Goal: Task Accomplishment & Management: Use online tool/utility

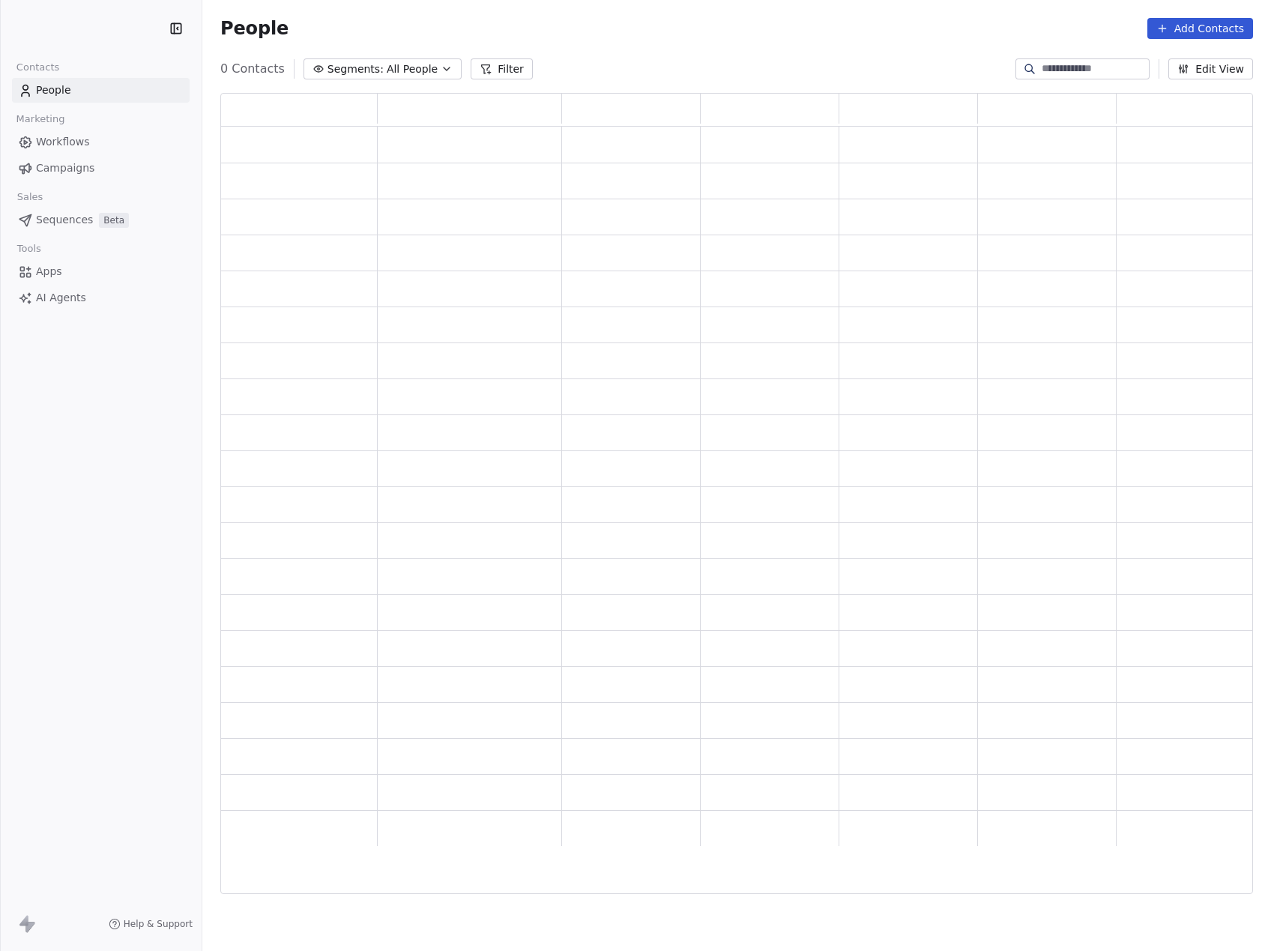
scroll to position [786, 1017]
click at [42, 327] on span "AI Agents" at bounding box center [61, 324] width 50 height 16
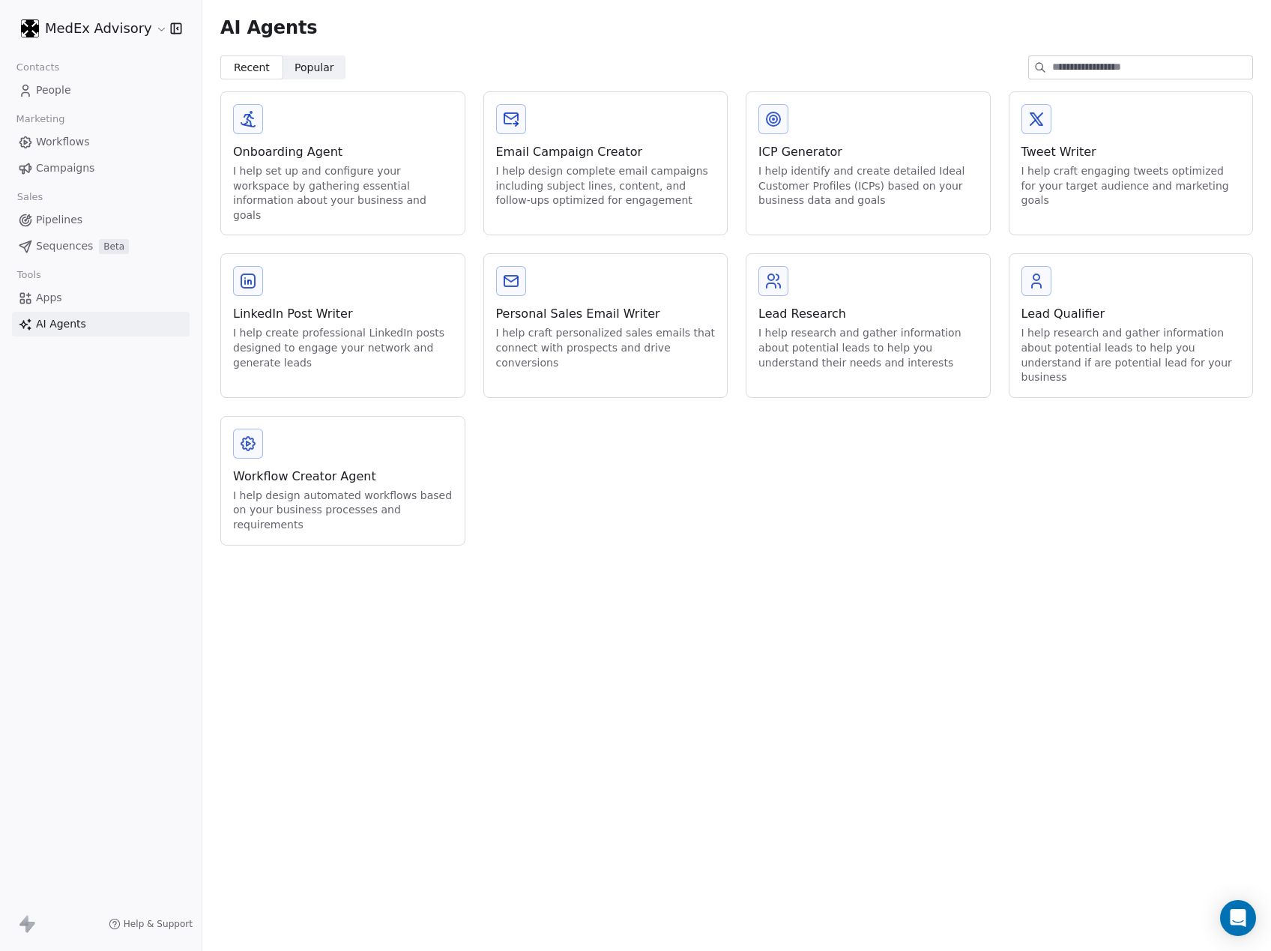
click at [49, 327] on span "AI Agents" at bounding box center [61, 324] width 50 height 16
drag, startPoint x: 960, startPoint y: 500, endPoint x: 767, endPoint y: 492, distance: 192.7
click at [767, 492] on div "Onboarding Agent I help set up and configure your workspace by gathering essent…" at bounding box center [736, 318] width 1032 height 454
click at [816, 326] on div "I help research and gather information about potential leads to help you unders…" at bounding box center [868, 348] width 220 height 44
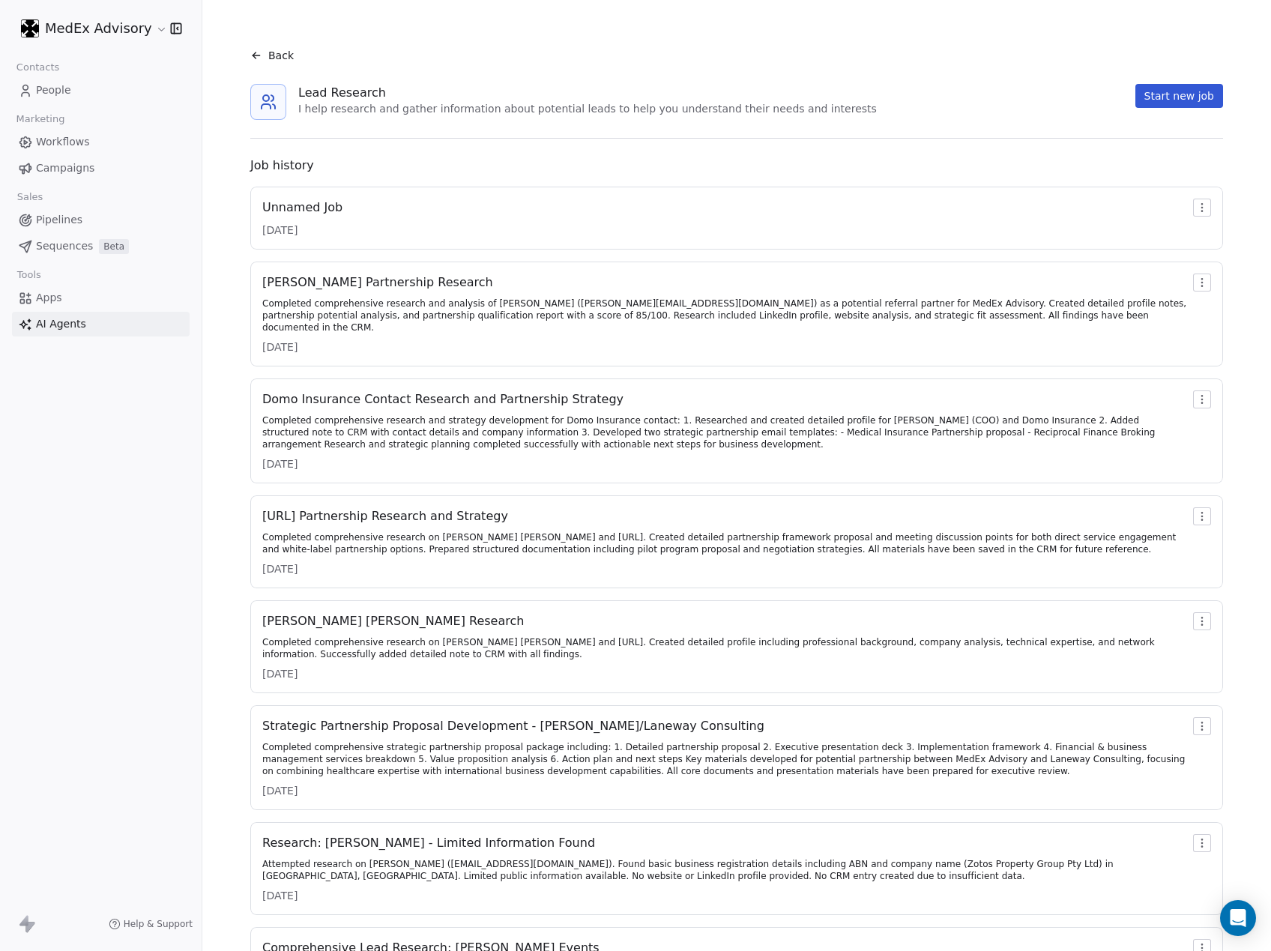
click at [285, 196] on div "Unnamed Job [DATE]" at bounding box center [736, 218] width 972 height 63
click at [285, 211] on div "Unnamed Job" at bounding box center [302, 208] width 80 height 18
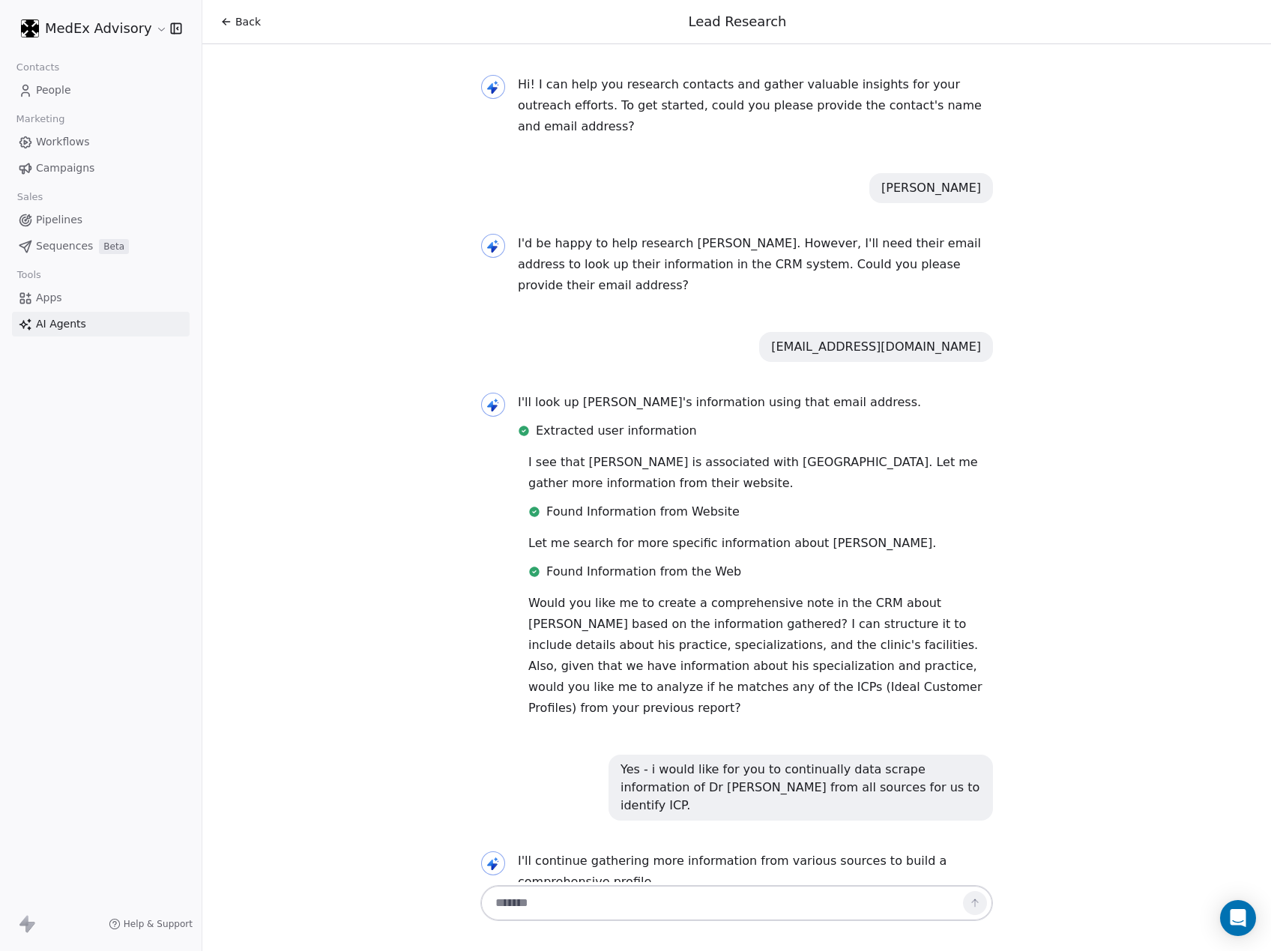
drag, startPoint x: 579, startPoint y: 117, endPoint x: 423, endPoint y: 169, distance: 165.1
drag, startPoint x: 423, startPoint y: 169, endPoint x: 139, endPoint y: 12, distance: 324.0
click at [351, 120] on div "Hi! I can help you research contacts and gather valuable insights for your outr…" at bounding box center [736, 463] width 1068 height 838
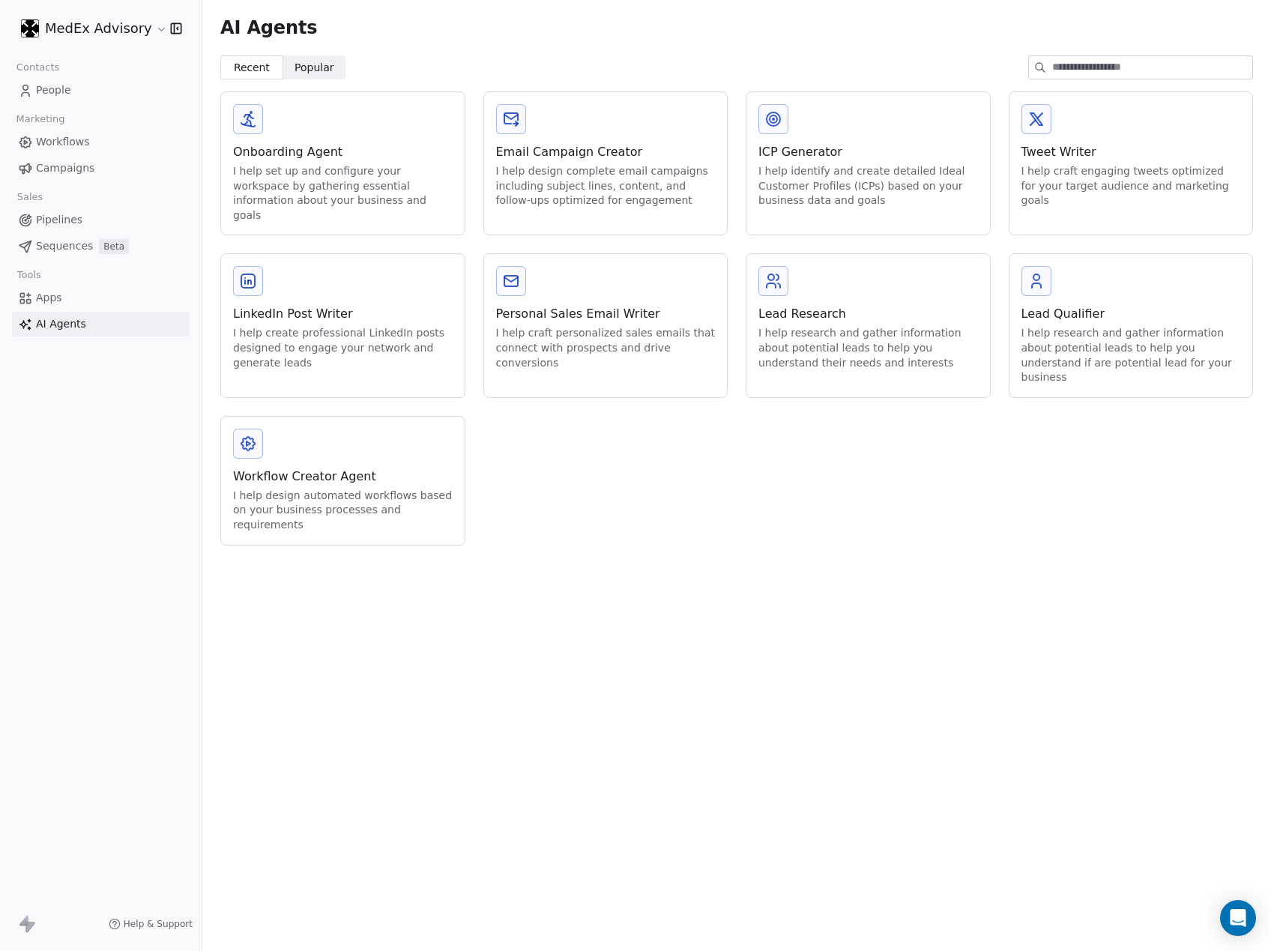
click at [840, 326] on div "I help research and gather information about potential leads to help you unders…" at bounding box center [868, 348] width 220 height 44
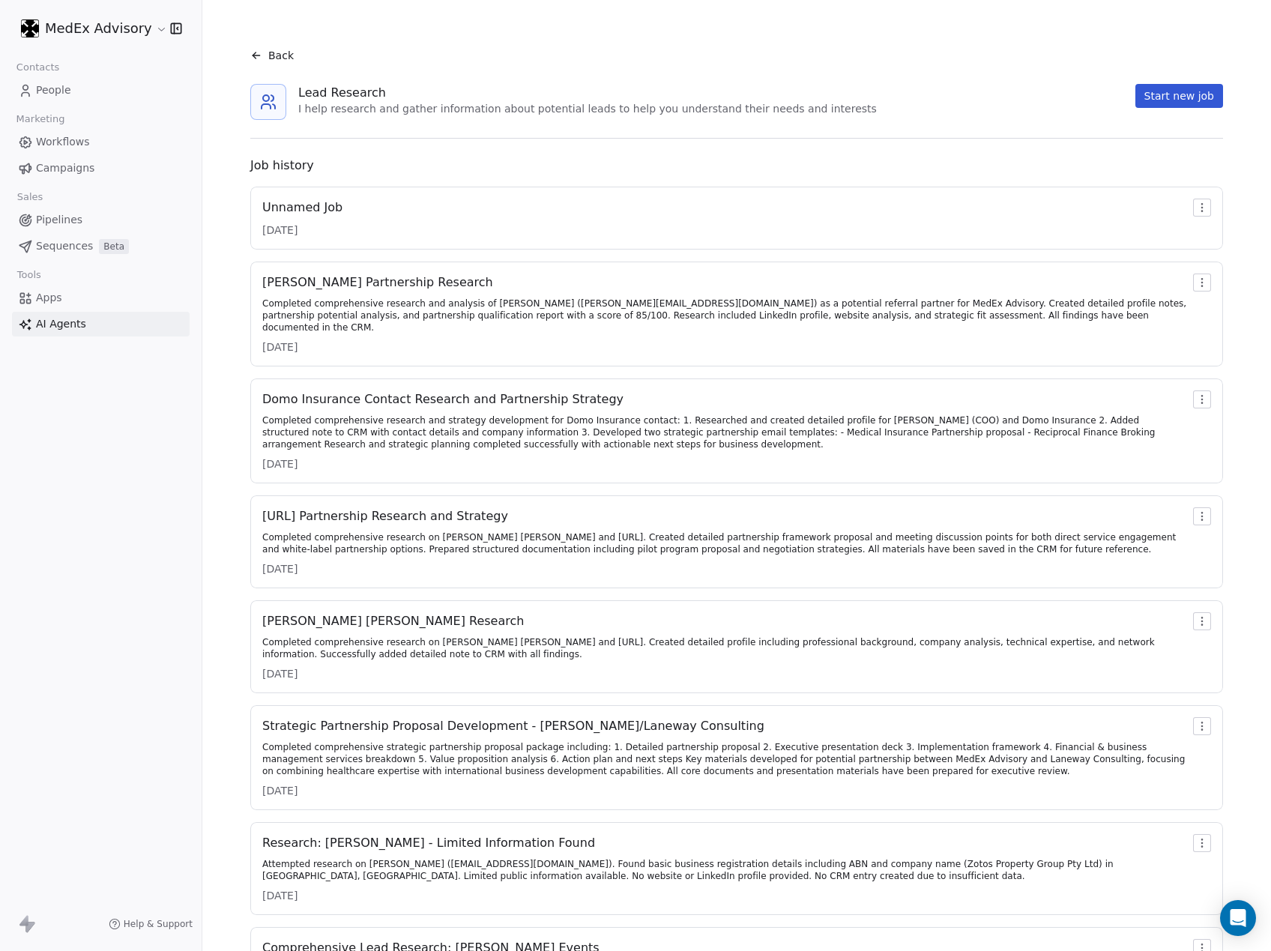
click at [1161, 82] on div "Back Lead Research I help research and gather information about potential leads…" at bounding box center [736, 737] width 1032 height 1439
click at [1161, 90] on button "Start new job" at bounding box center [1179, 96] width 88 height 24
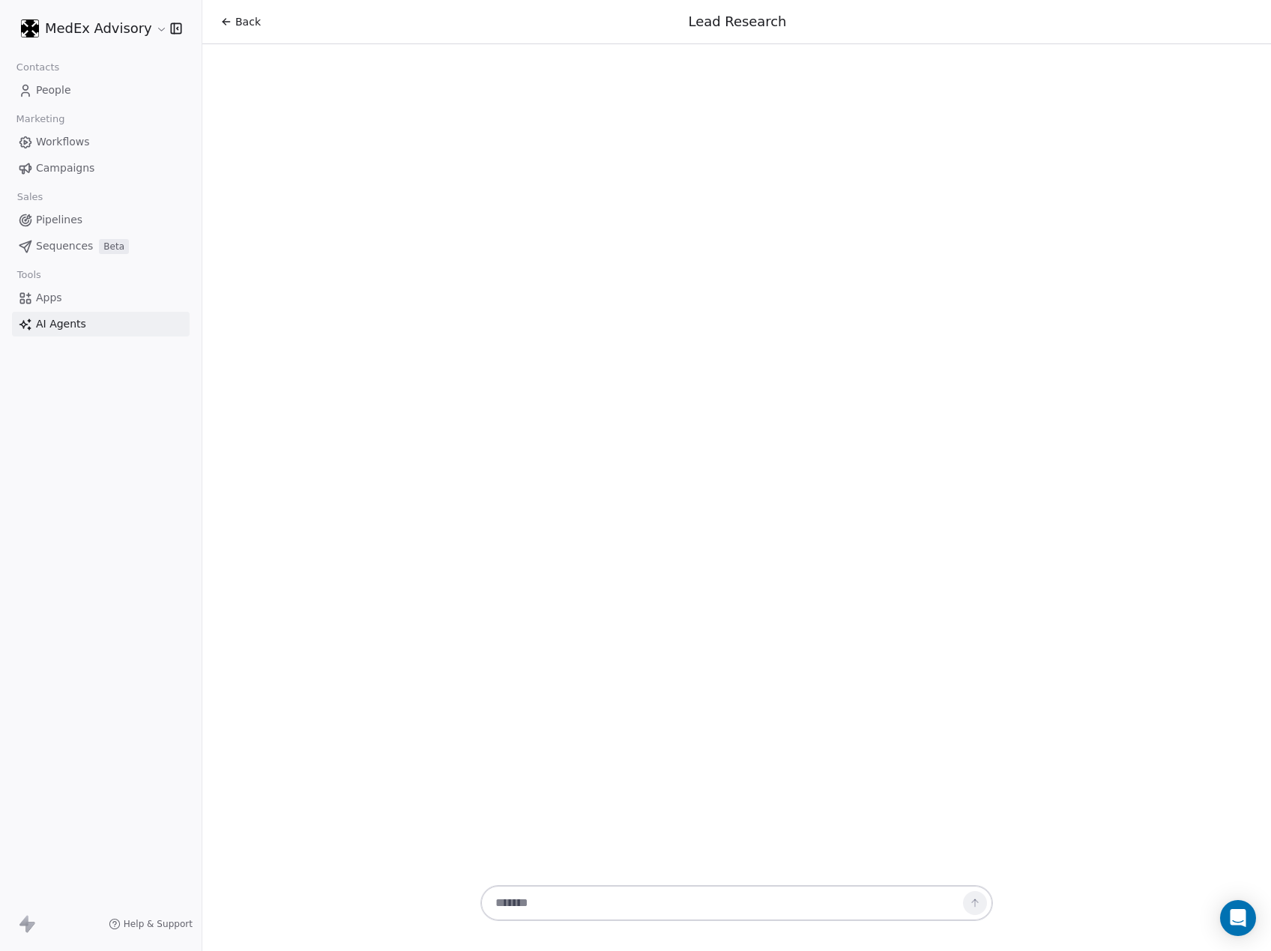
click at [568, 898] on textarea at bounding box center [721, 903] width 469 height 28
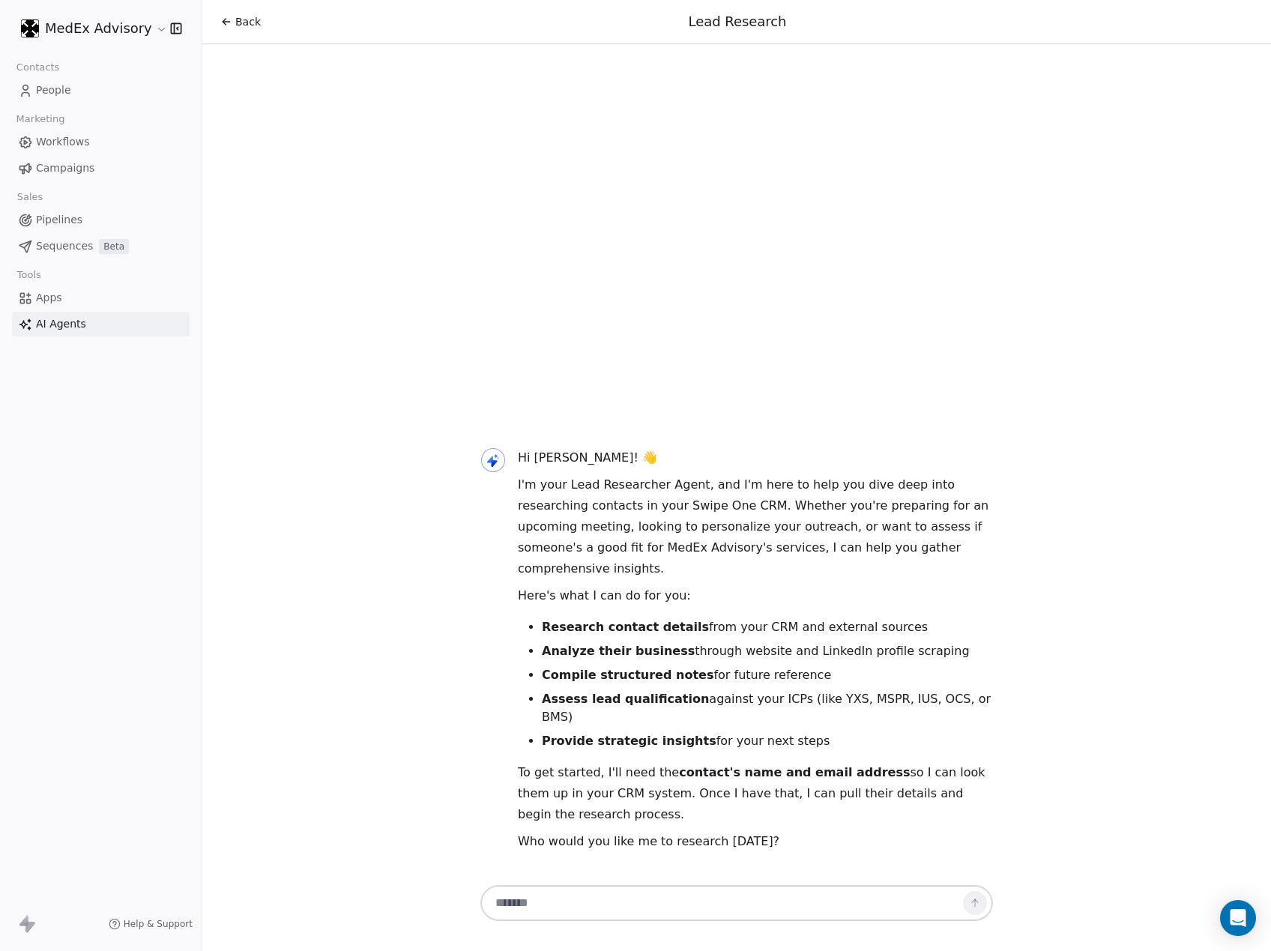
click at [602, 911] on textarea at bounding box center [721, 903] width 469 height 28
paste textarea "**********"
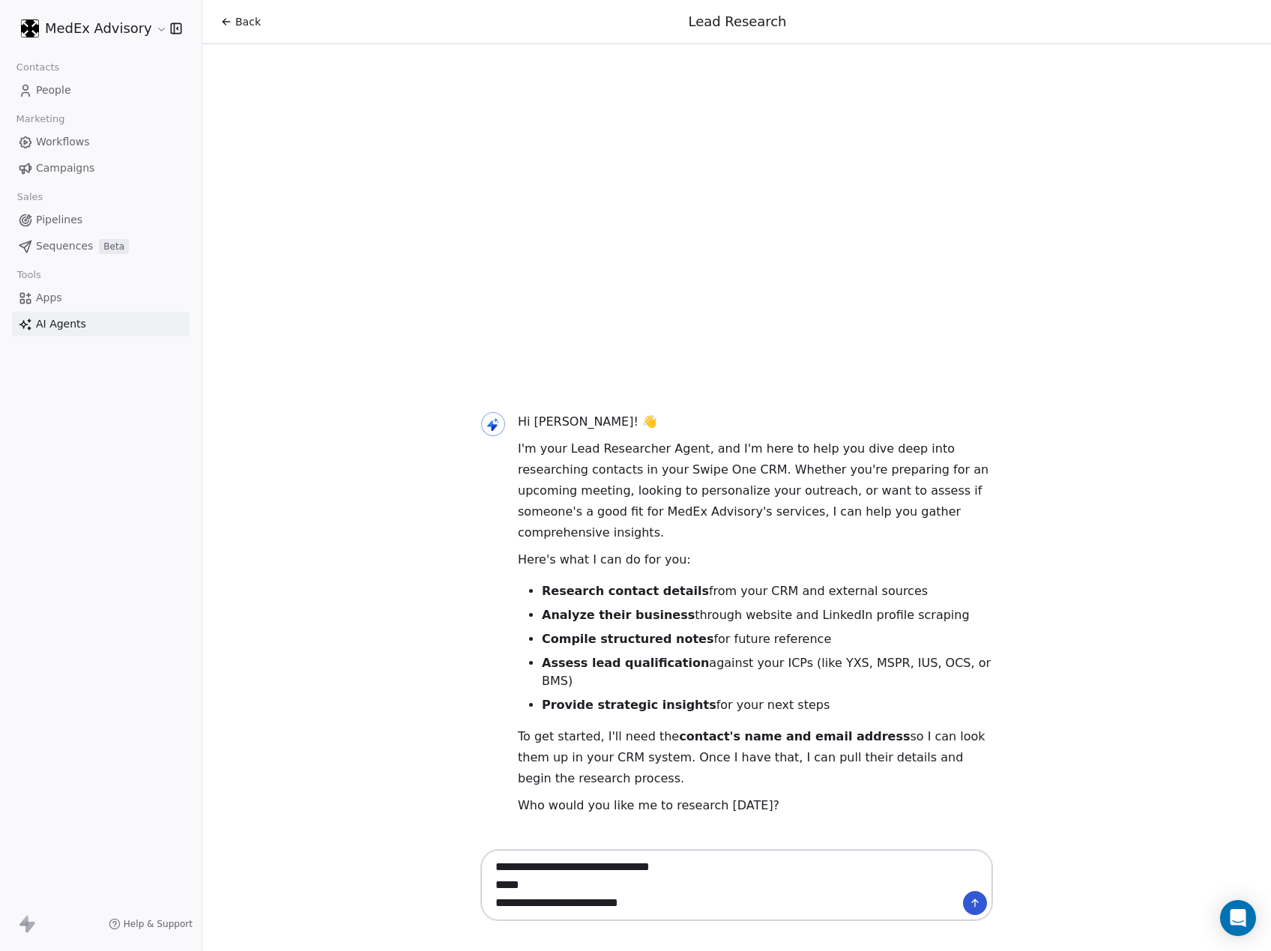
drag, startPoint x: 559, startPoint y: 865, endPoint x: 1, endPoint y: 896, distance: 559.0
click at [0, 898] on html "**********" at bounding box center [635, 475] width 1271 height 951
click at [556, 877] on textarea "**********" at bounding box center [721, 885] width 468 height 64
drag, startPoint x: 559, startPoint y: 869, endPoint x: 195, endPoint y: 898, distance: 365.2
click at [216, 901] on div "**********" at bounding box center [736, 475] width 1068 height 951
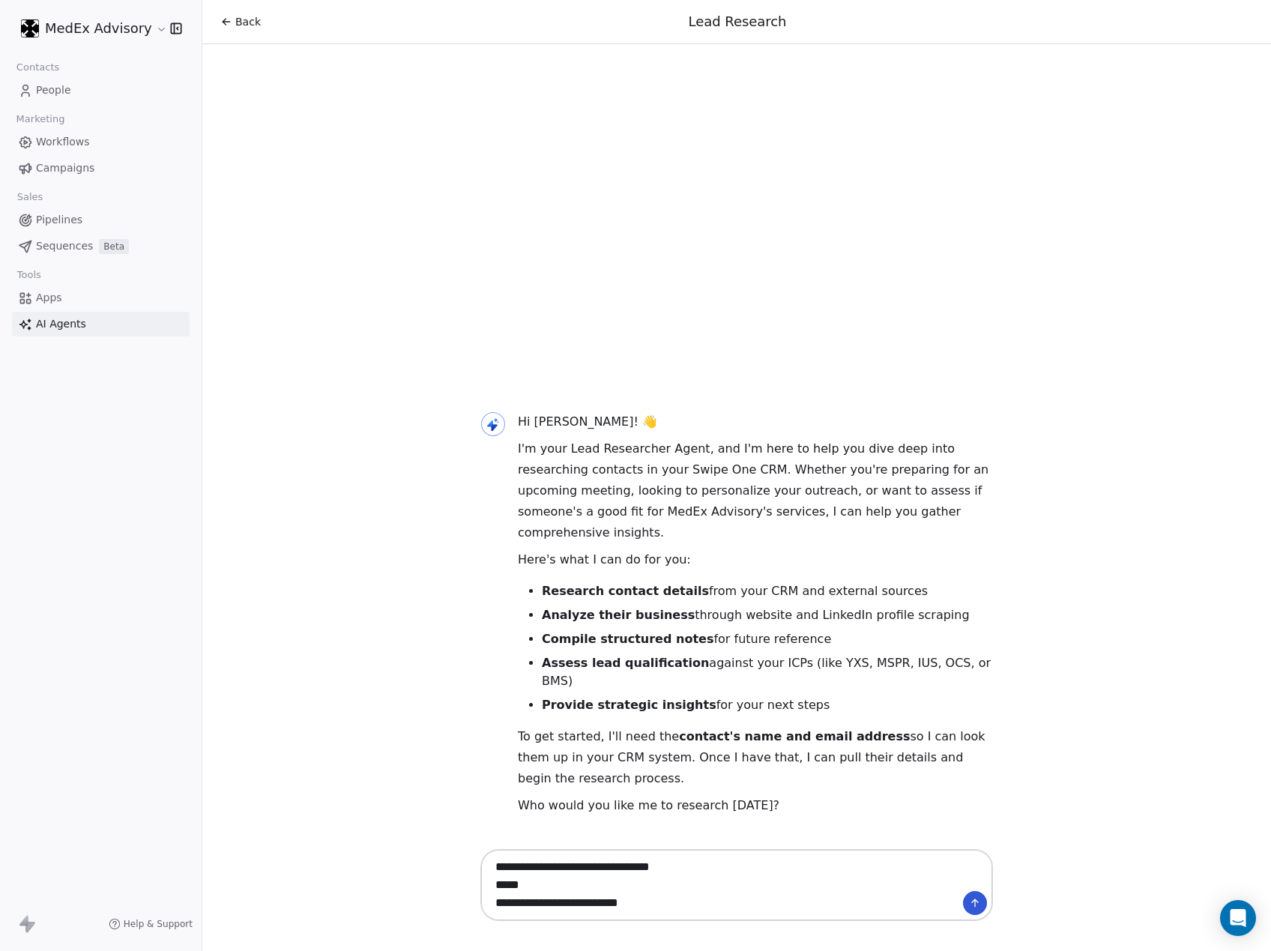
click at [568, 871] on textarea "**********" at bounding box center [721, 885] width 468 height 64
click at [565, 867] on textarea "**********" at bounding box center [721, 885] width 468 height 64
drag, startPoint x: 562, startPoint y: 867, endPoint x: 309, endPoint y: 866, distance: 252.5
click at [309, 866] on div "**********" at bounding box center [736, 475] width 1068 height 951
click at [514, 886] on textarea "**********" at bounding box center [721, 885] width 468 height 64
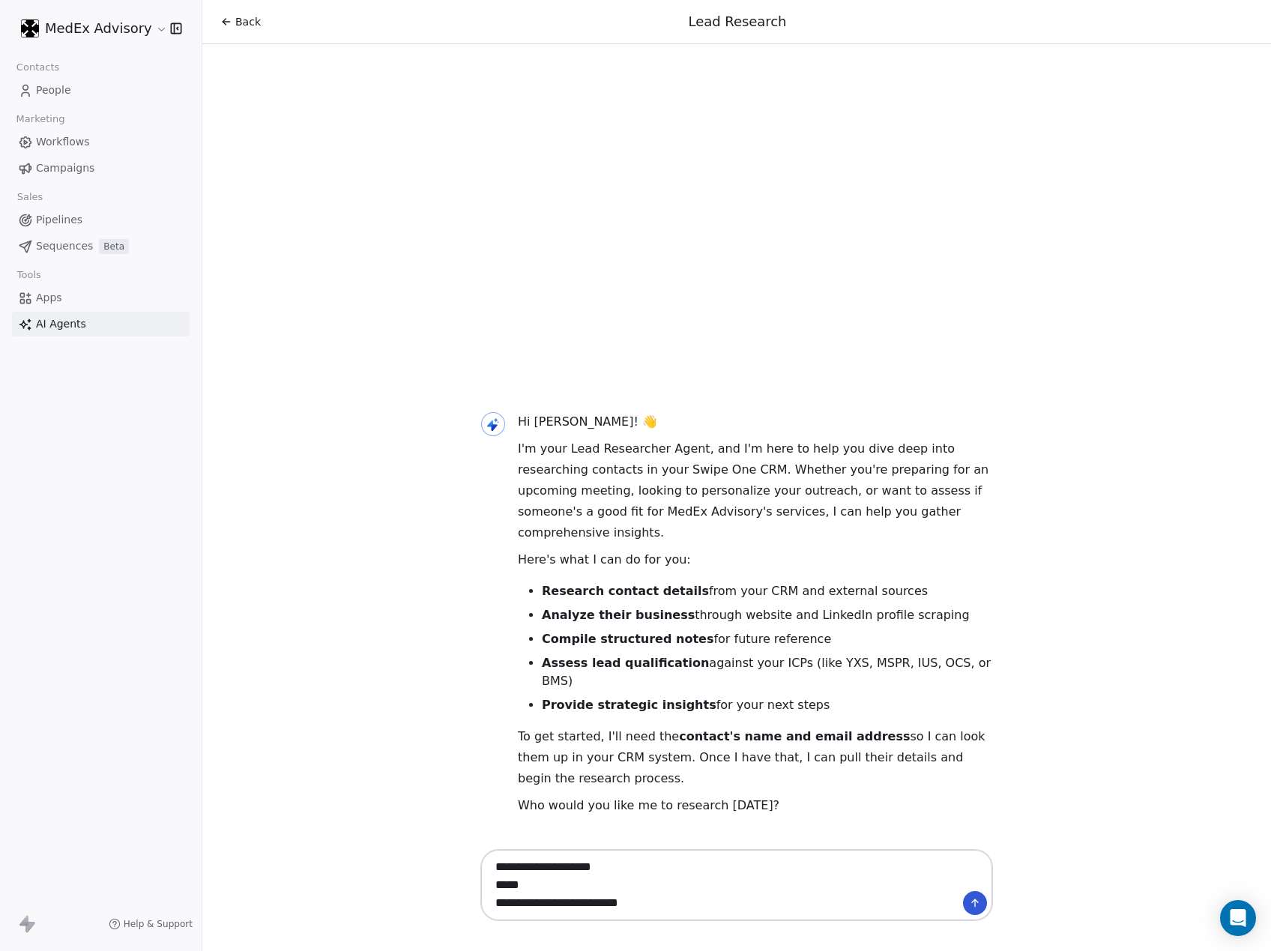
click at [514, 886] on textarea "**********" at bounding box center [721, 885] width 468 height 64
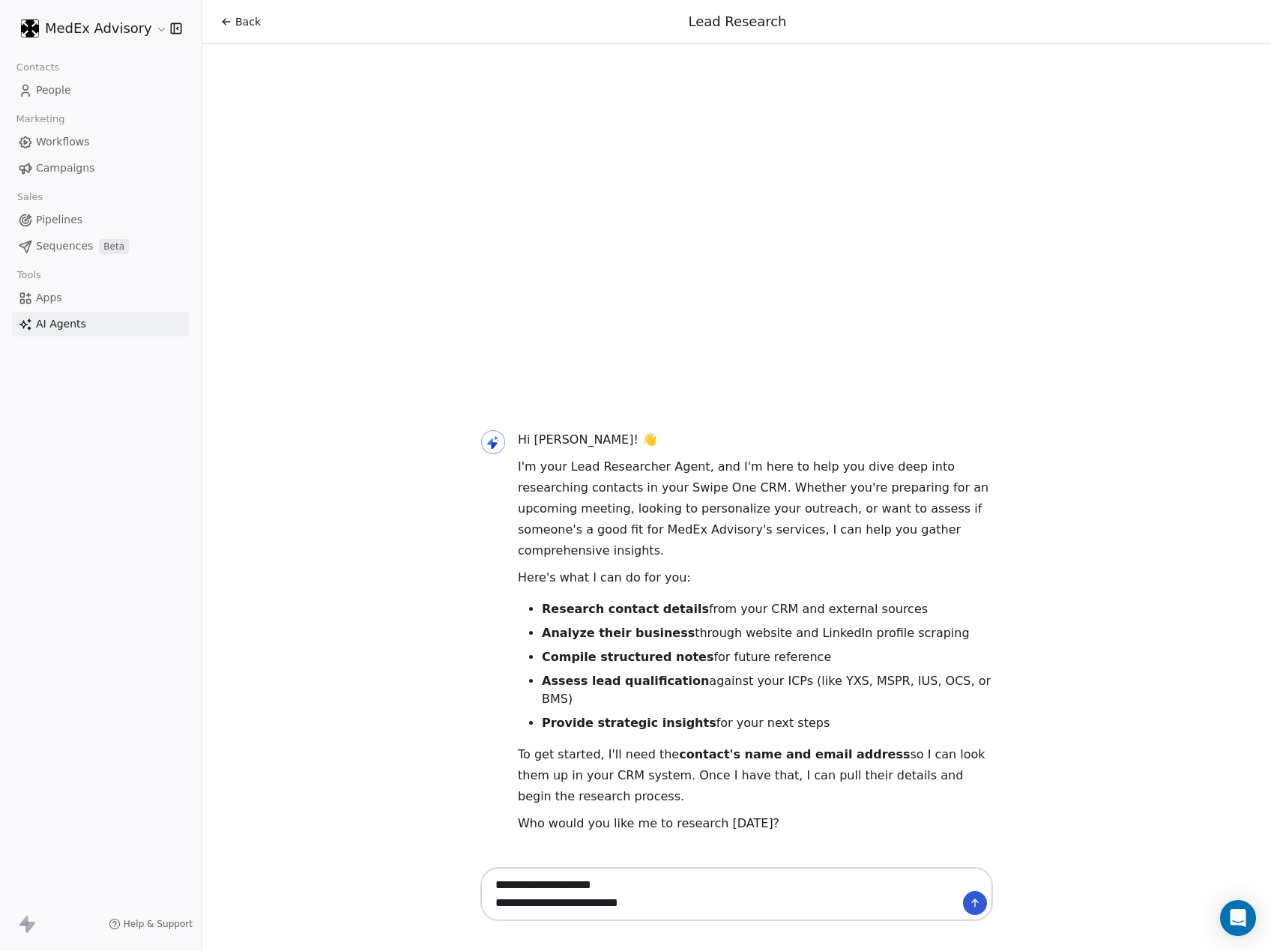
click at [681, 906] on textarea "**********" at bounding box center [721, 894] width 468 height 46
click at [725, 899] on textarea "**********" at bounding box center [721, 894] width 468 height 46
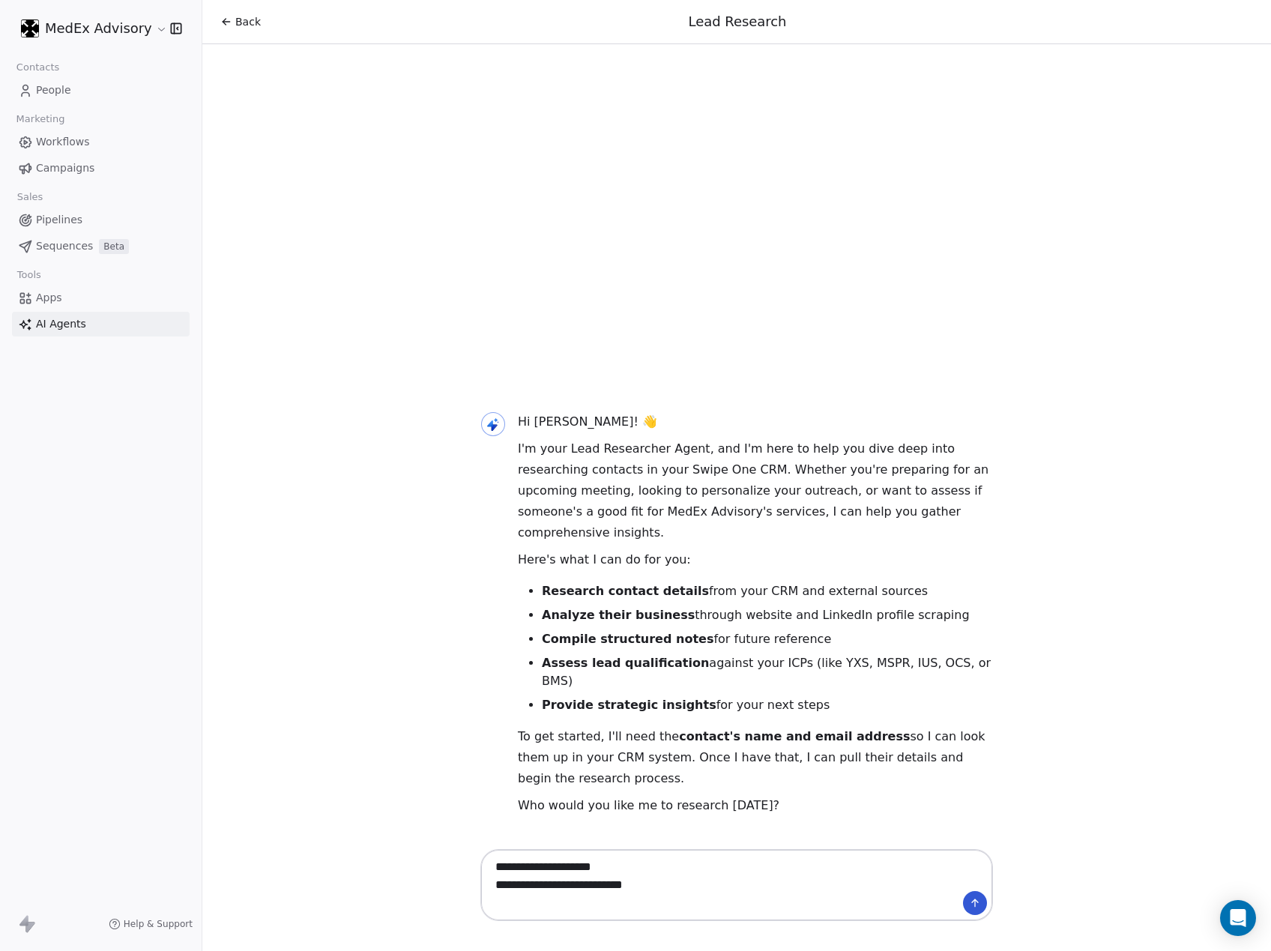
paste textarea "**********"
type textarea "**********"
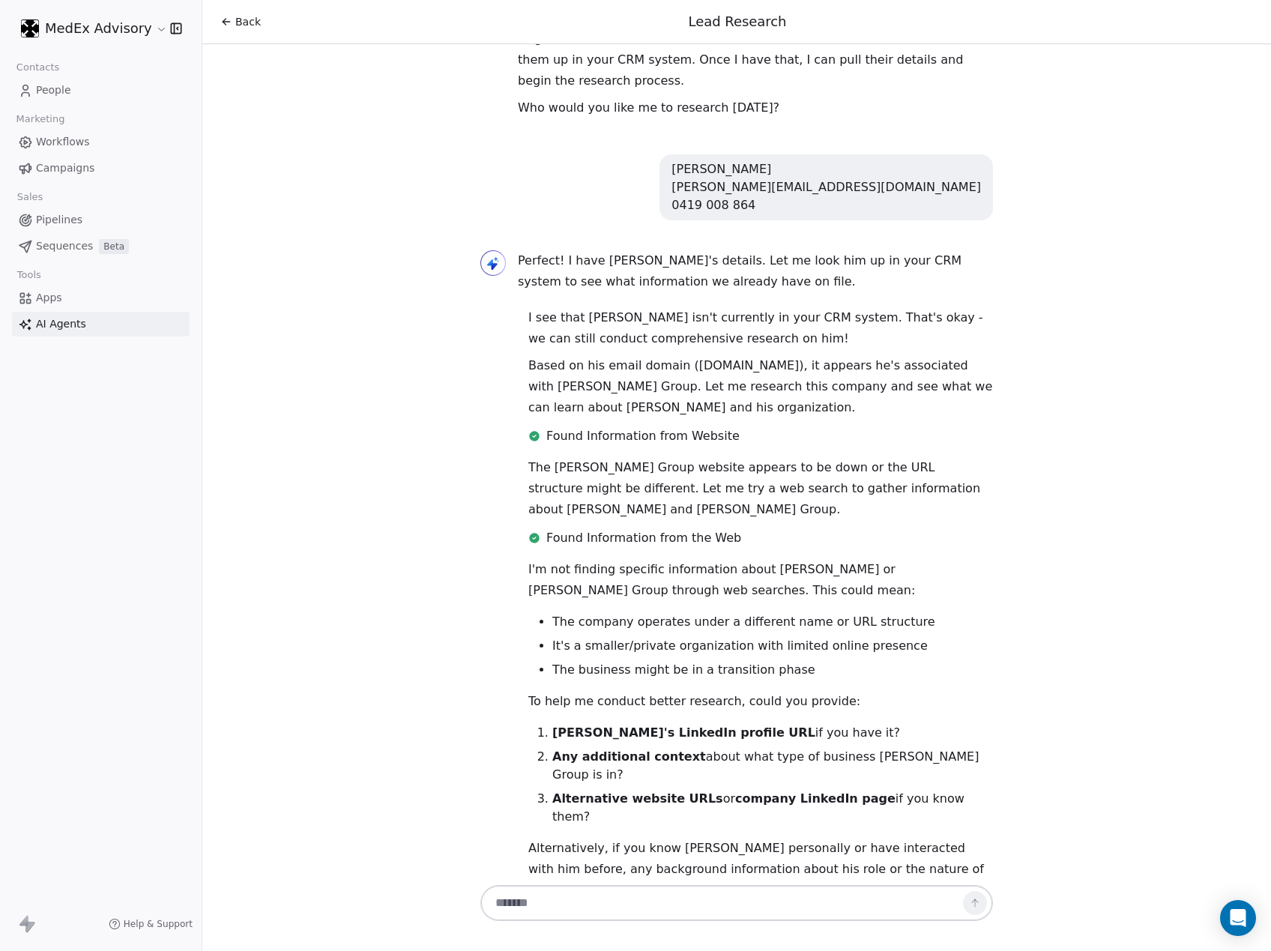
scroll to position [381, 0]
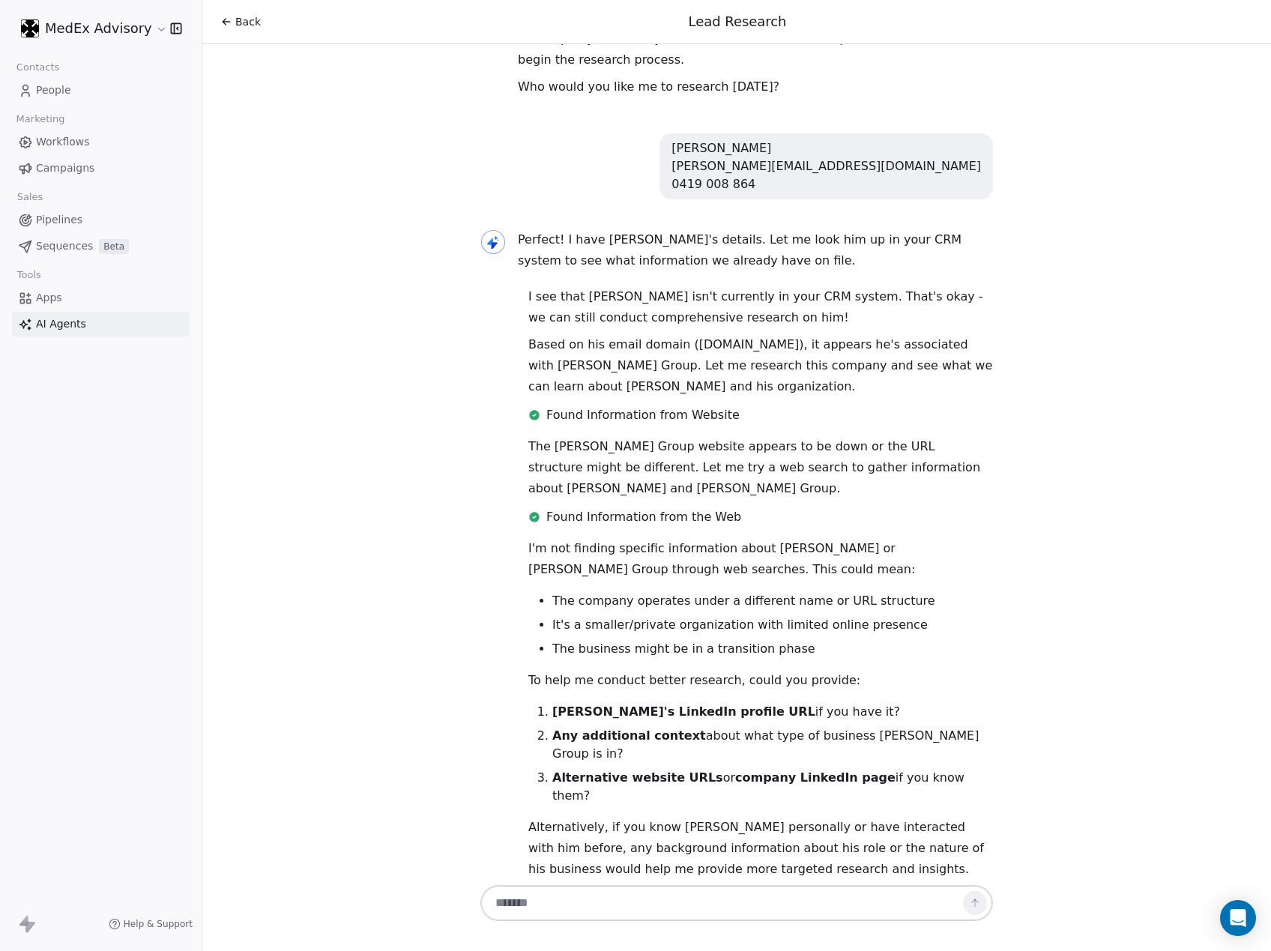
click at [552, 703] on li "[PERSON_NAME]'s LinkedIn profile URL if you have it?" at bounding box center [772, 712] width 441 height 18
click at [637, 703] on ol "[PERSON_NAME]'s LinkedIn profile URL if you have it? Any additional context abo…" at bounding box center [760, 754] width 465 height 102
click at [663, 728] on strong "Any additional context" at bounding box center [629, 735] width 154 height 14
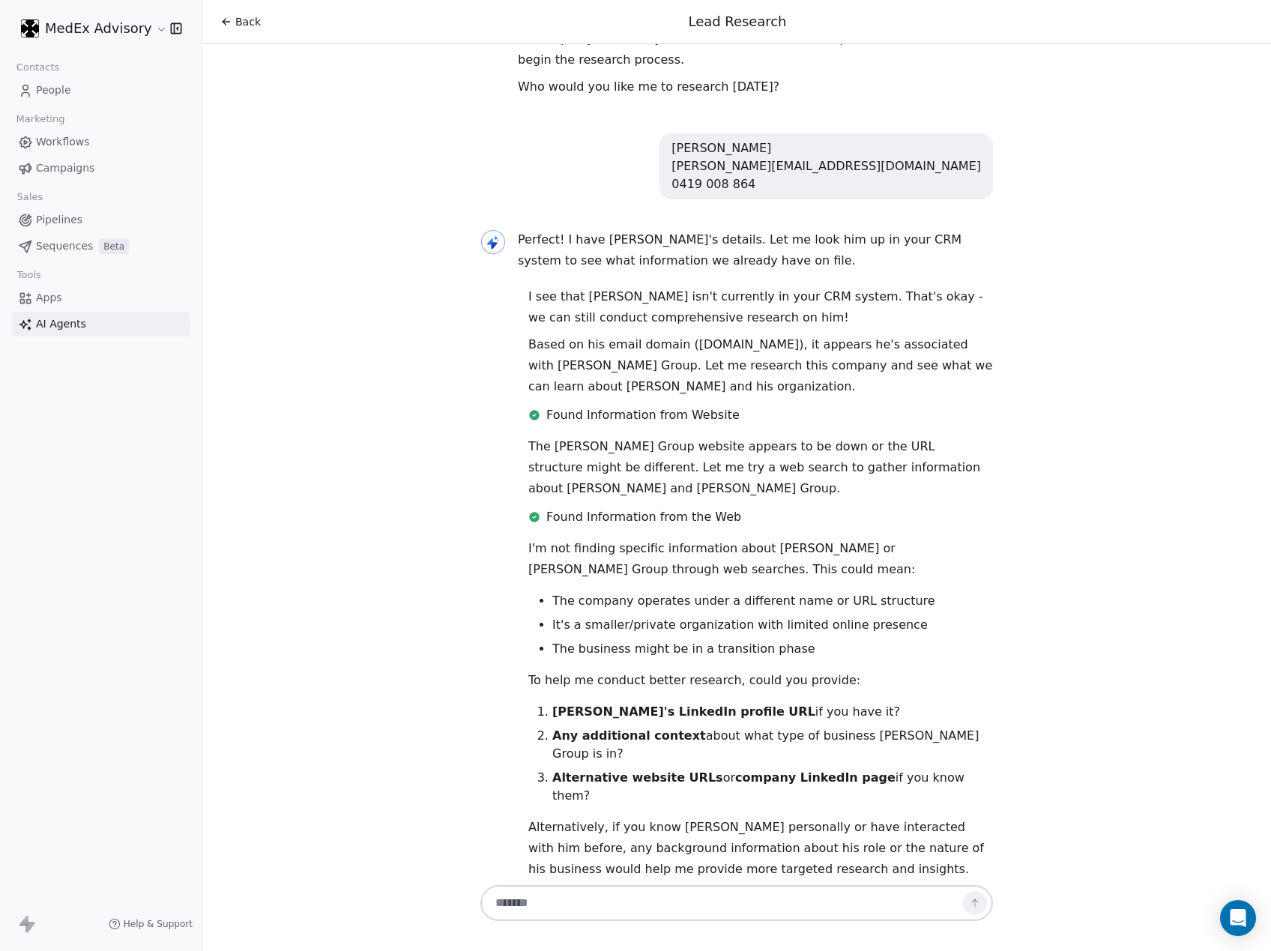
click at [570, 508] on span "Found Information from the Web" at bounding box center [643, 517] width 195 height 18
click at [570, 508] on div "Found Information from the Web" at bounding box center [760, 520] width 465 height 24
click at [570, 436] on p "The [PERSON_NAME] Group website appears to be down or the URL structure might b…" at bounding box center [760, 467] width 465 height 63
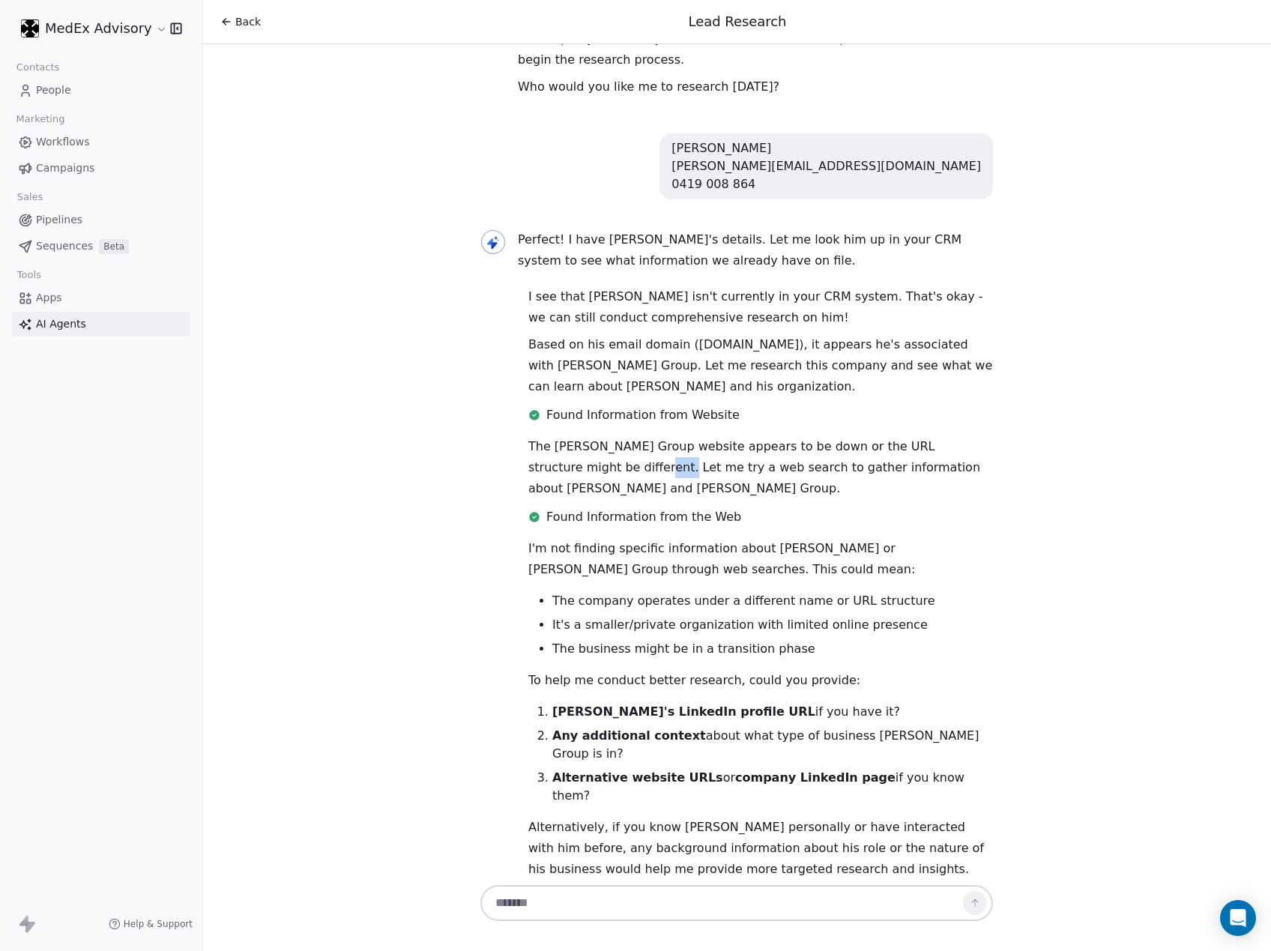
click at [570, 436] on p "The [PERSON_NAME] Group website appears to be down or the URL structure might b…" at bounding box center [760, 467] width 465 height 63
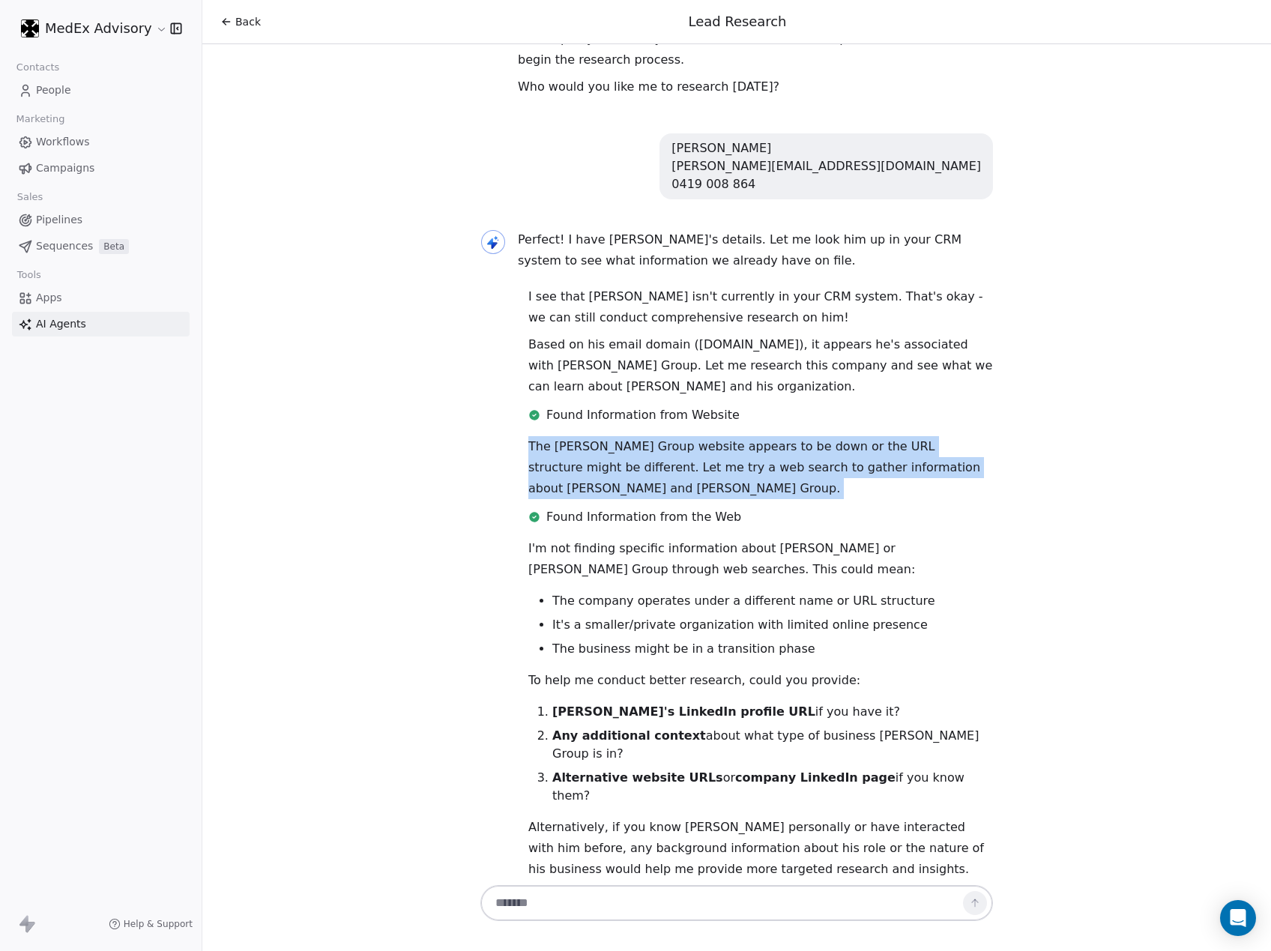
click at [570, 436] on p "The [PERSON_NAME] Group website appears to be down or the URL structure might b…" at bounding box center [760, 467] width 465 height 63
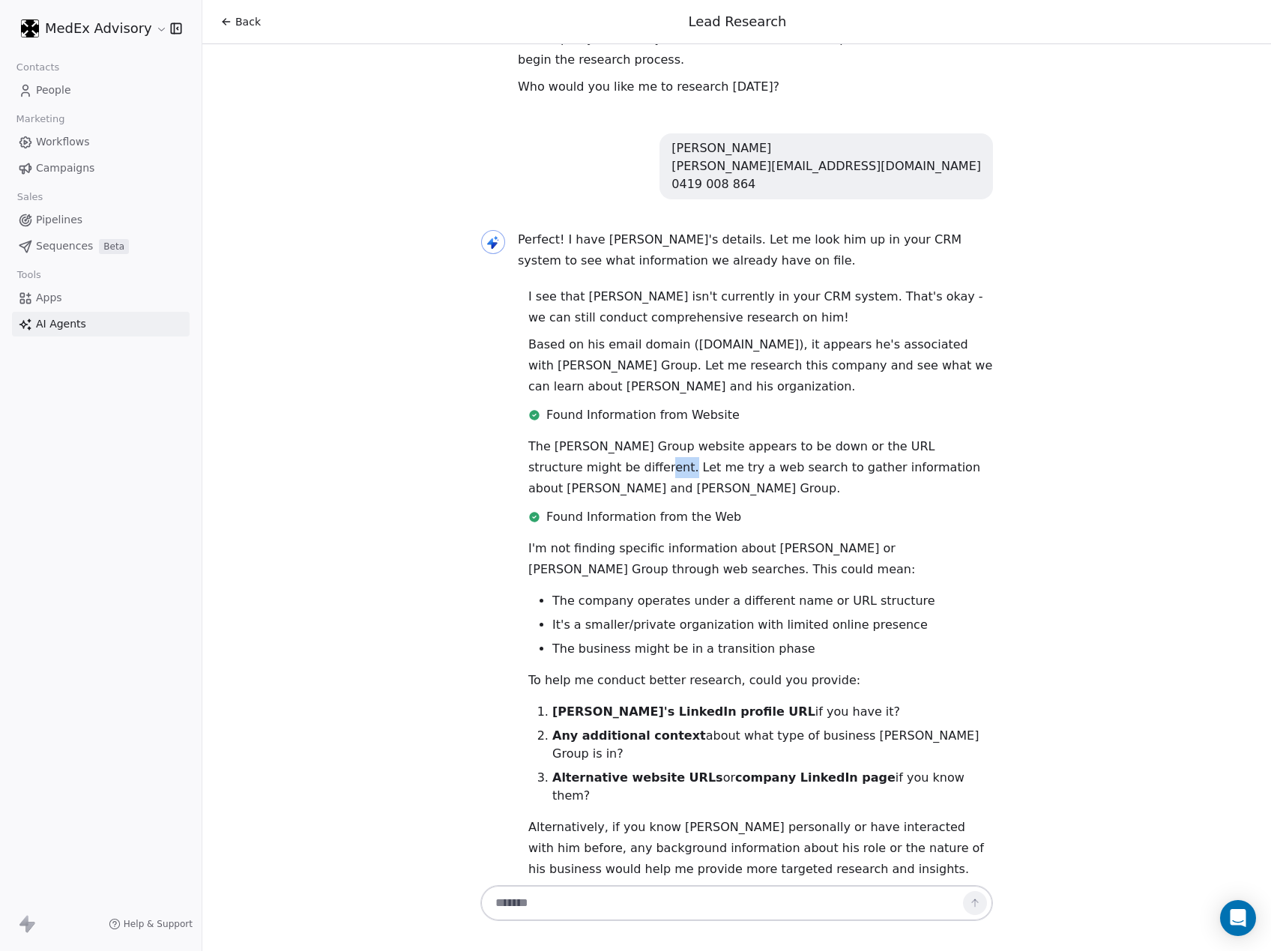
click at [570, 436] on p "The [PERSON_NAME] Group website appears to be down or the URL structure might b…" at bounding box center [760, 467] width 465 height 63
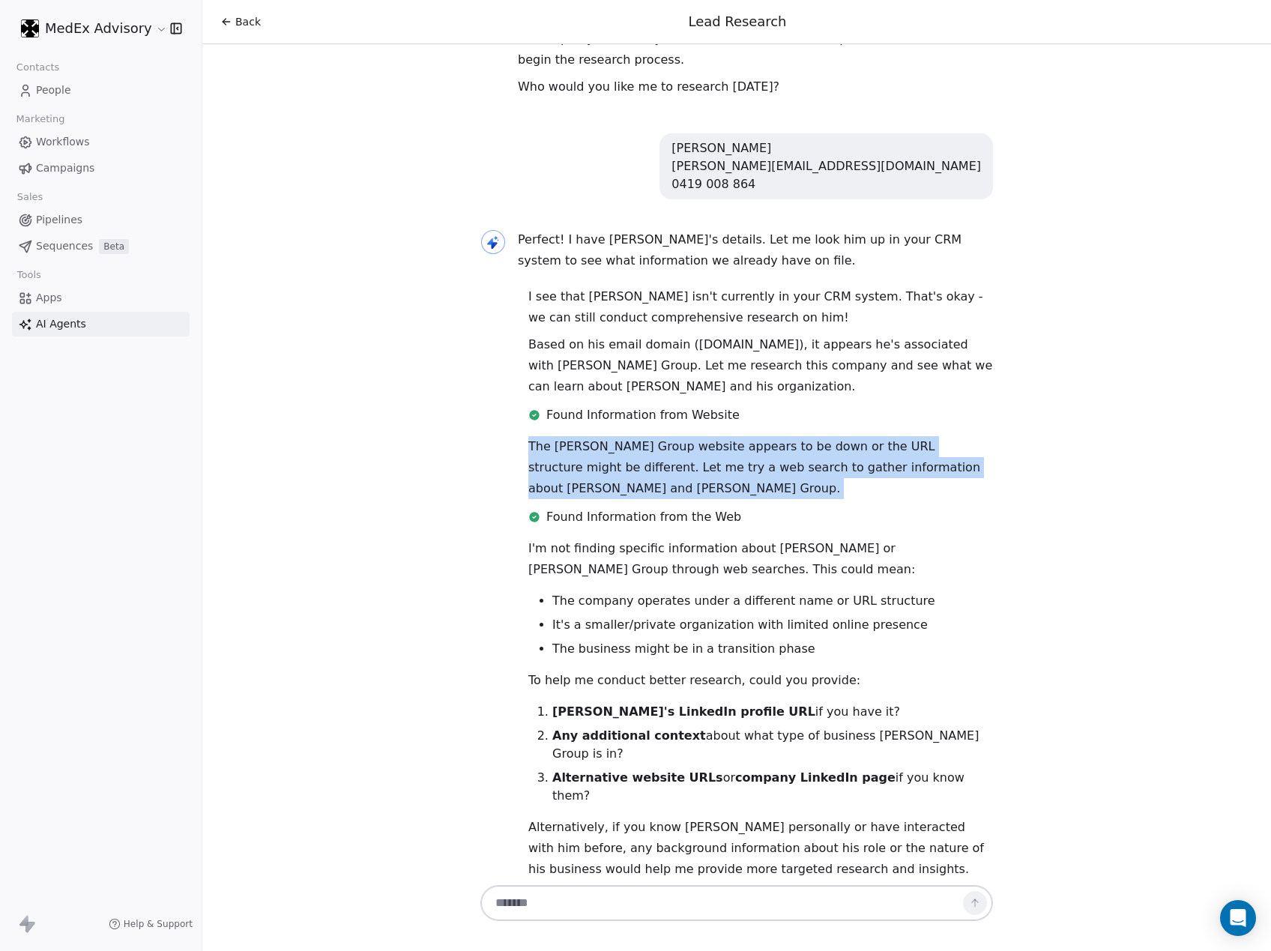
click at [570, 436] on p "The [PERSON_NAME] Group website appears to be down or the URL structure might b…" at bounding box center [760, 467] width 465 height 63
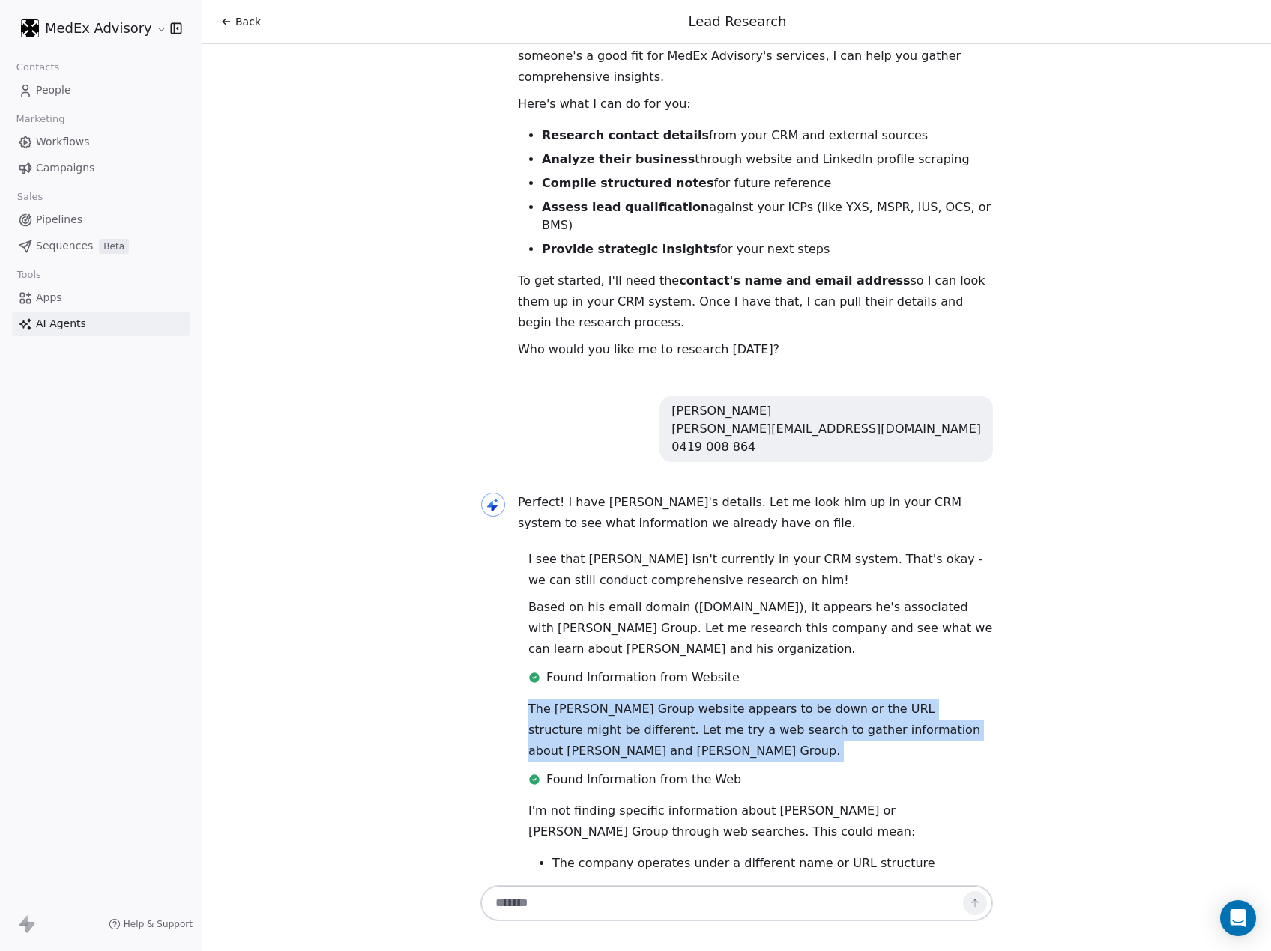
scroll to position [0, 0]
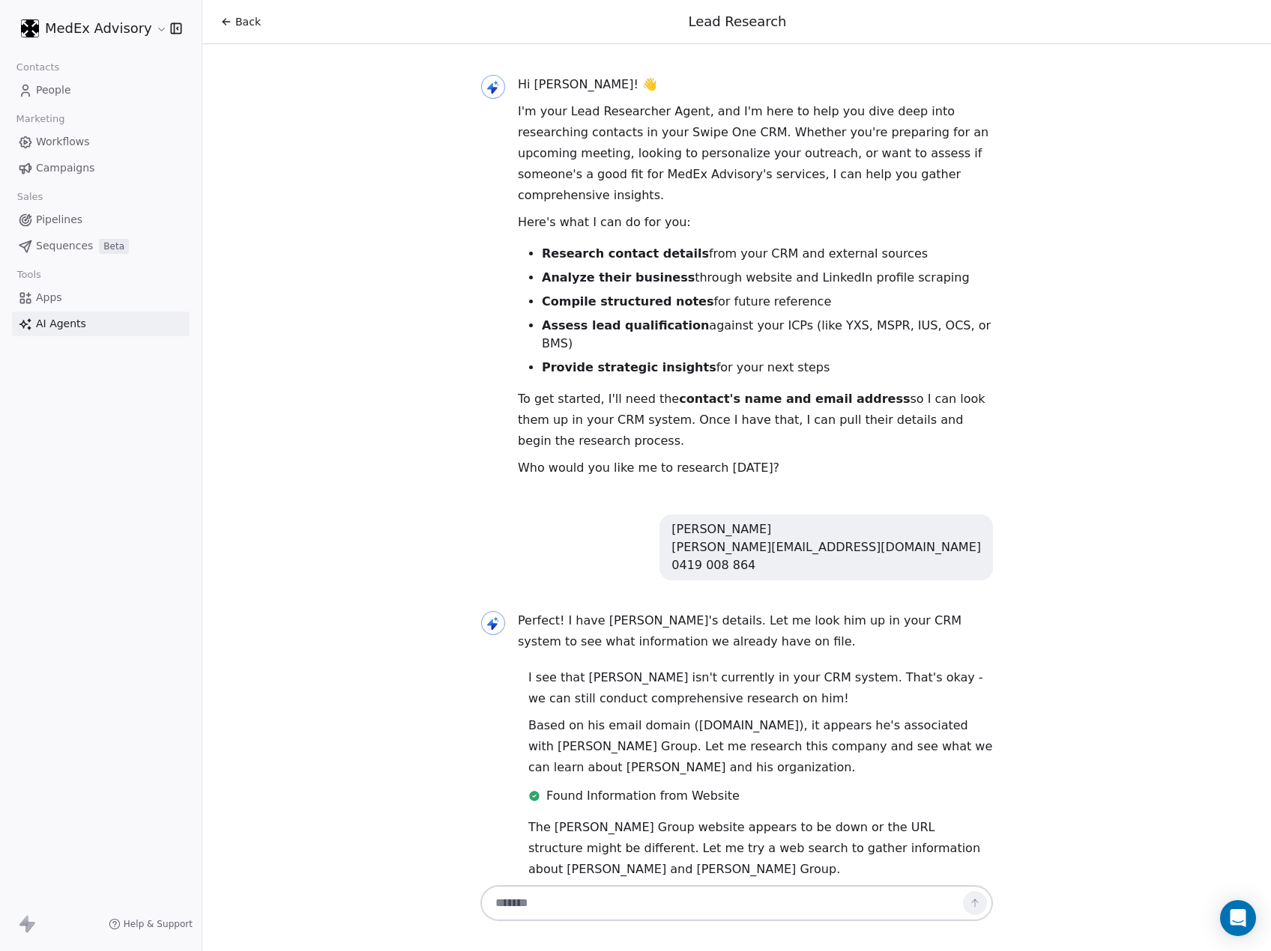
click at [552, 611] on p "Perfect! I have [PERSON_NAME]'s details. Let me look him up in your CRM system …" at bounding box center [755, 632] width 475 height 42
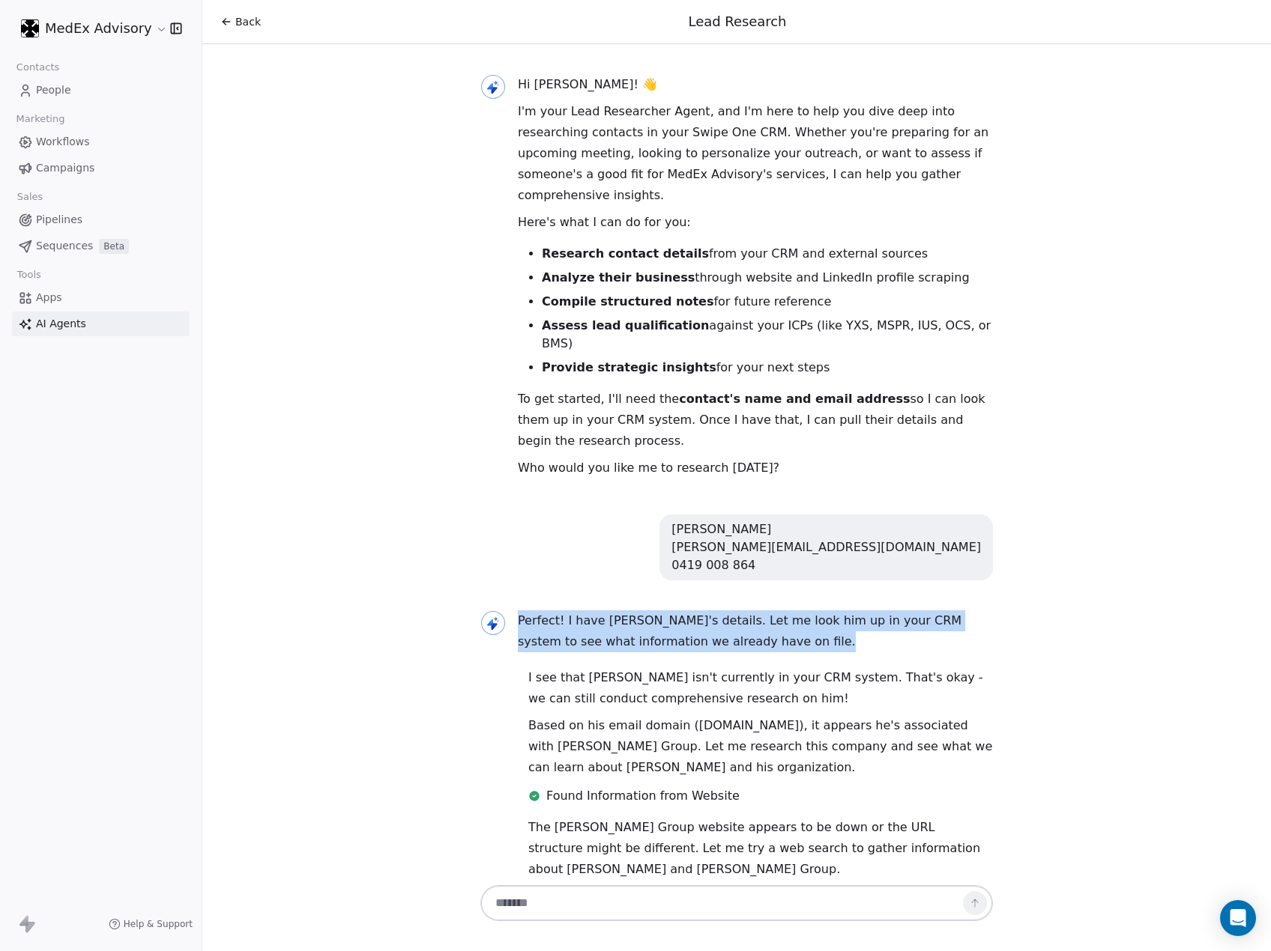
click at [552, 611] on p "Perfect! I have [PERSON_NAME]'s details. Let me look him up in your CRM system …" at bounding box center [755, 632] width 475 height 42
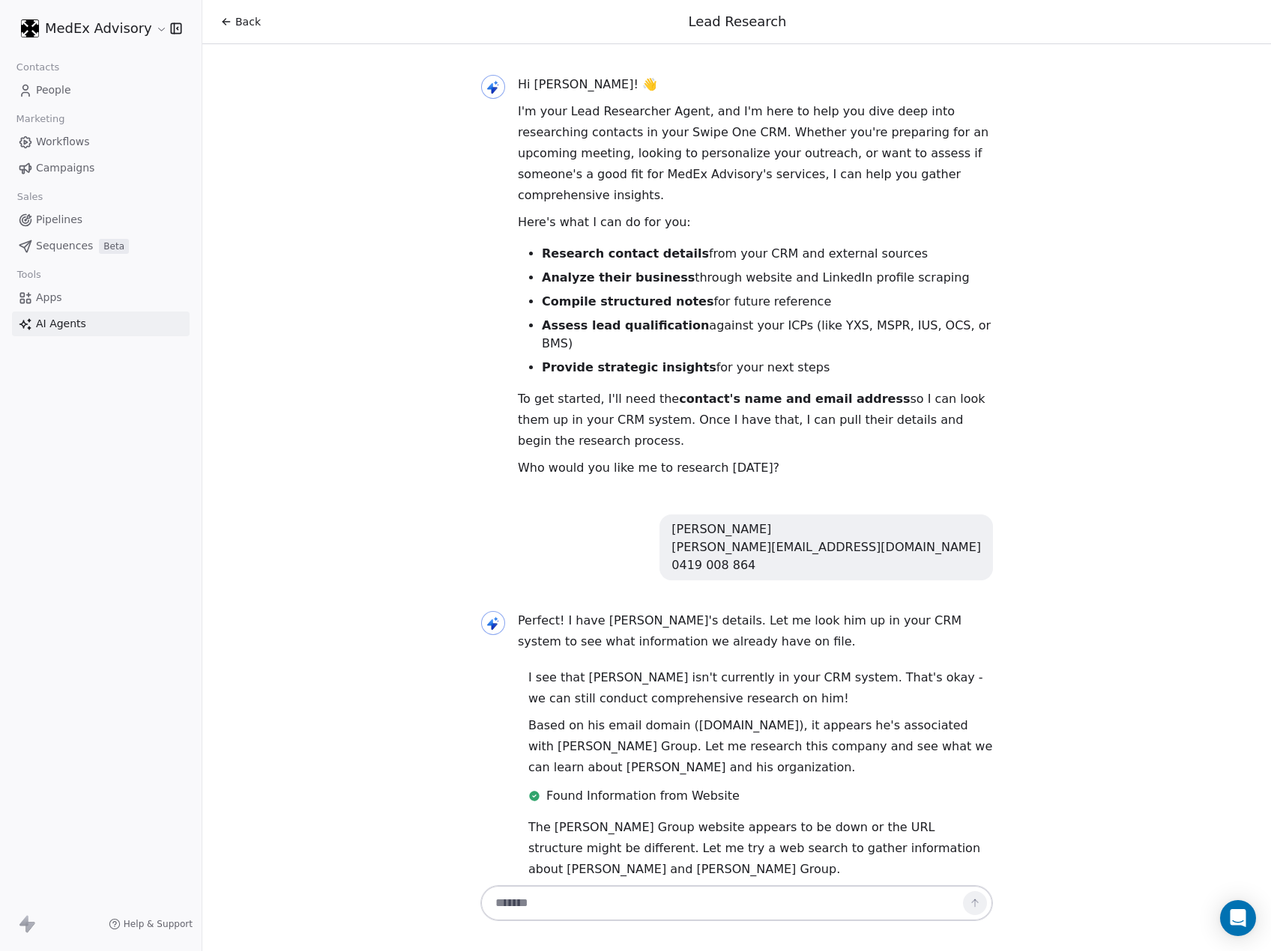
click at [565, 668] on p "I see that [PERSON_NAME] isn't currently in your CRM system. That's okay - we c…" at bounding box center [760, 689] width 465 height 42
click at [543, 668] on p "I see that [PERSON_NAME] isn't currently in your CRM system. That's okay - we c…" at bounding box center [760, 689] width 465 height 42
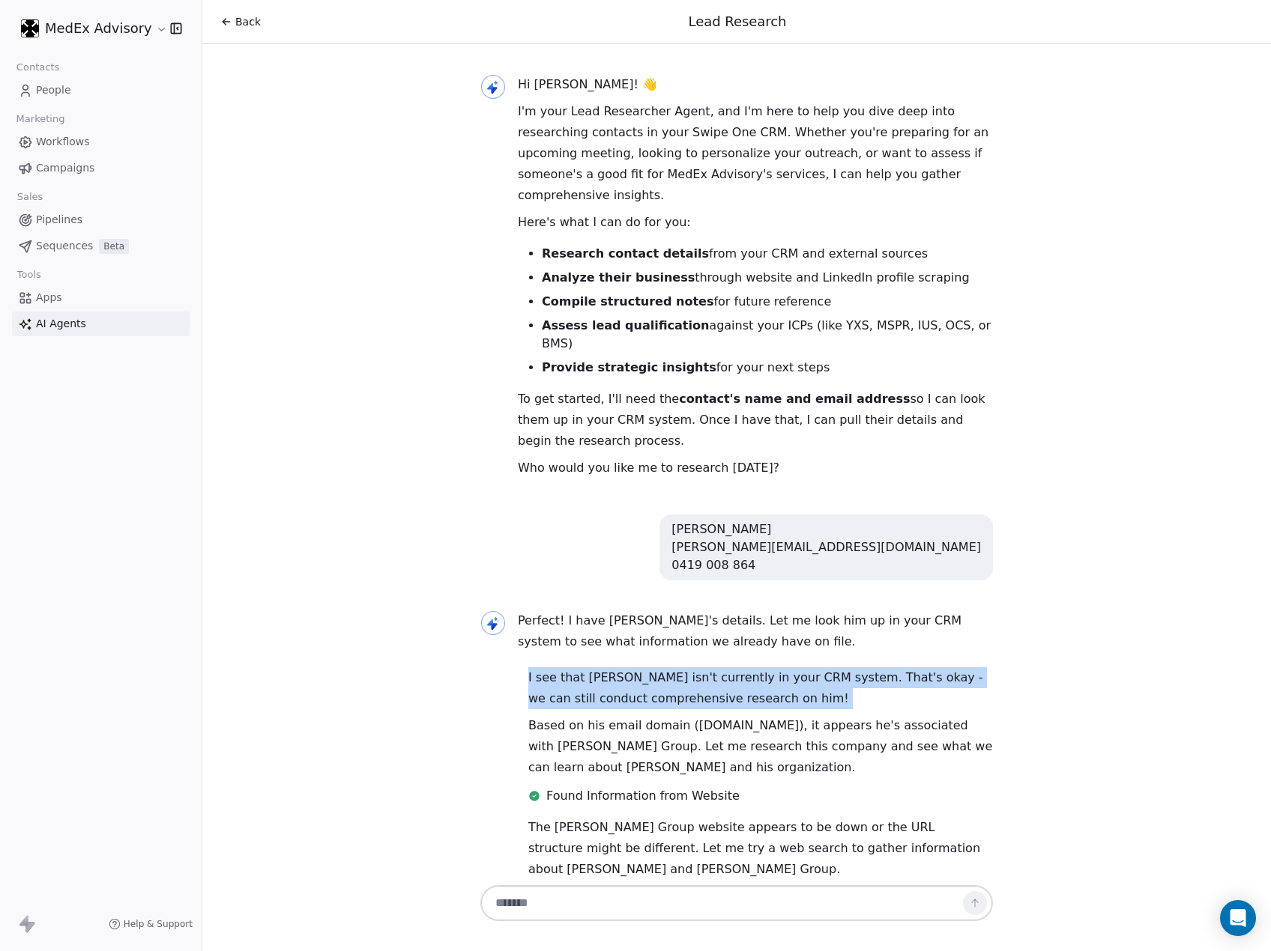
click at [544, 668] on p "I see that [PERSON_NAME] isn't currently in your CRM system. That's okay - we c…" at bounding box center [760, 689] width 465 height 42
click at [529, 668] on p "I see that [PERSON_NAME] isn't currently in your CRM system. That's okay - we c…" at bounding box center [760, 689] width 465 height 42
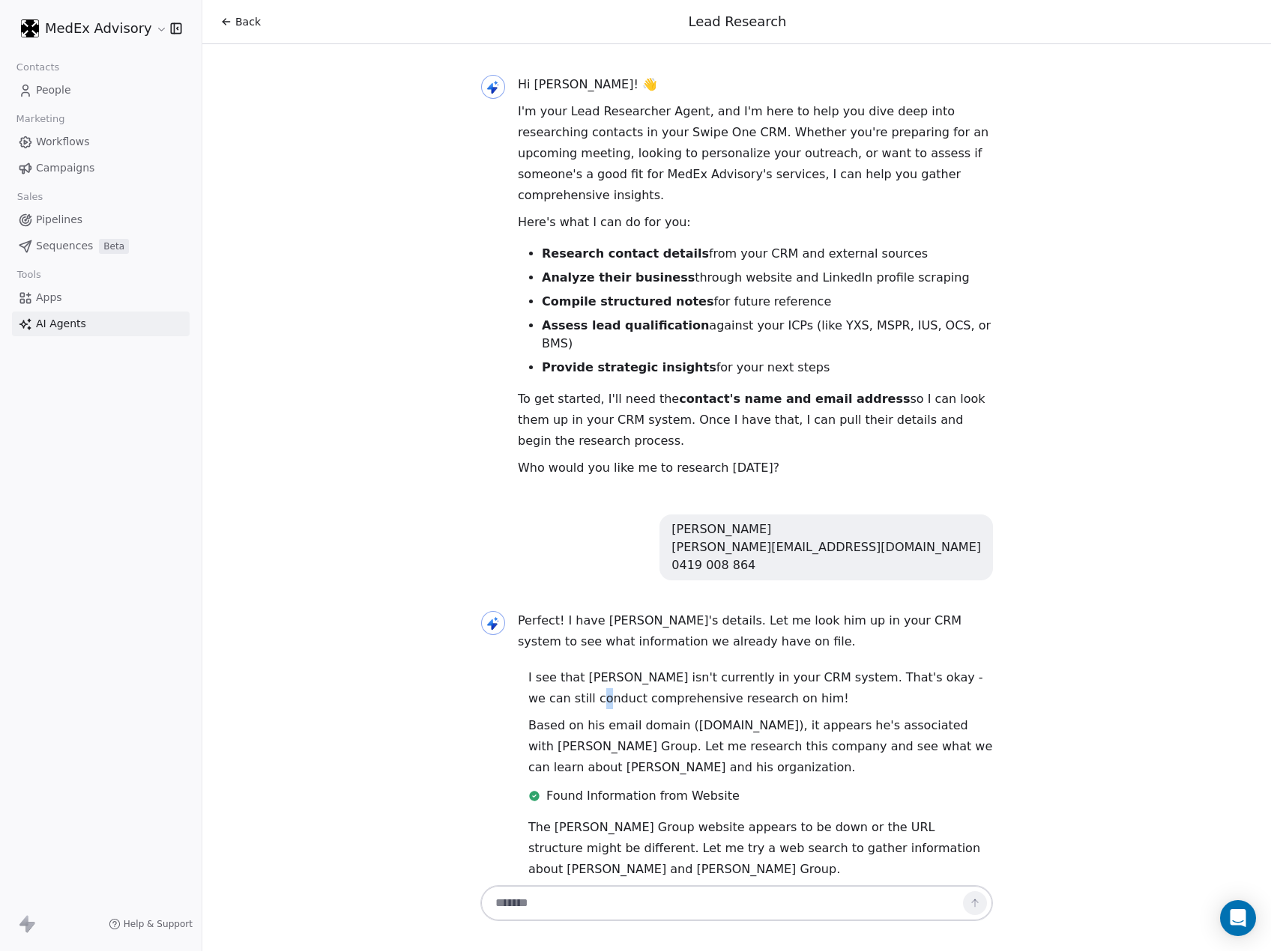
click at [529, 668] on p "I see that [PERSON_NAME] isn't currently in your CRM system. That's okay - we c…" at bounding box center [760, 689] width 465 height 42
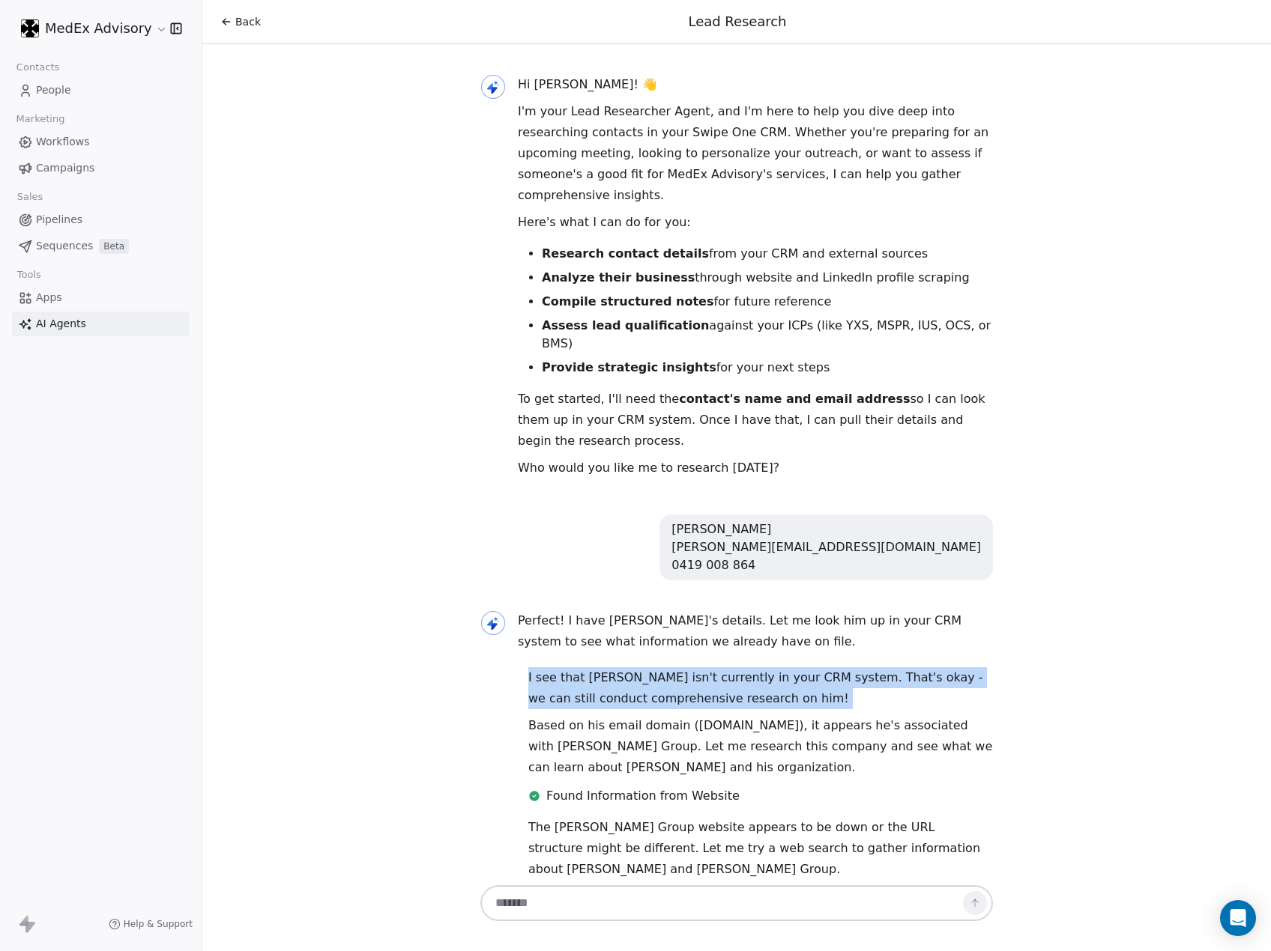
click at [529, 668] on p "I see that [PERSON_NAME] isn't currently in your CRM system. That's okay - we c…" at bounding box center [760, 689] width 465 height 42
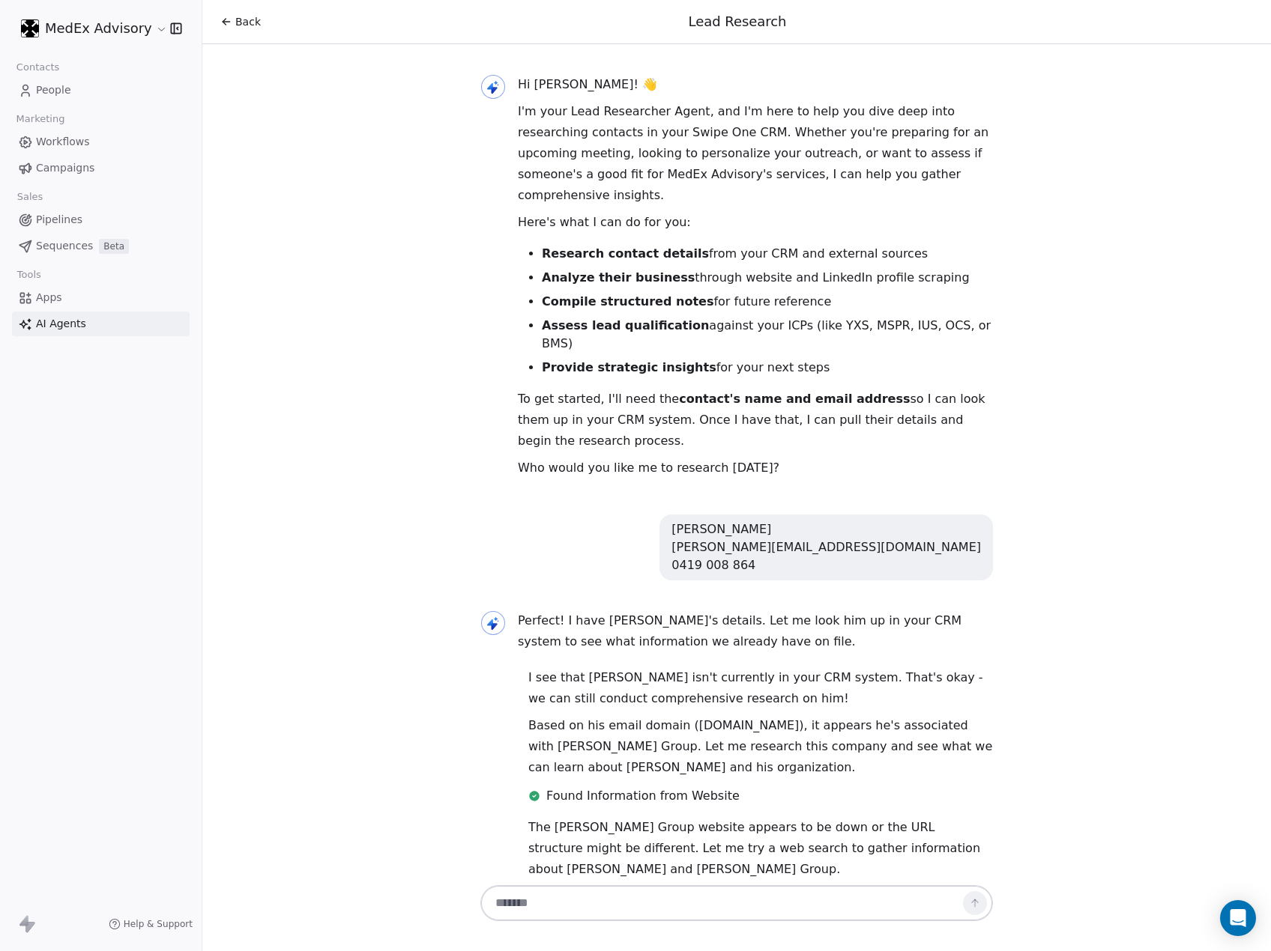
click at [555, 715] on p "Based on his email domain ([DOMAIN_NAME]), it appears he's associated with [PER…" at bounding box center [760, 746] width 465 height 63
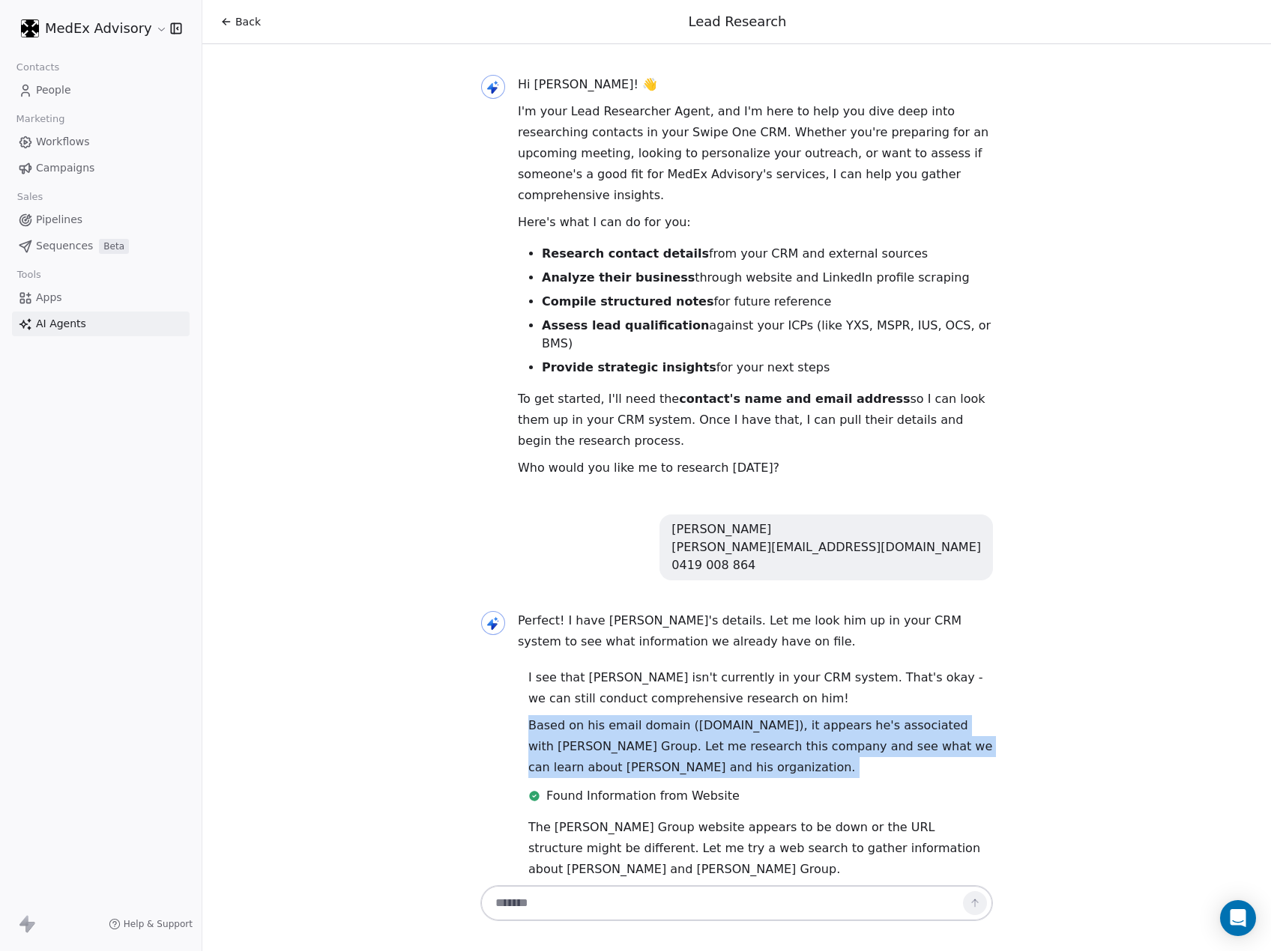
click at [555, 715] on p "Based on his email domain ([DOMAIN_NAME]), it appears he's associated with [PER…" at bounding box center [760, 746] width 465 height 63
click at [554, 715] on p "Based on his email domain ([DOMAIN_NAME]), it appears he's associated with [PER…" at bounding box center [760, 746] width 465 height 63
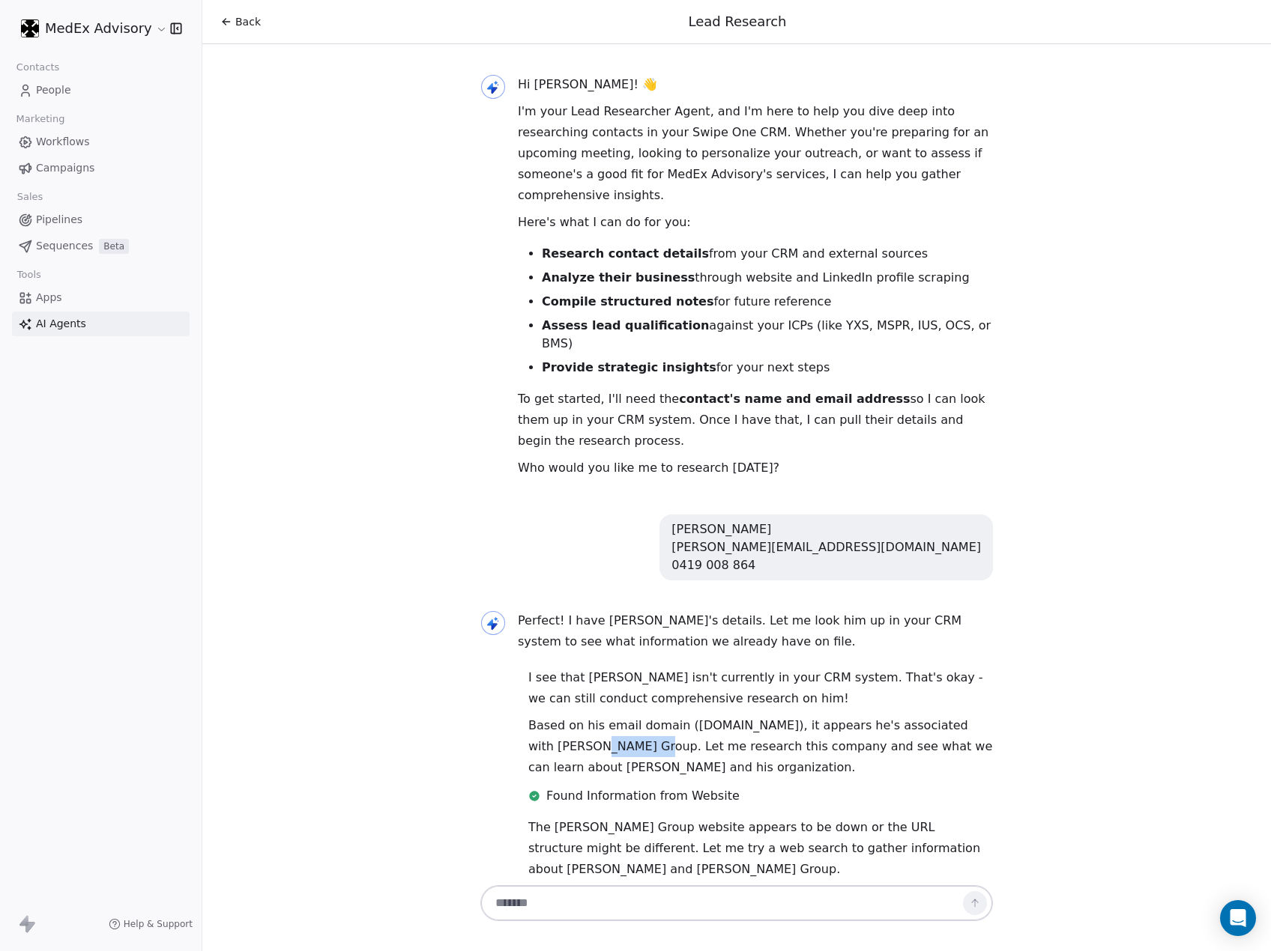
click at [554, 715] on p "Based on his email domain ([DOMAIN_NAME]), it appears he's associated with [PER…" at bounding box center [760, 746] width 465 height 63
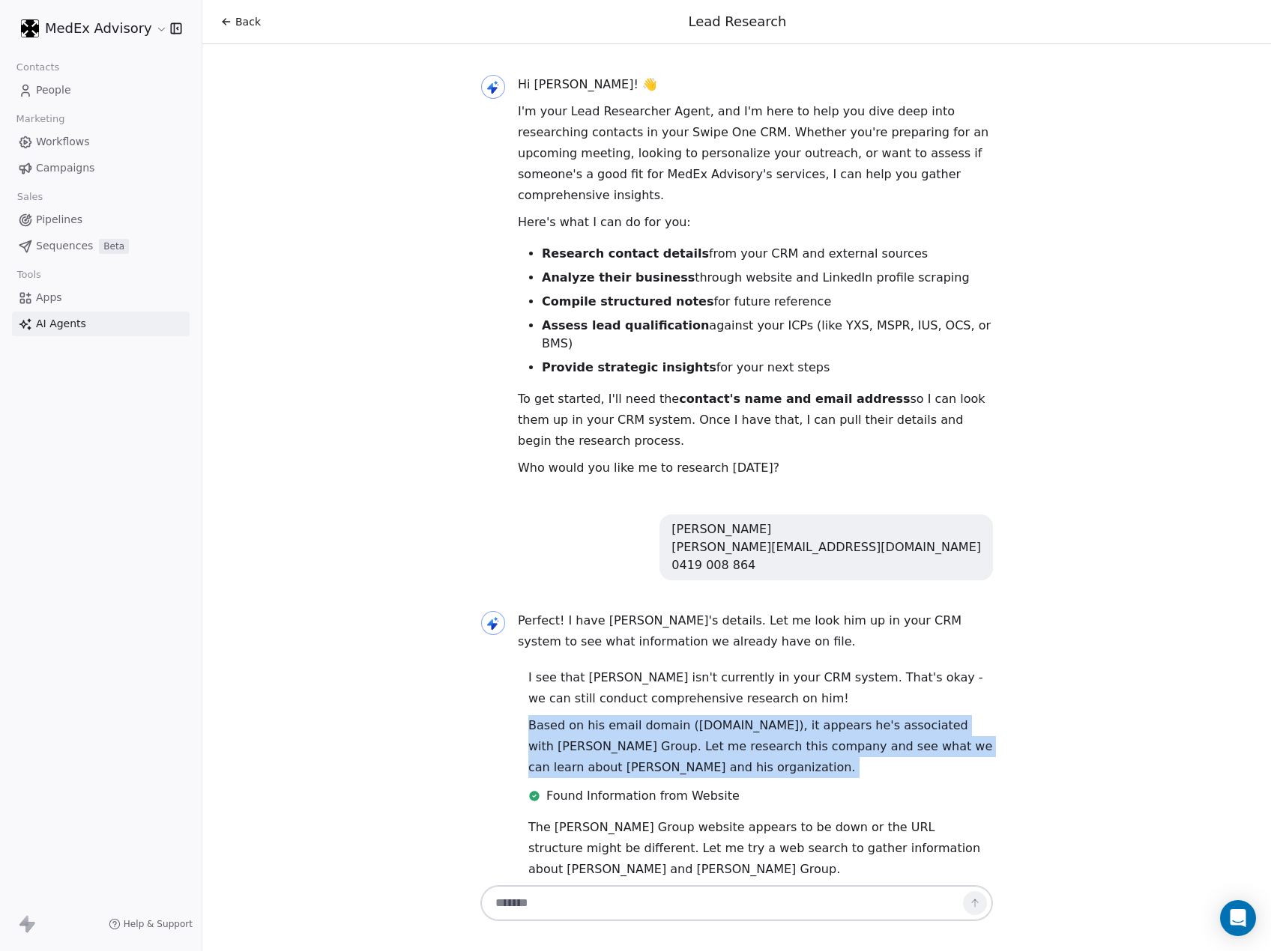
click at [554, 715] on p "Based on his email domain ([DOMAIN_NAME]), it appears he's associated with [PER…" at bounding box center [760, 746] width 465 height 63
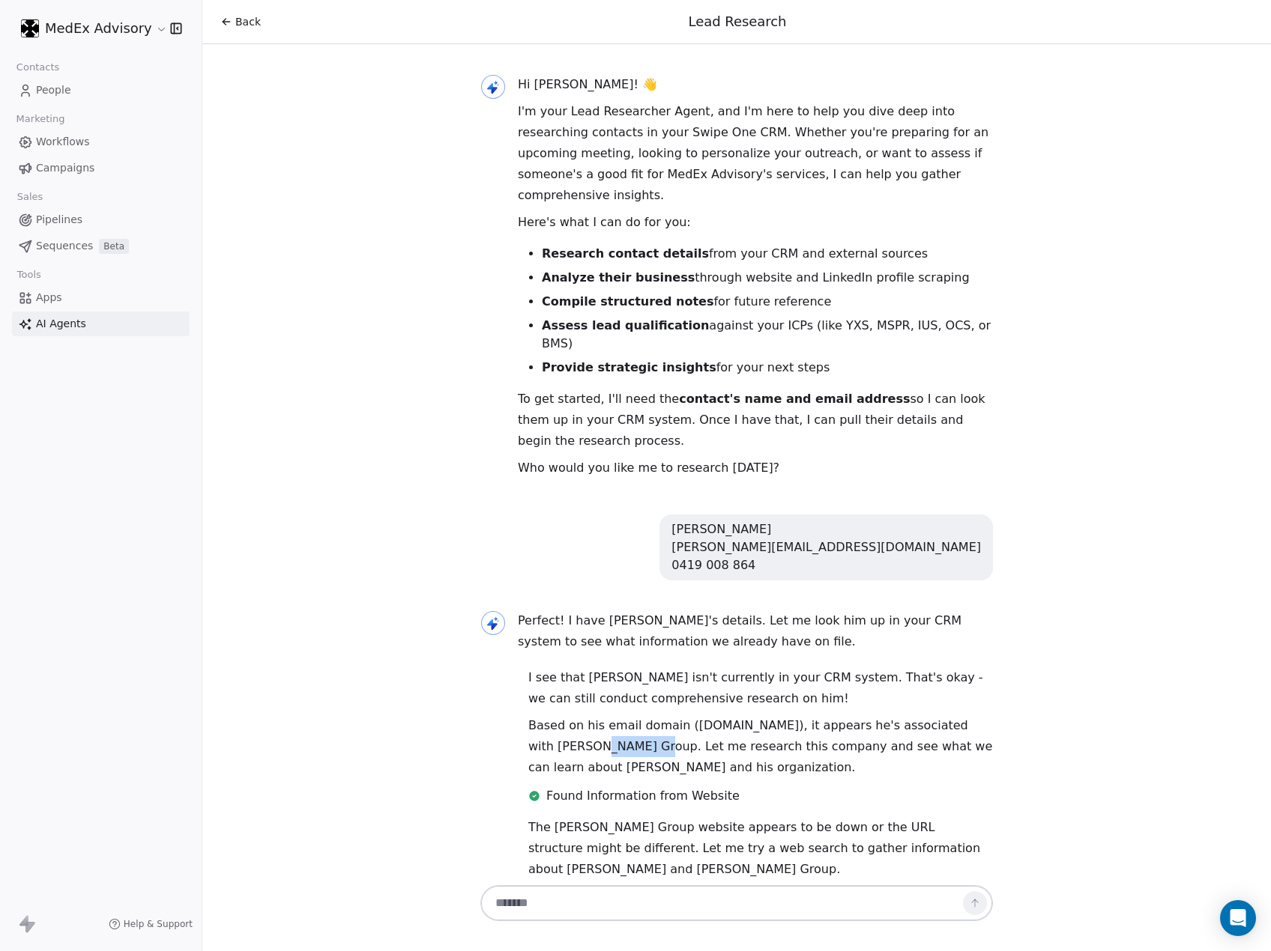
click at [554, 715] on p "Based on his email domain ([DOMAIN_NAME]), it appears he's associated with [PER…" at bounding box center [760, 746] width 465 height 63
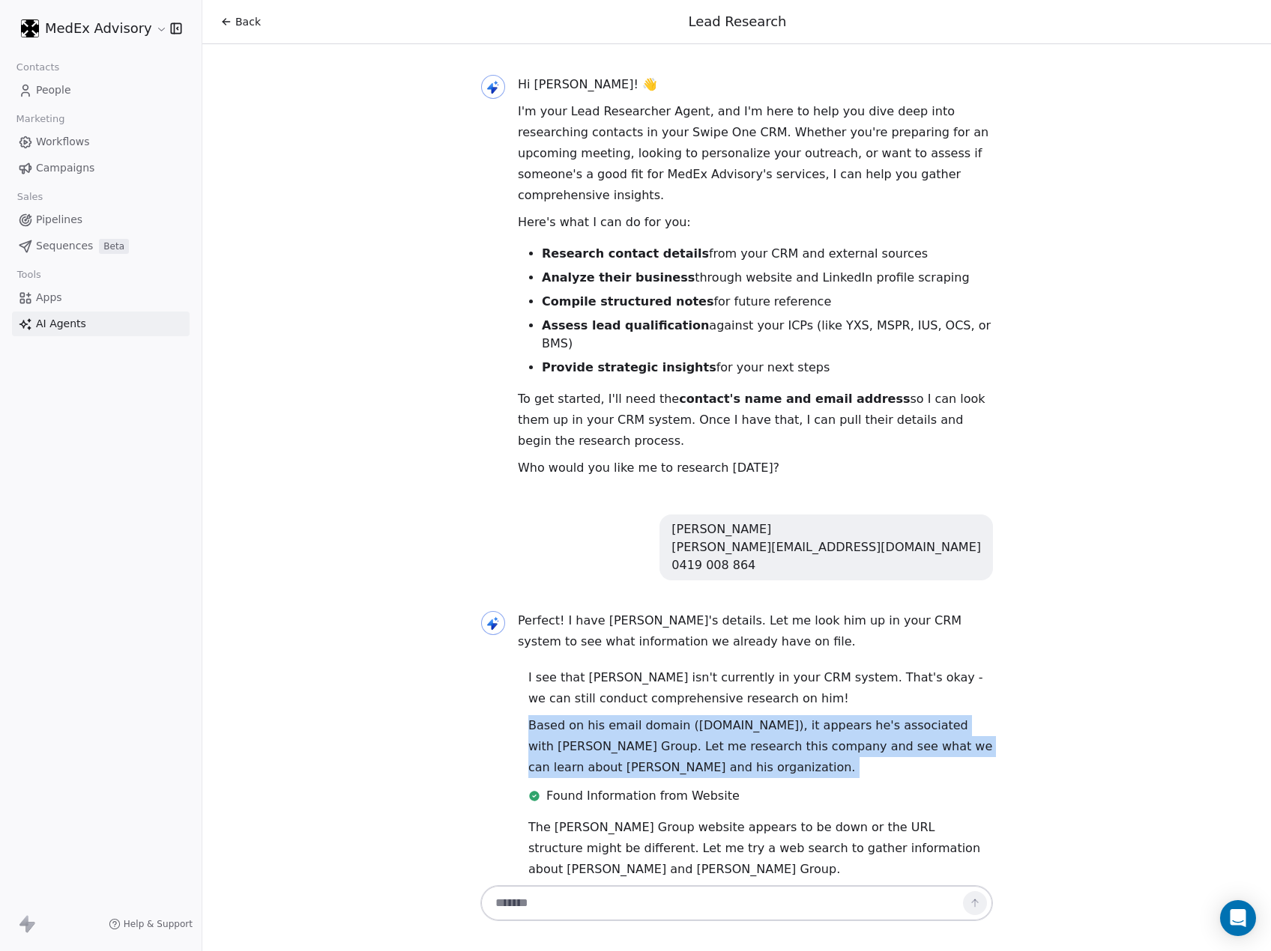
click at [554, 715] on p "Based on his email domain ([DOMAIN_NAME]), it appears he's associated with [PER…" at bounding box center [760, 746] width 465 height 63
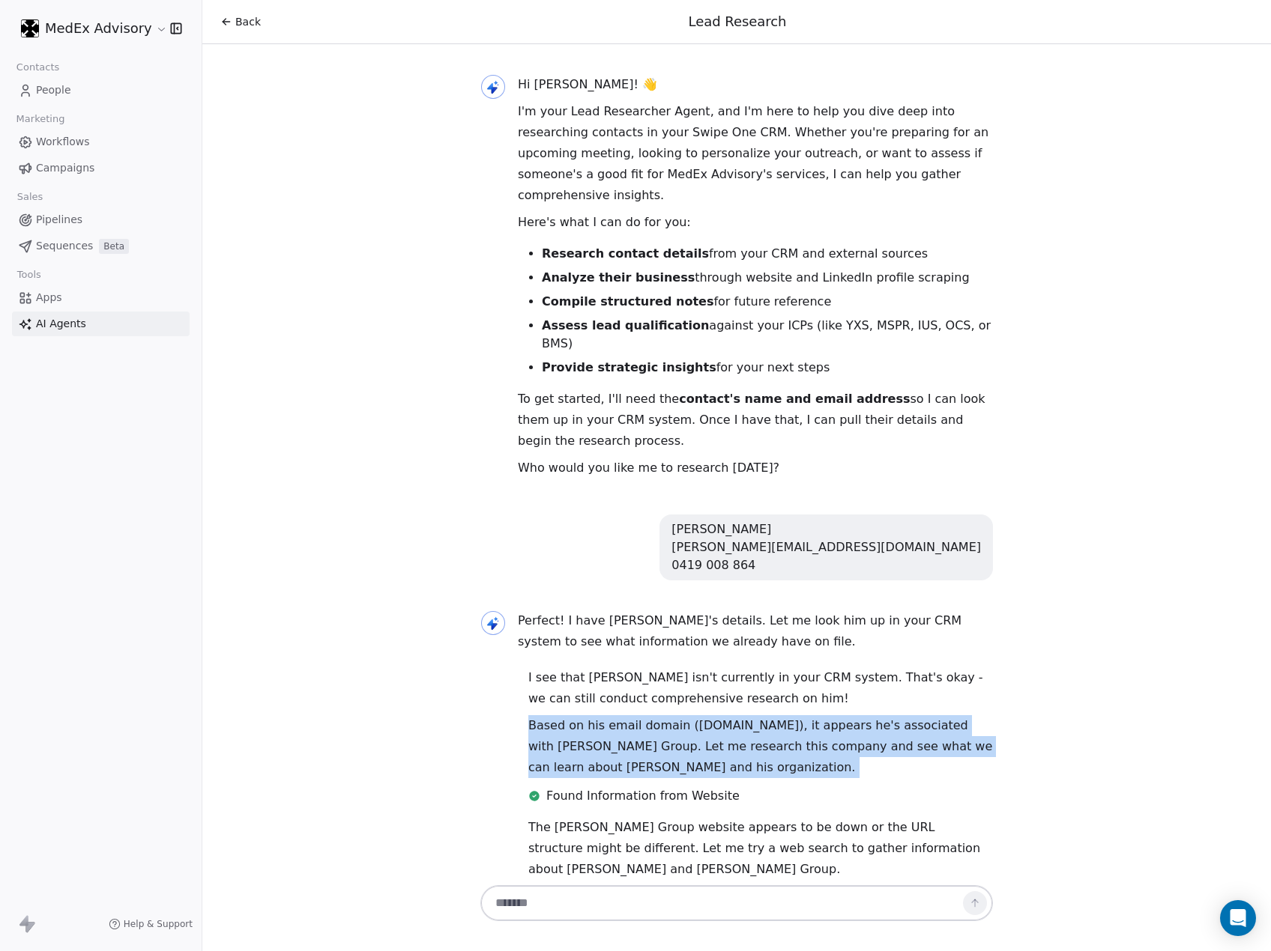
drag, startPoint x: 689, startPoint y: 729, endPoint x: 664, endPoint y: 751, distance: 33.5
click at [689, 729] on p "Based on his email domain ([DOMAIN_NAME]), it appears he's associated with [PER…" at bounding box center [760, 746] width 465 height 63
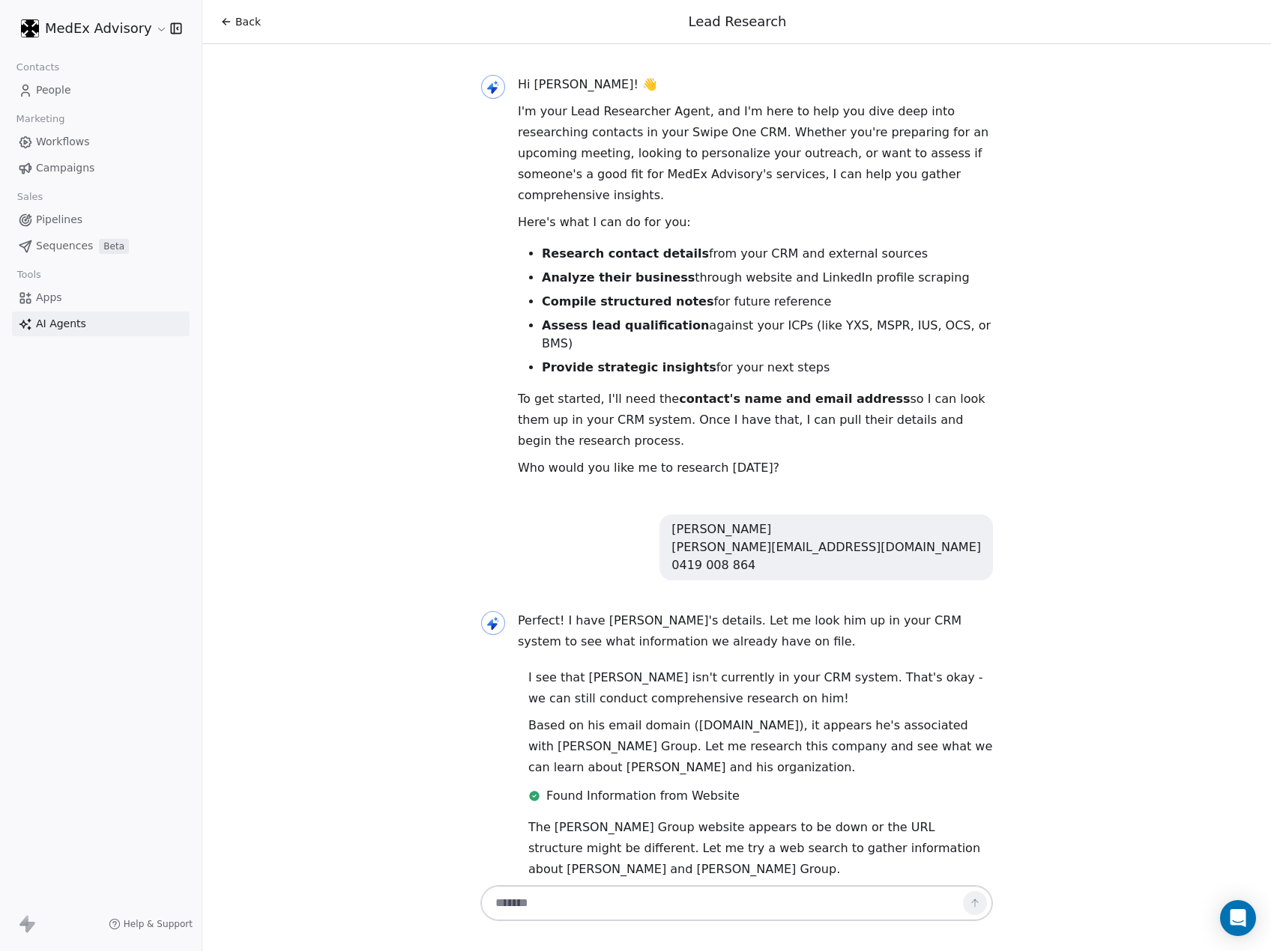
click at [625, 787] on span "Found Information from Website" at bounding box center [642, 796] width 193 height 18
click at [1187, 675] on div "Hi [PERSON_NAME]! 👋 I'm your Lead Researcher Agent, and I'm here to help you di…" at bounding box center [736, 463] width 1068 height 838
click at [550, 817] on p "The [PERSON_NAME] Group website appears to be down or the URL structure might b…" at bounding box center [760, 848] width 465 height 63
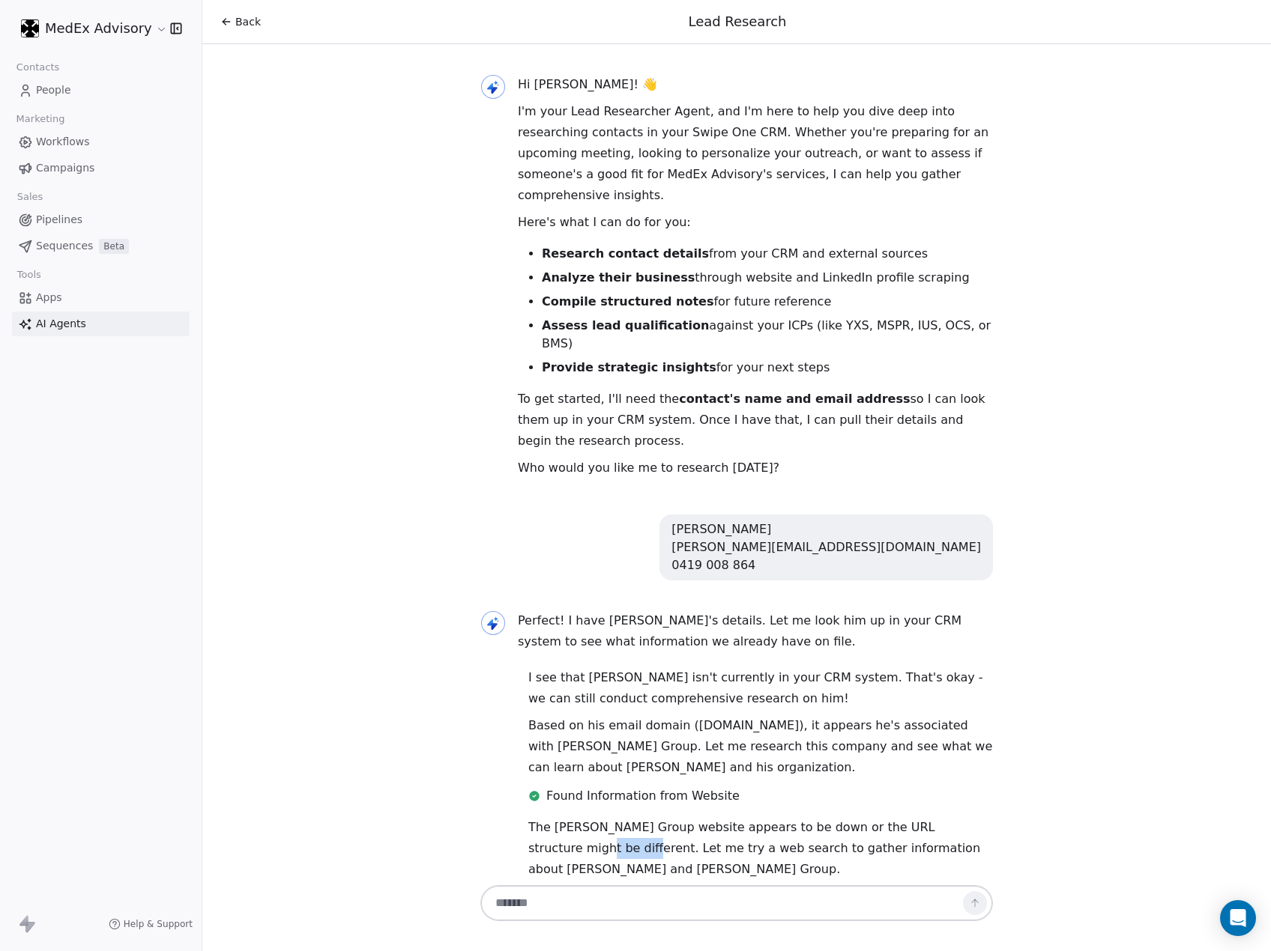
click at [550, 817] on p "The [PERSON_NAME] Group website appears to be down or the URL structure might b…" at bounding box center [760, 848] width 465 height 63
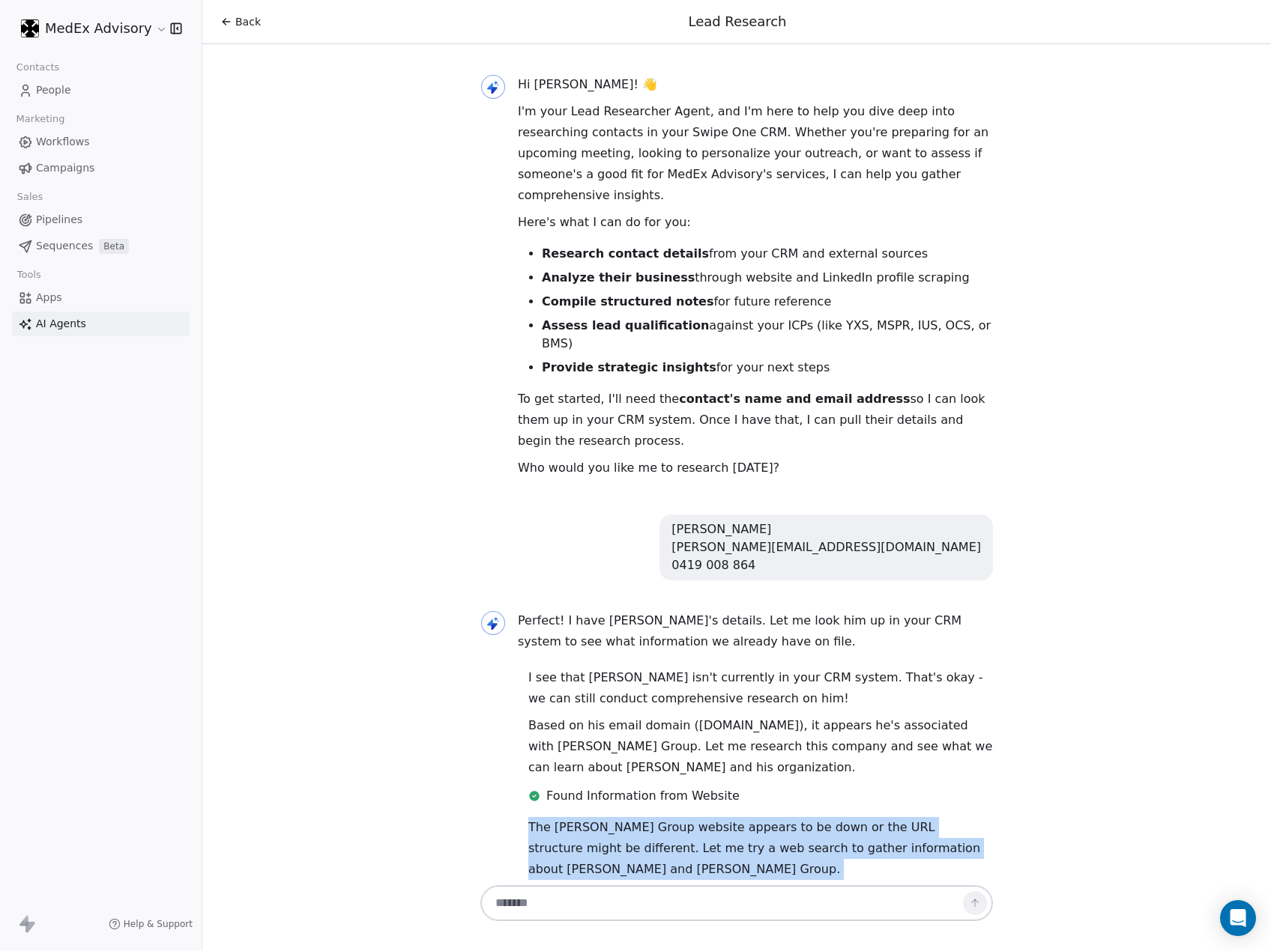
click at [724, 739] on div "Hi [PERSON_NAME]! 👋 I'm your Lead Researcher Agent, and I'm here to help you di…" at bounding box center [736, 690] width 524 height 1292
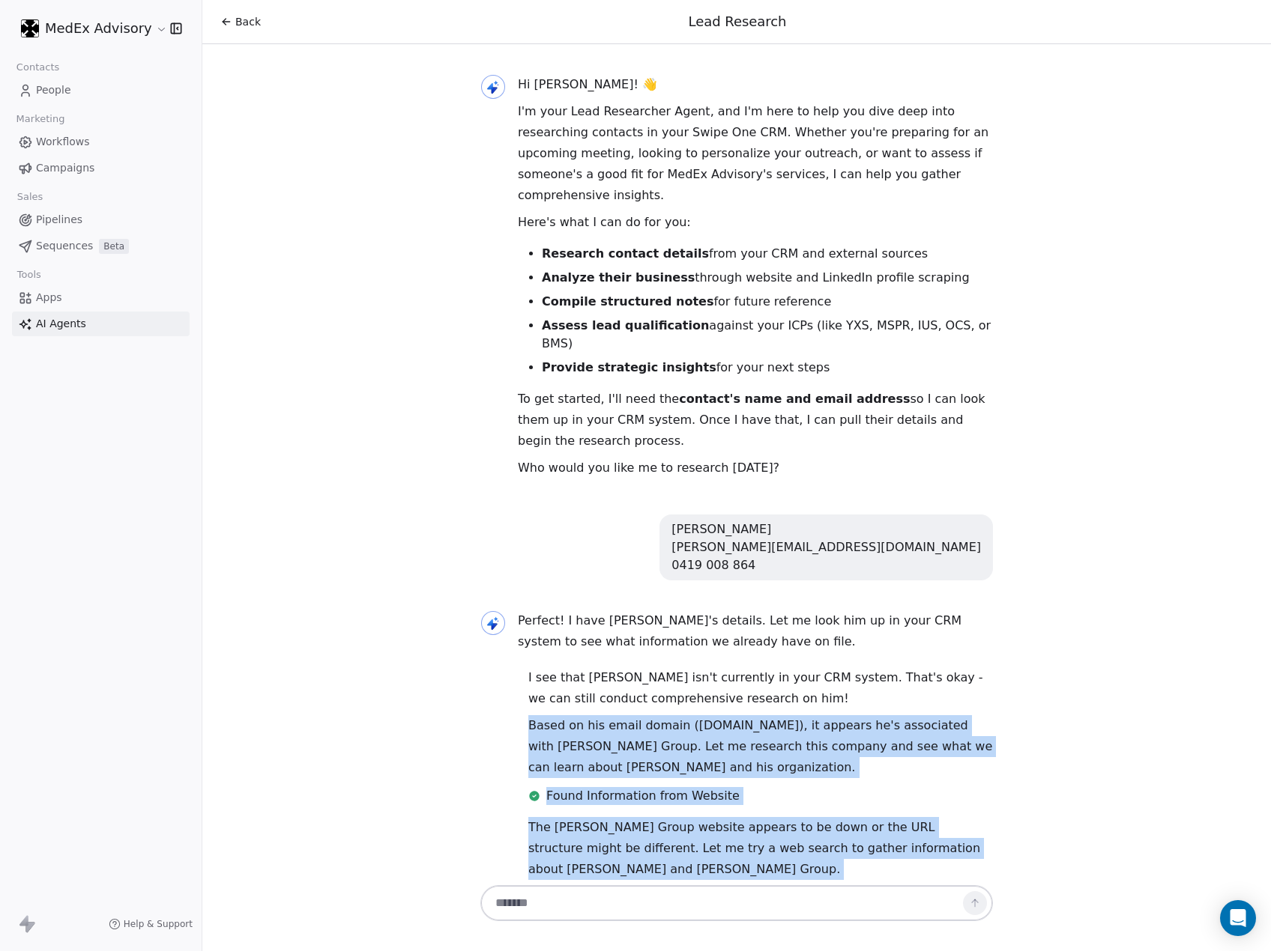
scroll to position [381, 0]
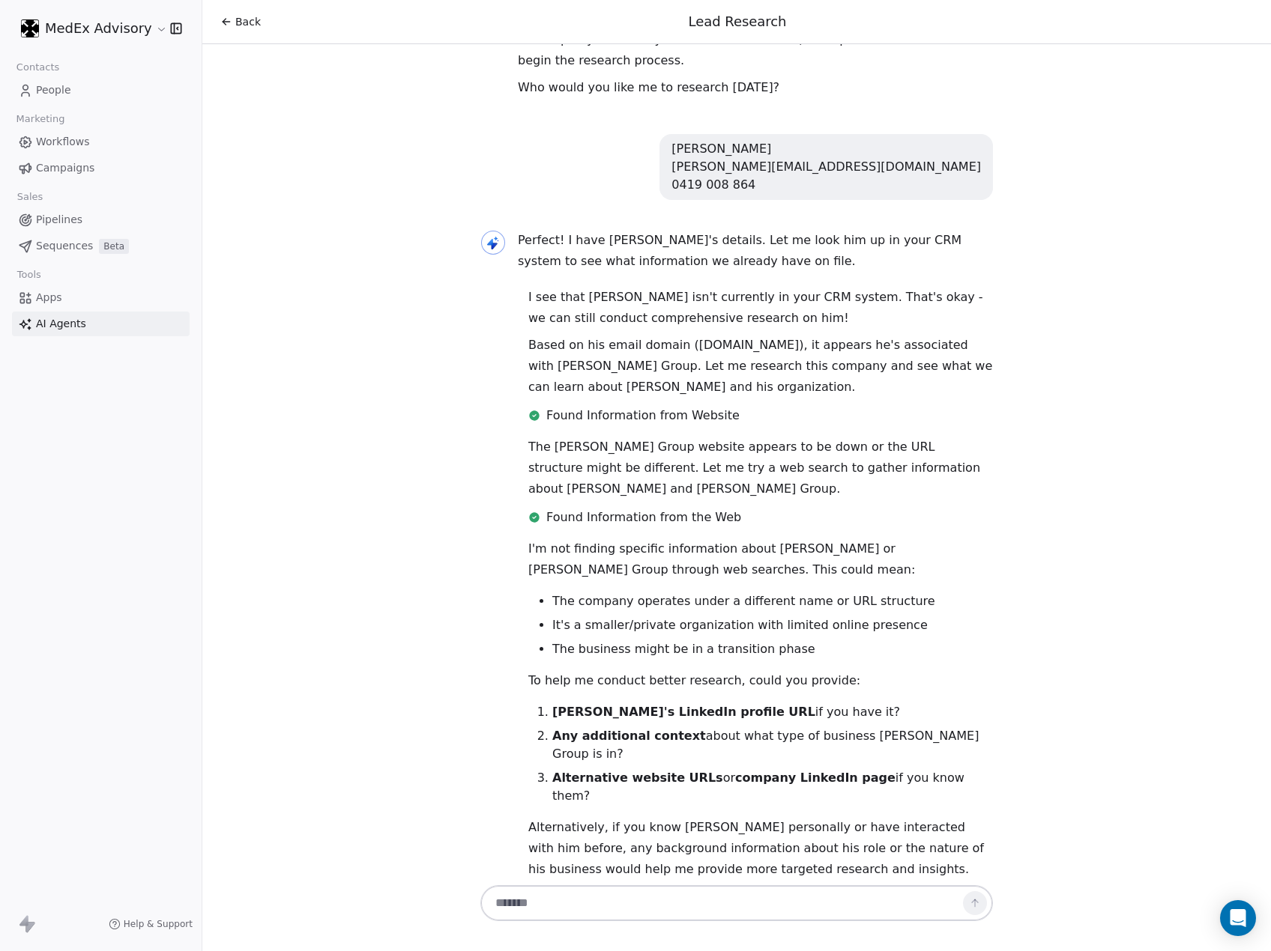
click at [627, 539] on p "I'm not finding specific information about [PERSON_NAME] or [PERSON_NAME] Group…" at bounding box center [760, 560] width 465 height 42
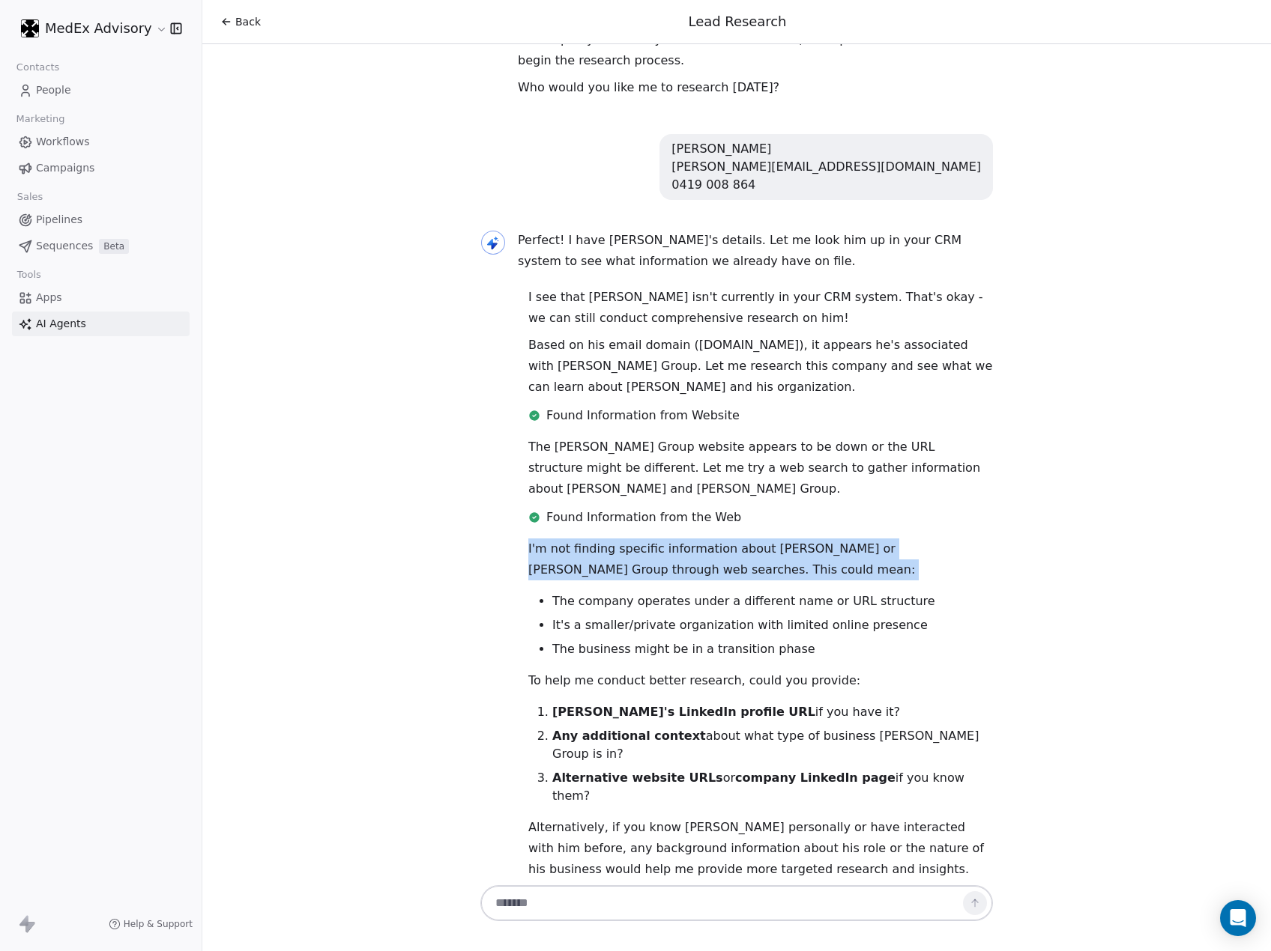
click at [627, 539] on p "I'm not finding specific information about [PERSON_NAME] or [PERSON_NAME] Group…" at bounding box center [760, 560] width 465 height 42
click at [640, 539] on p "I'm not finding specific information about [PERSON_NAME] or [PERSON_NAME] Group…" at bounding box center [760, 560] width 465 height 42
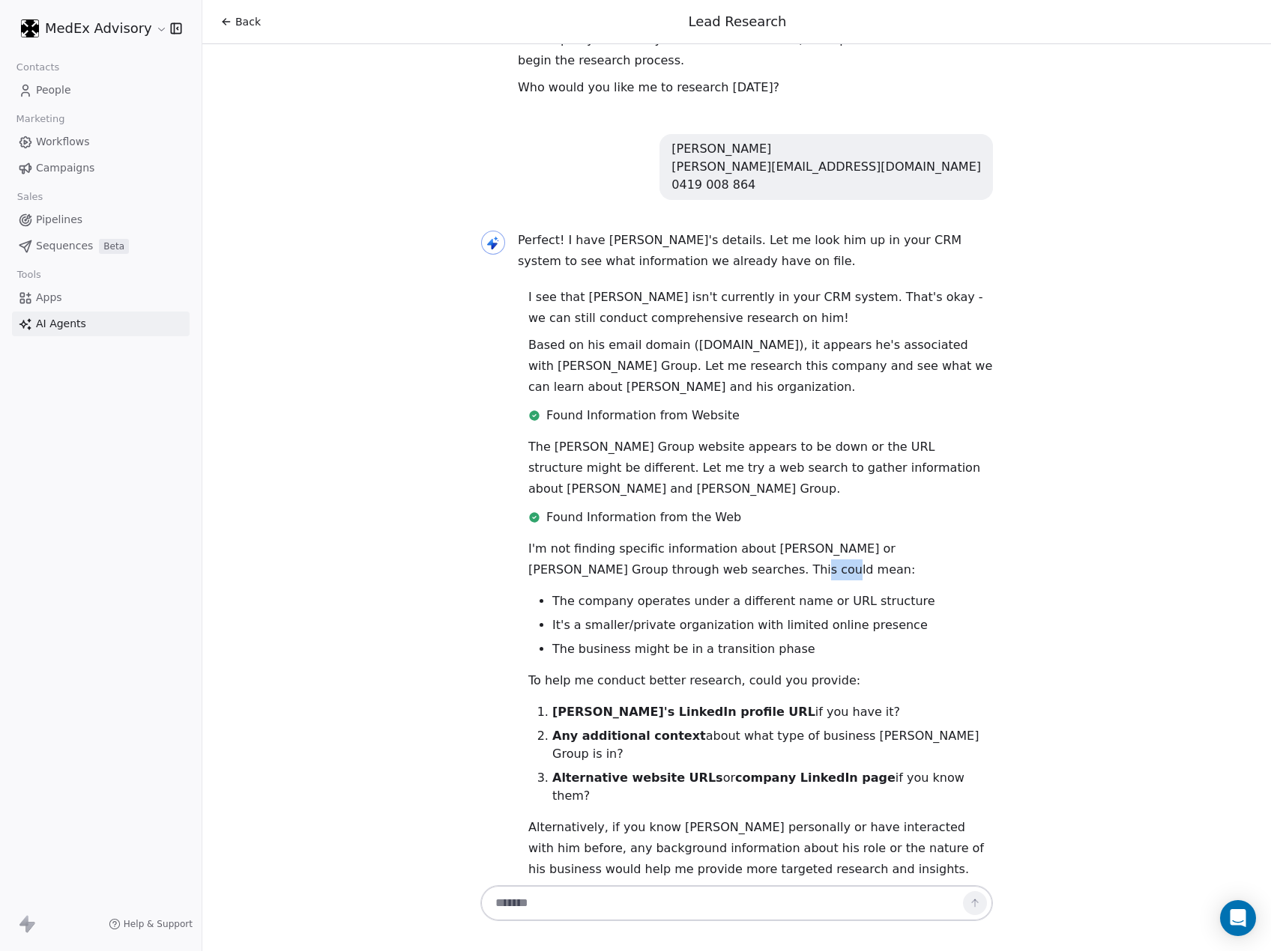
click at [640, 539] on p "I'm not finding specific information about [PERSON_NAME] or [PERSON_NAME] Group…" at bounding box center [760, 560] width 465 height 42
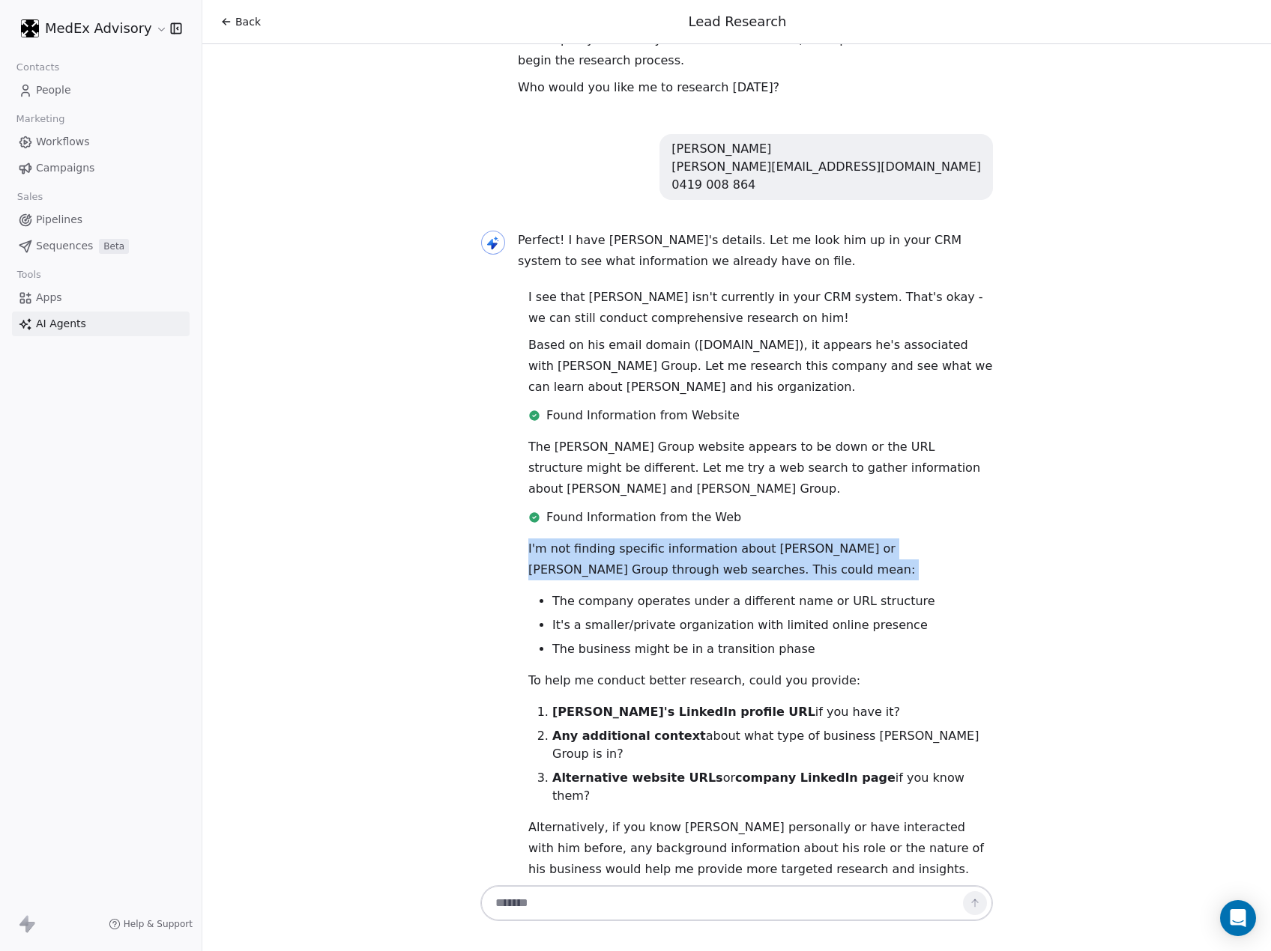
click at [640, 539] on p "I'm not finding specific information about [PERSON_NAME] or [PERSON_NAME] Group…" at bounding box center [760, 560] width 465 height 42
click at [587, 539] on p "I'm not finding specific information about [PERSON_NAME] or [PERSON_NAME] Group…" at bounding box center [760, 560] width 465 height 42
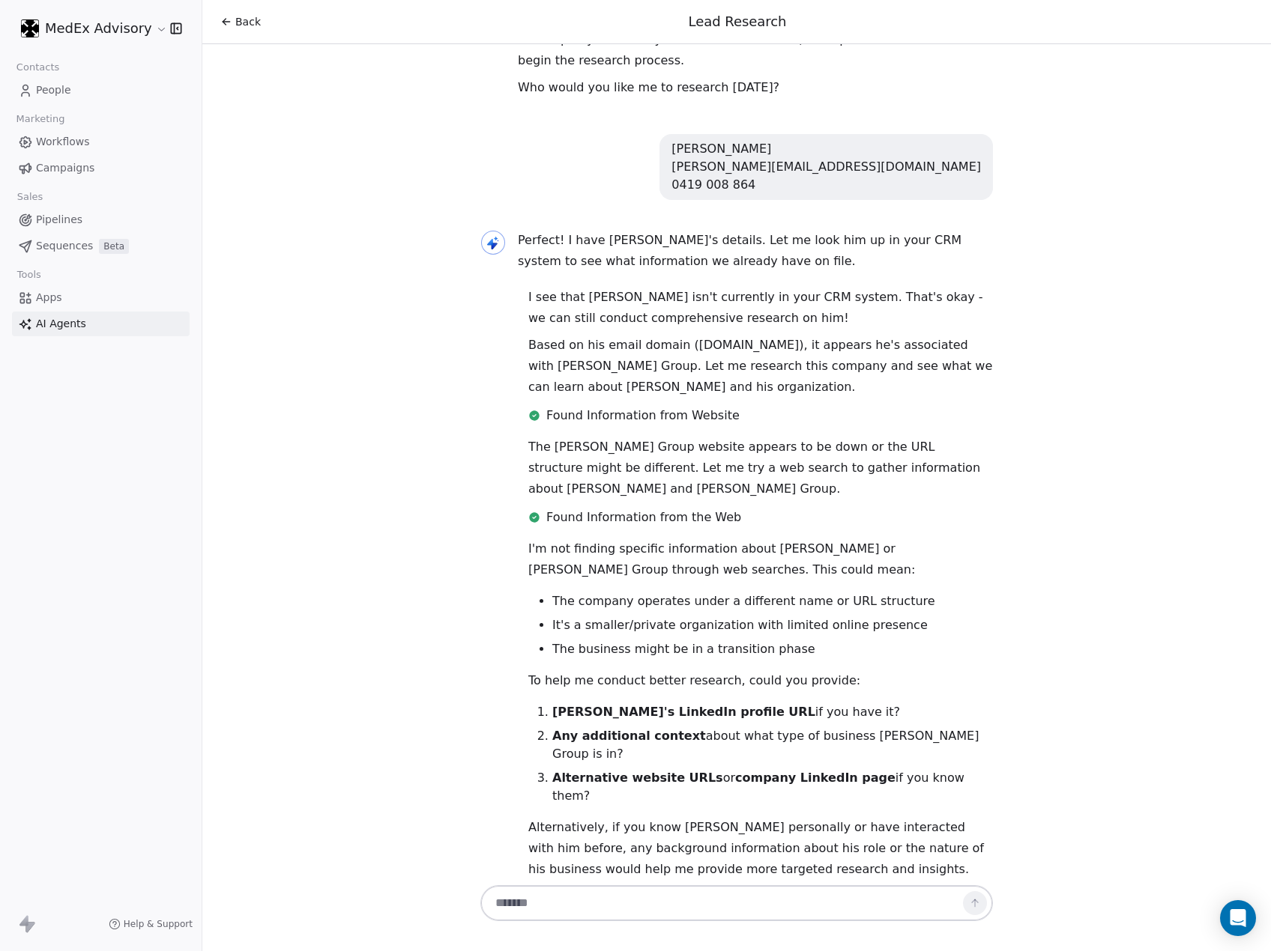
click at [579, 593] on li "The company operates under a different name or URL structure" at bounding box center [772, 602] width 441 height 18
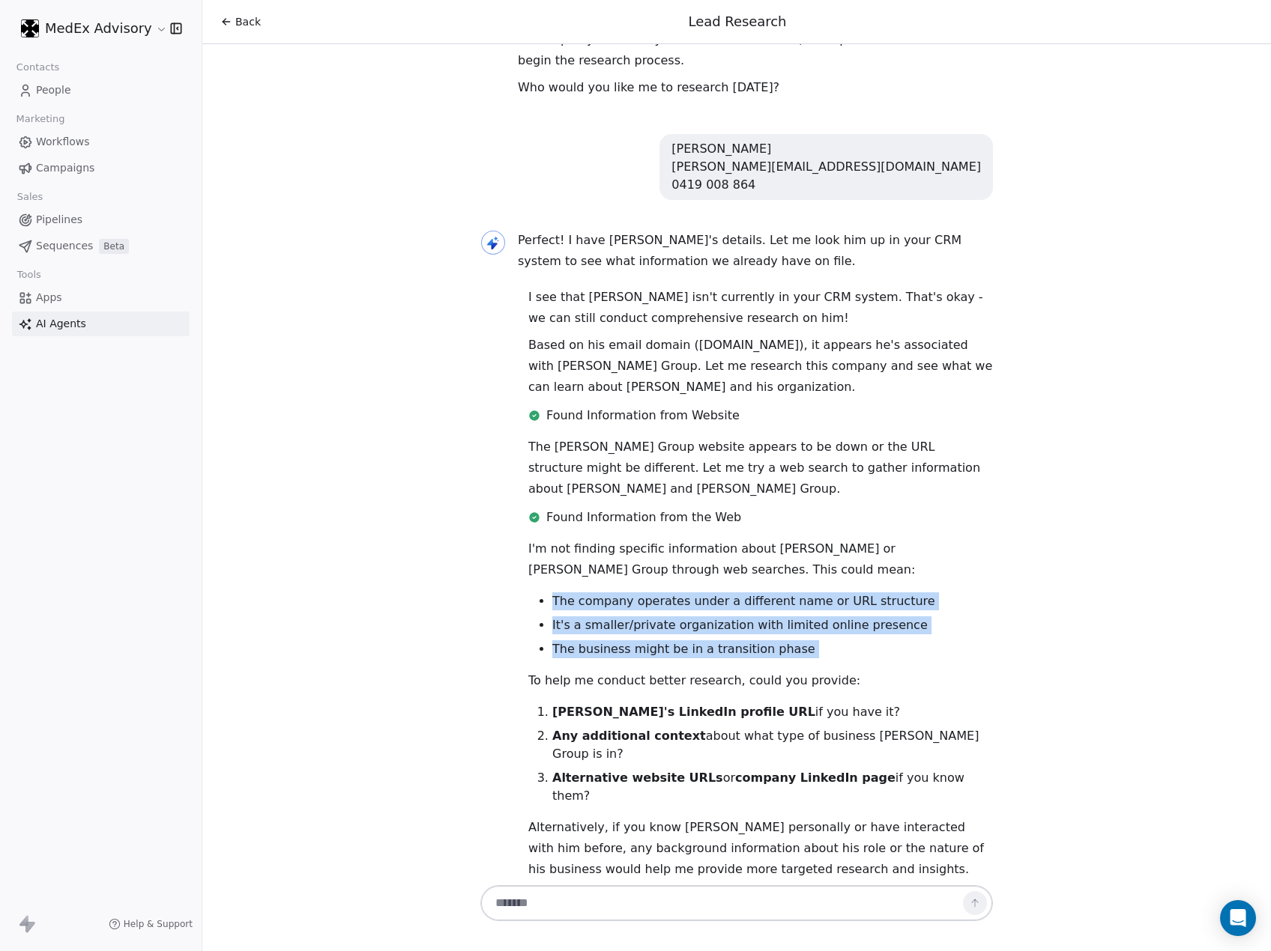
click at [796, 641] on li "The business might be in a transition phase" at bounding box center [772, 650] width 441 height 18
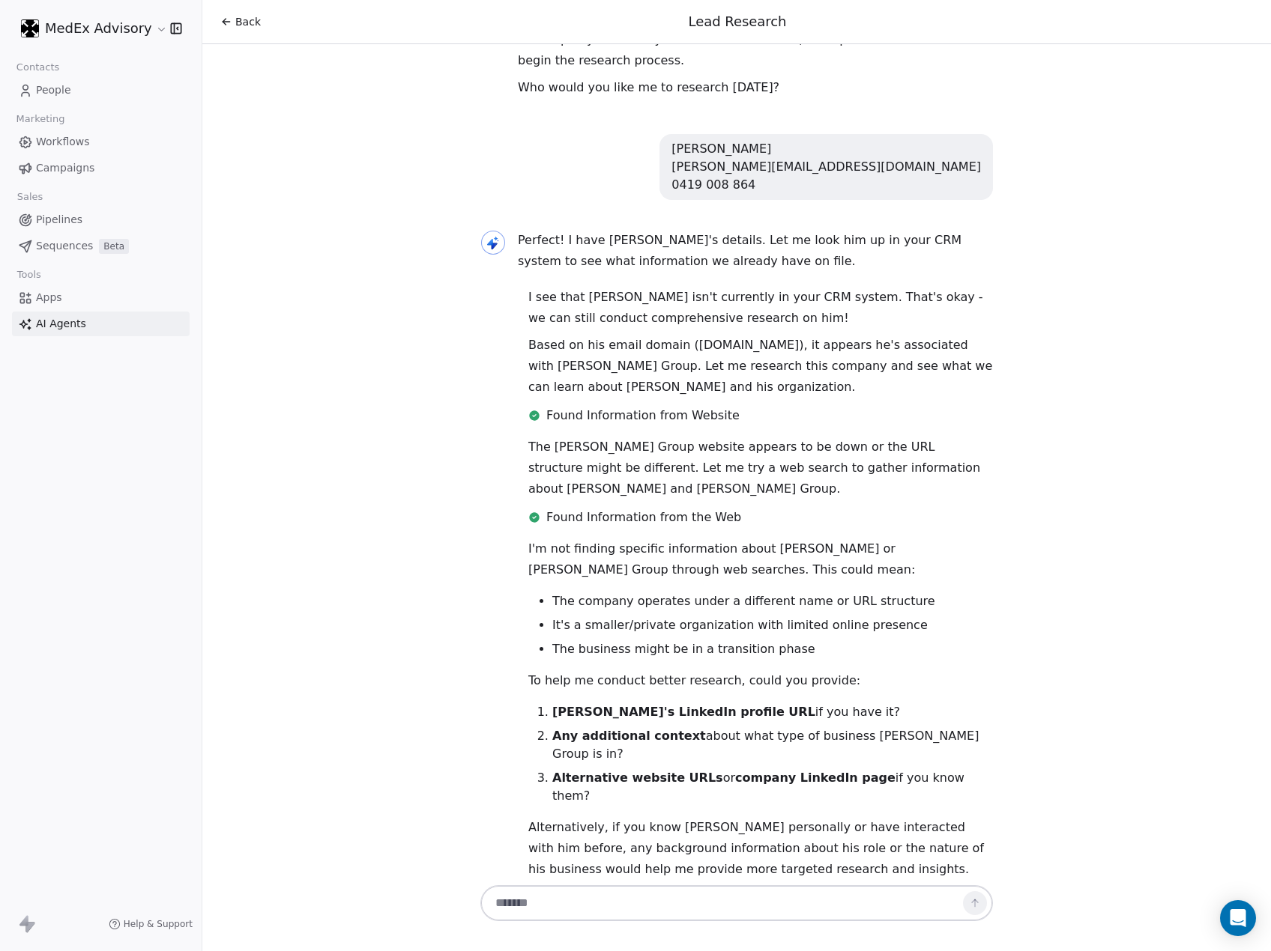
click at [606, 705] on strong "[PERSON_NAME]'s LinkedIn profile URL" at bounding box center [683, 712] width 263 height 14
click at [604, 705] on strong "[PERSON_NAME]'s LinkedIn profile URL" at bounding box center [683, 712] width 263 height 14
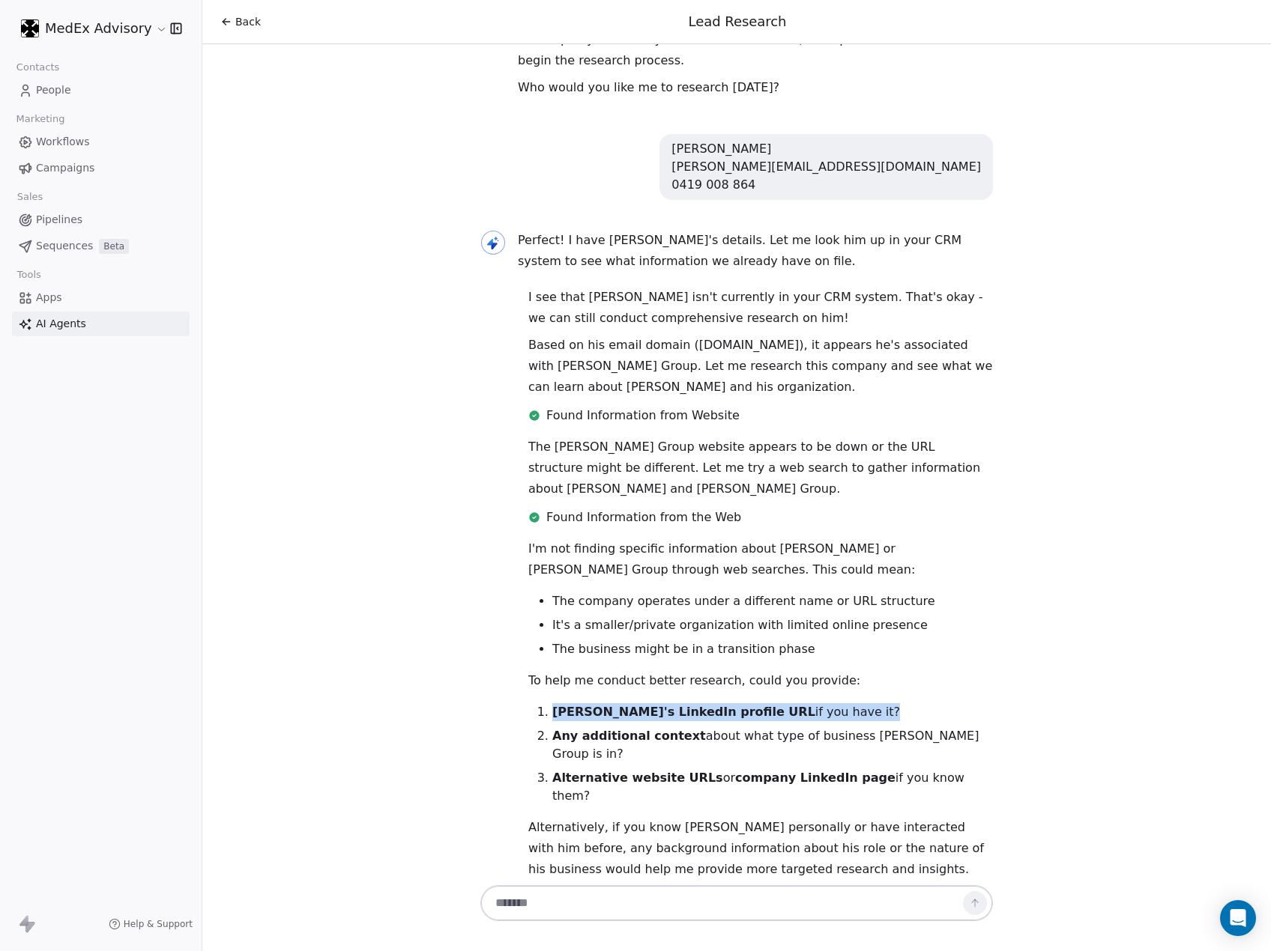
click at [604, 705] on strong "[PERSON_NAME]'s LinkedIn profile URL" at bounding box center [683, 712] width 263 height 14
click at [586, 729] on strong "Any additional context" at bounding box center [629, 736] width 154 height 14
click at [586, 708] on ol "[PERSON_NAME]'s LinkedIn profile URL if you have it? Any additional context abo…" at bounding box center [760, 755] width 465 height 102
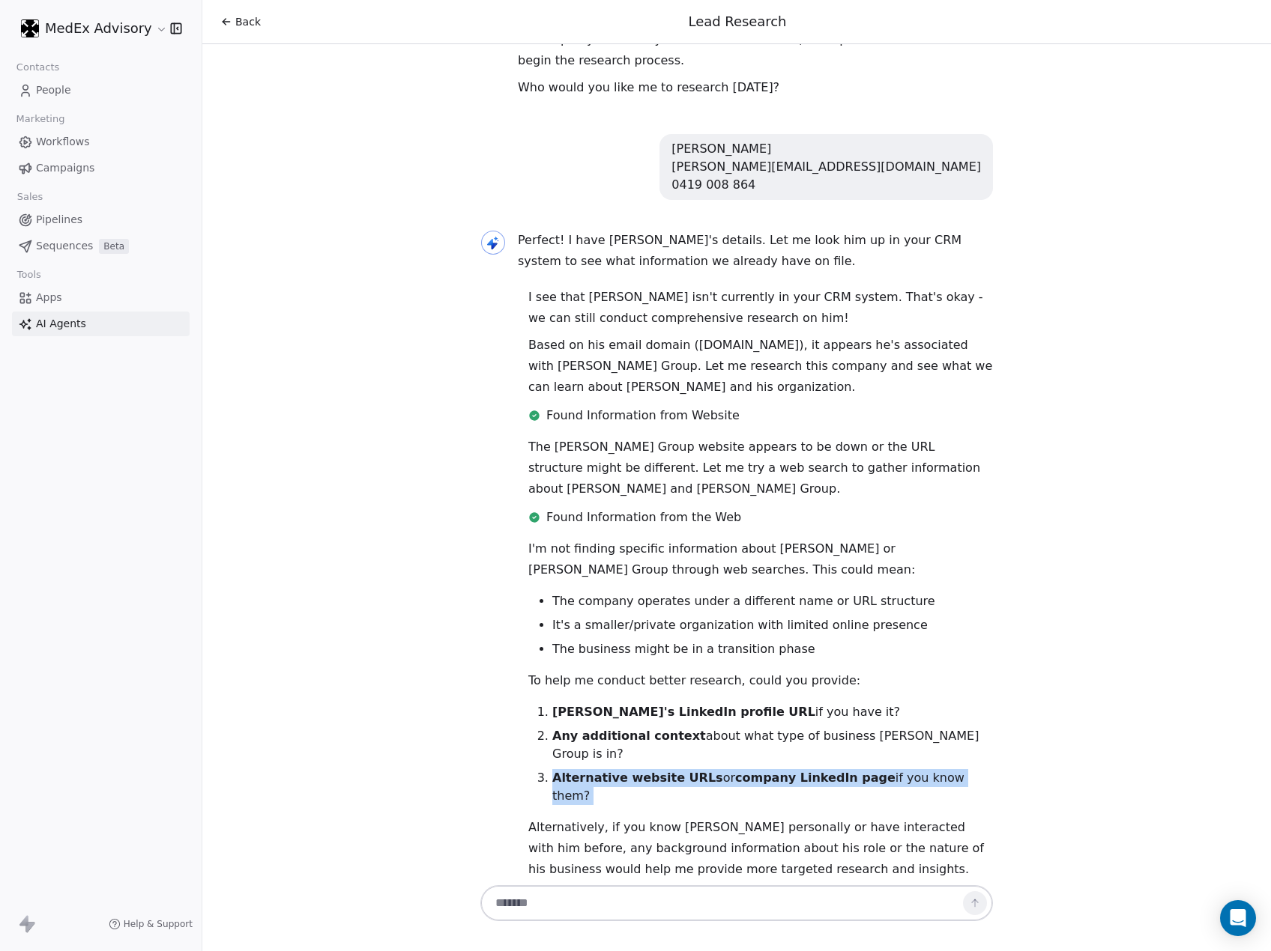
click at [586, 708] on ol "[PERSON_NAME]'s LinkedIn profile URL if you have it? Any additional context abo…" at bounding box center [760, 755] width 465 height 102
click at [568, 817] on p "Alternatively, if you know [PERSON_NAME] personally or have interacted with him…" at bounding box center [760, 848] width 465 height 63
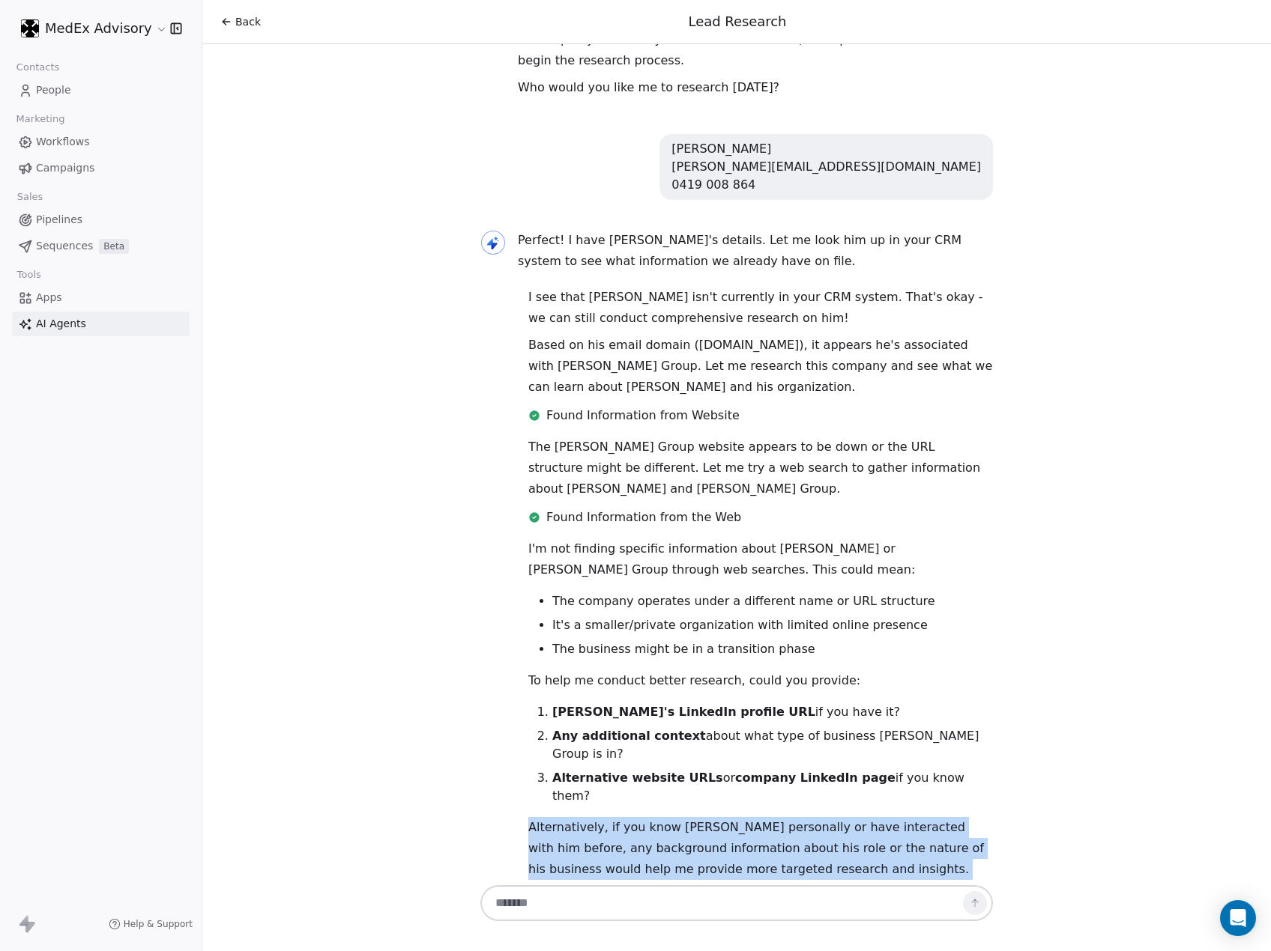
click at [566, 817] on p "Alternatively, if you know [PERSON_NAME] personally or have interacted with him…" at bounding box center [760, 848] width 465 height 63
click at [569, 817] on p "Alternatively, if you know [PERSON_NAME] personally or have interacted with him…" at bounding box center [760, 848] width 465 height 63
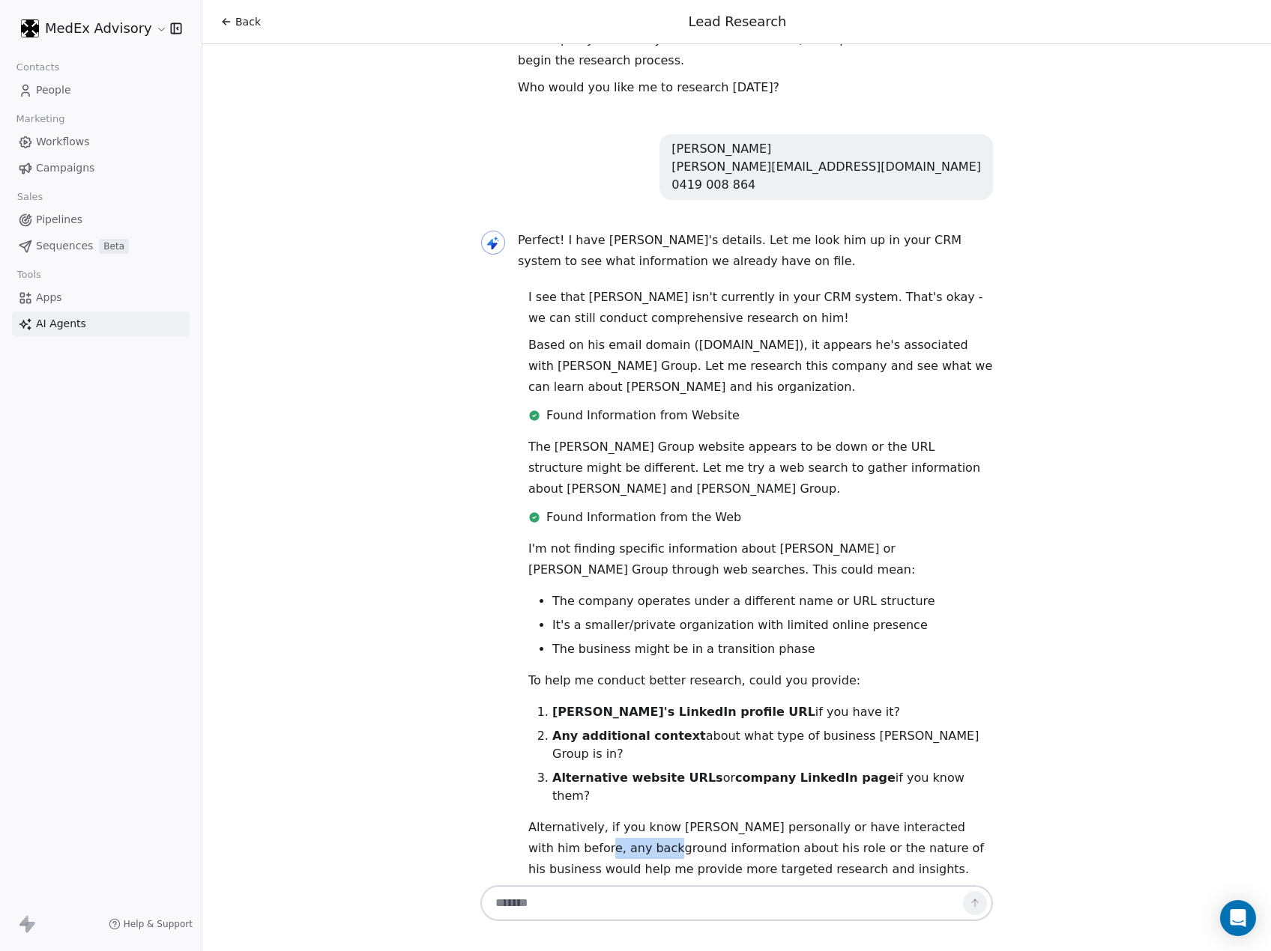
click at [569, 817] on p "Alternatively, if you know [PERSON_NAME] personally or have interacted with him…" at bounding box center [760, 848] width 465 height 63
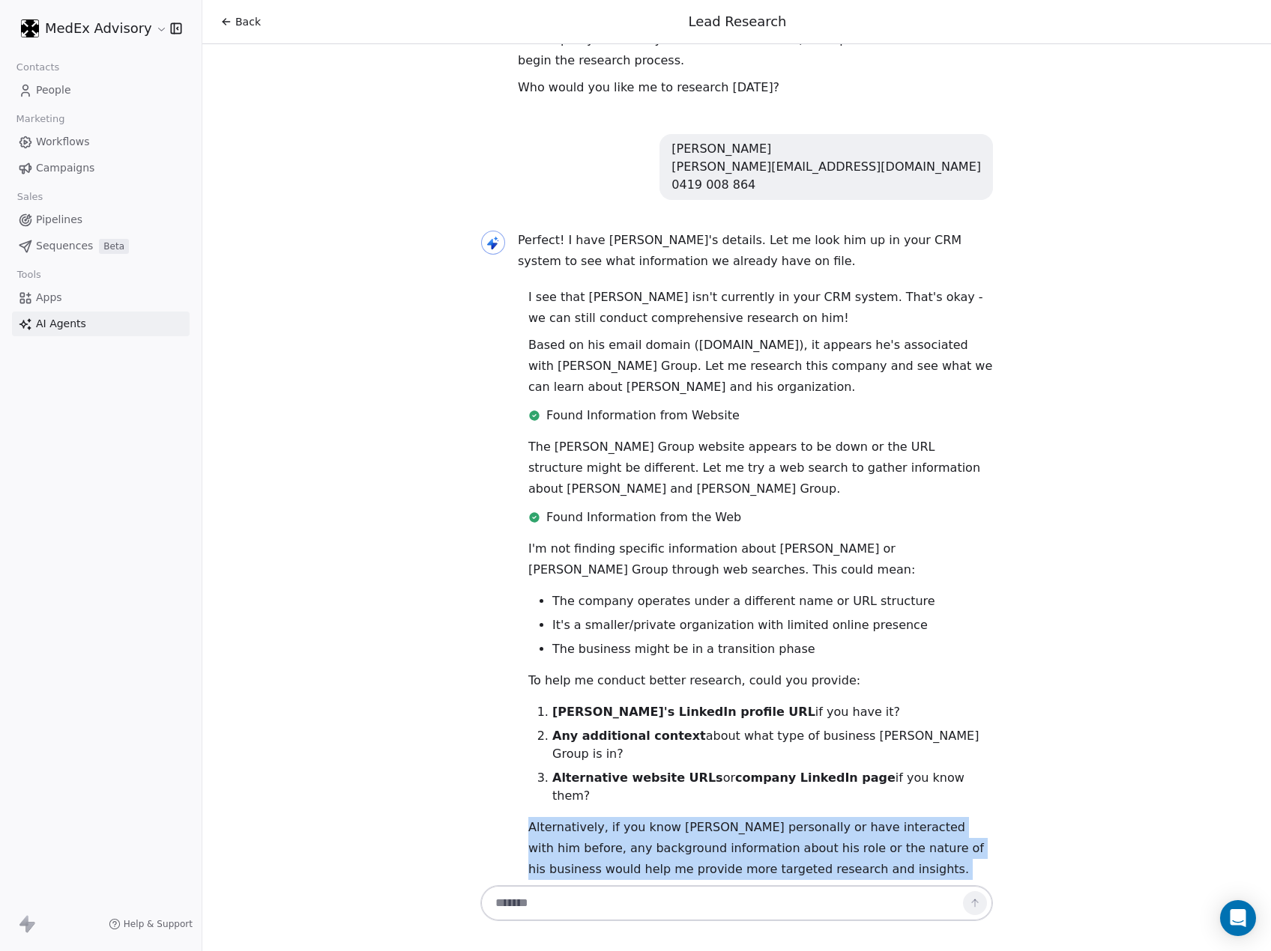
click at [568, 817] on p "Alternatively, if you know [PERSON_NAME] personally or have interacted with him…" at bounding box center [760, 848] width 465 height 63
click at [559, 817] on p "Alternatively, if you know [PERSON_NAME] personally or have interacted with him…" at bounding box center [760, 848] width 465 height 63
click at [560, 817] on p "Alternatively, if you know [PERSON_NAME] personally or have interacted with him…" at bounding box center [760, 848] width 465 height 63
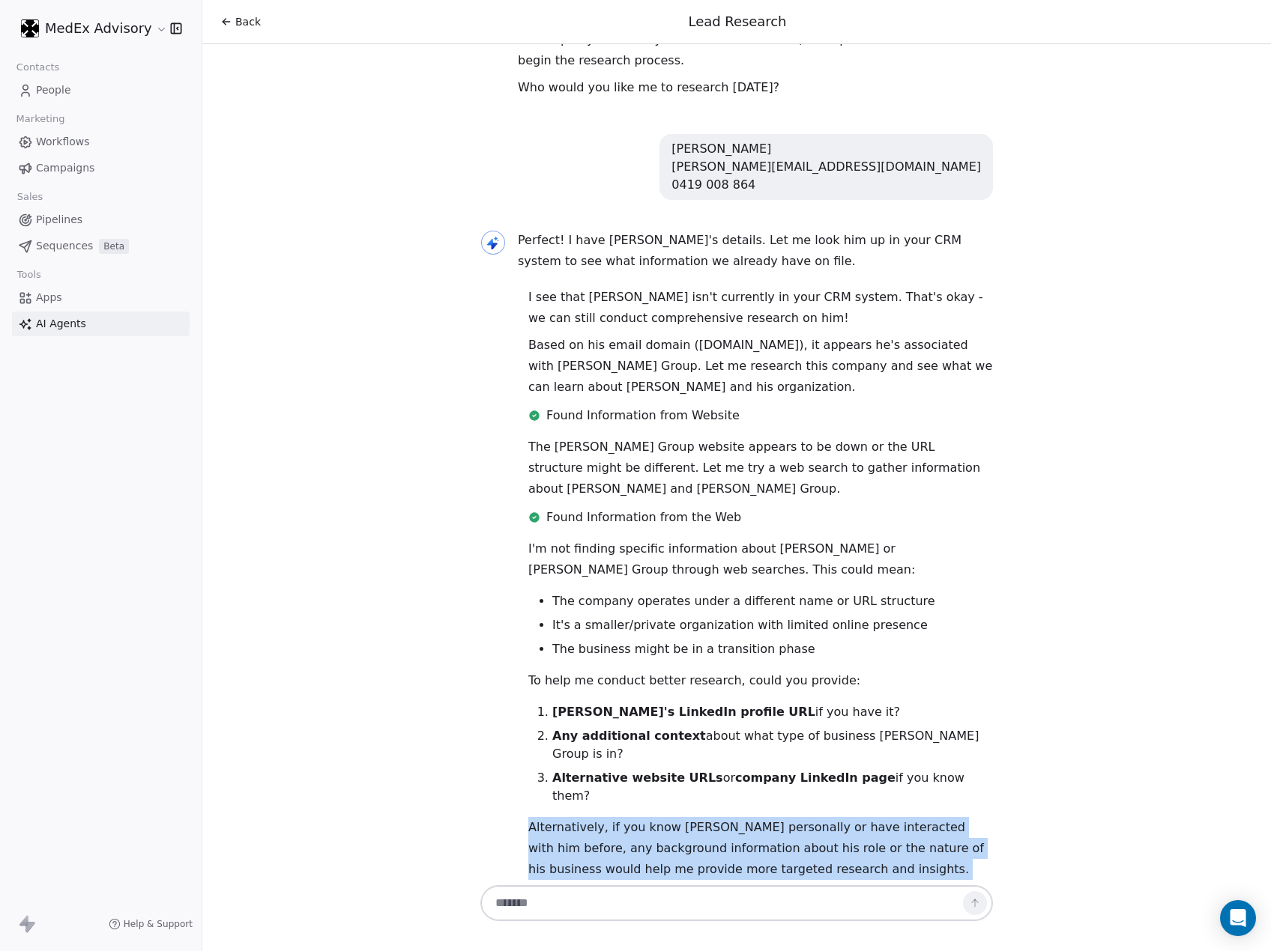
click at [560, 817] on p "Alternatively, if you know [PERSON_NAME] personally or have interacted with him…" at bounding box center [760, 848] width 465 height 63
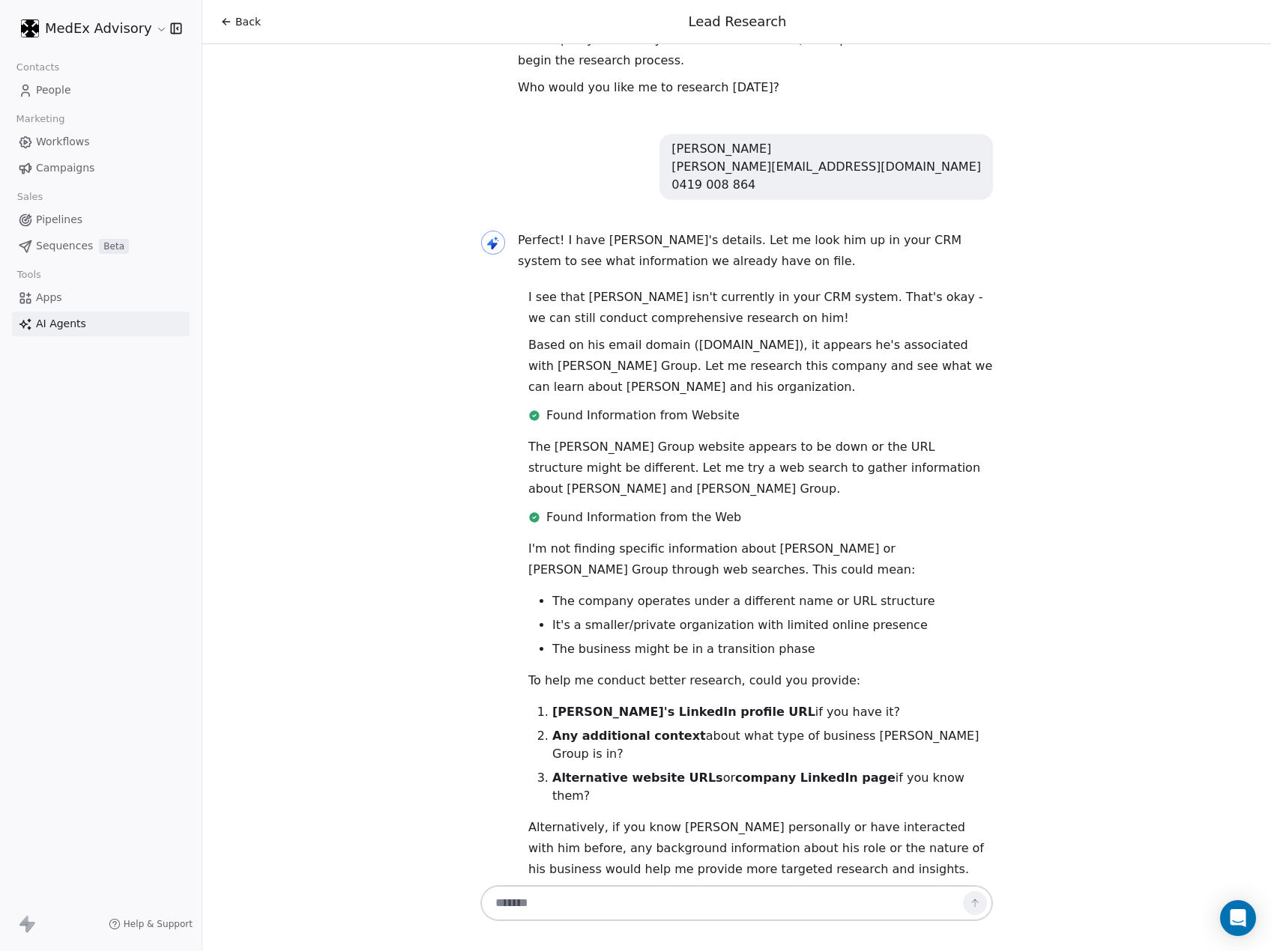
click at [607, 901] on textarea at bounding box center [721, 903] width 468 height 28
type textarea "*"
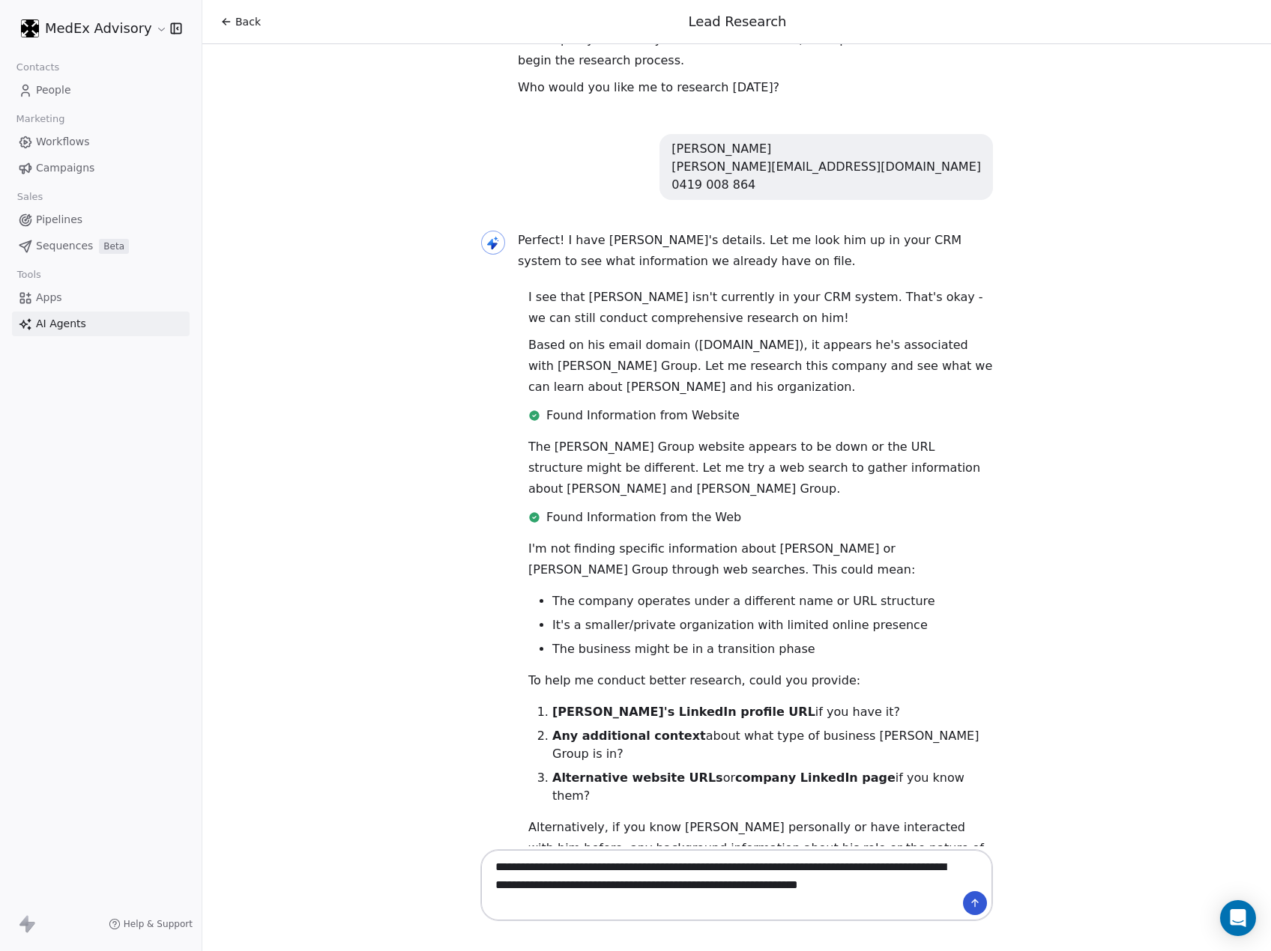
type textarea "**********"
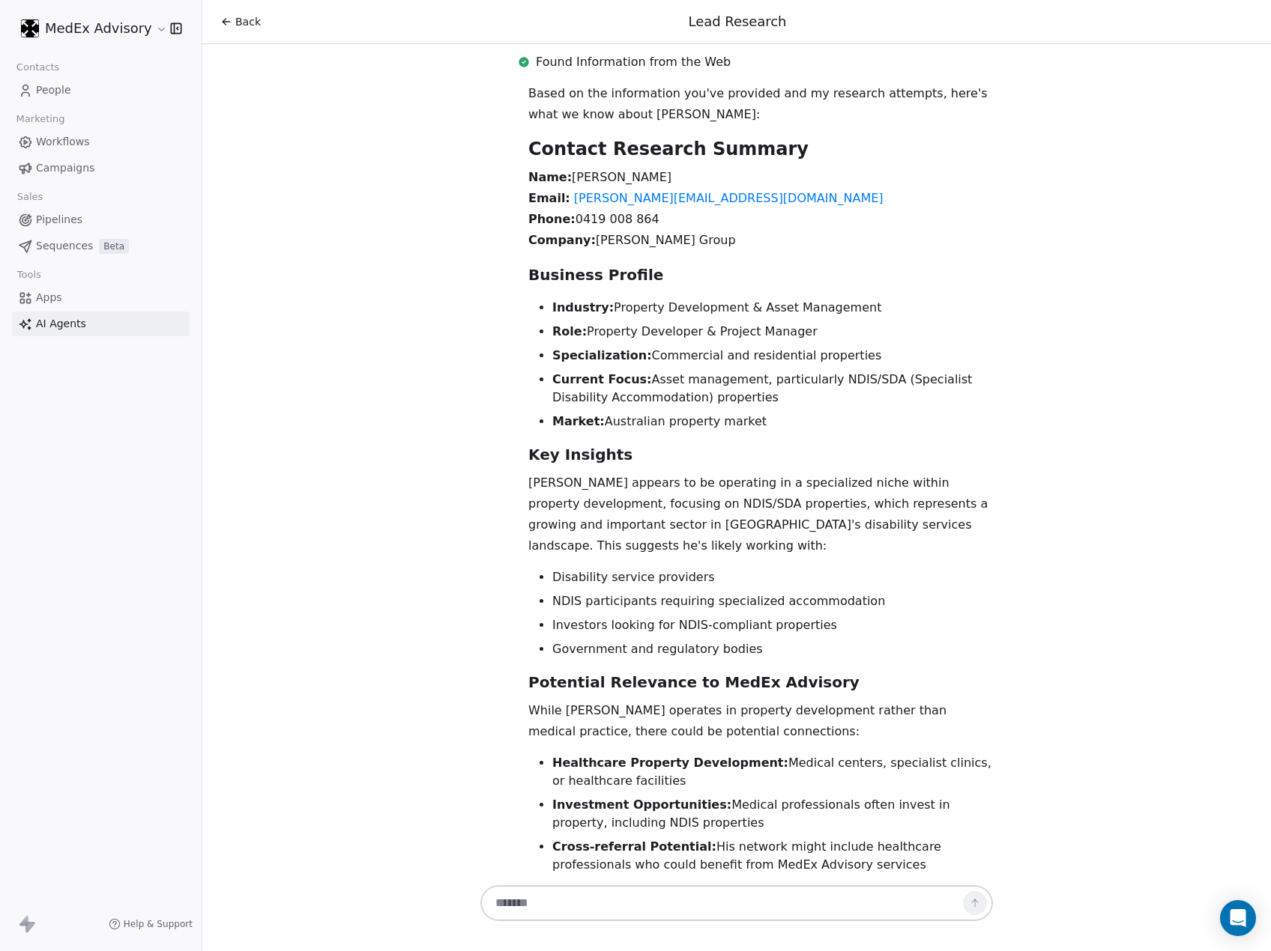
scroll to position [1567, 0]
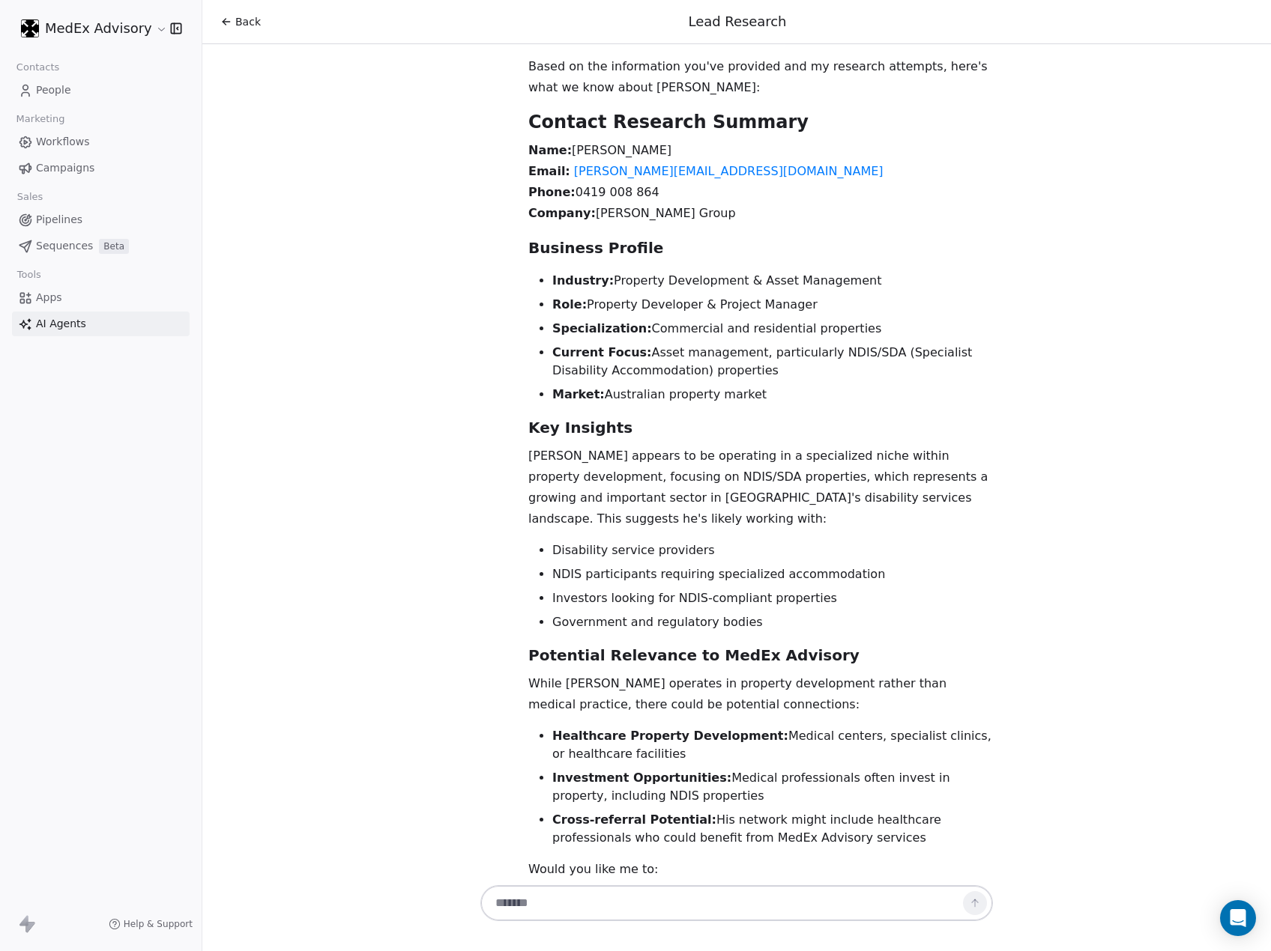
drag, startPoint x: 631, startPoint y: 813, endPoint x: 509, endPoint y: 741, distance: 141.1
click at [510, 741] on div "Based on the information you've provided and my research attempts, here's what …" at bounding box center [760, 544] width 500 height 977
copy ol "Add this research as a note to create a new contact record in your CRM? Assess …"
click at [672, 903] on textarea at bounding box center [721, 903] width 468 height 28
paste textarea "**********"
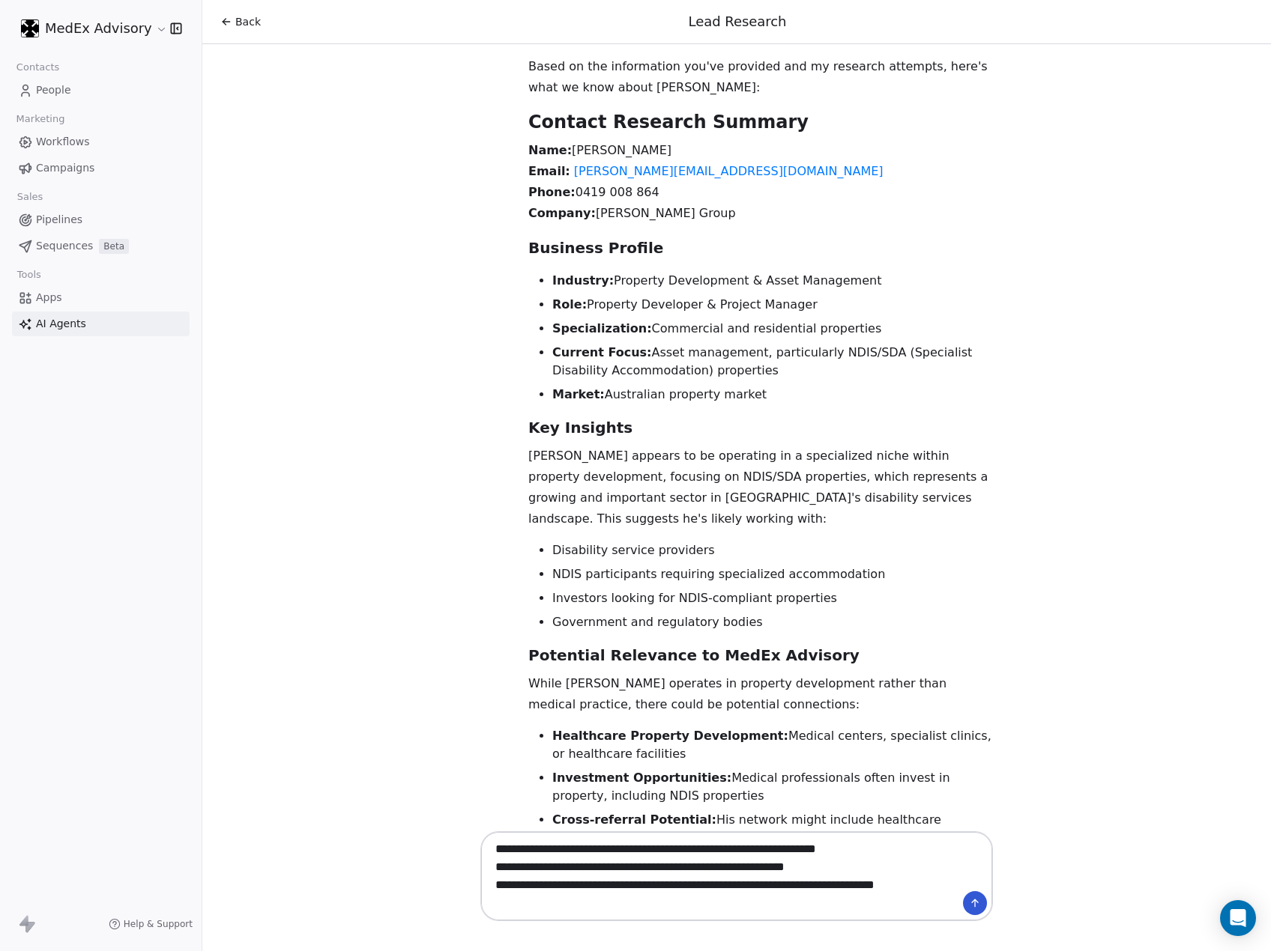
click at [932, 851] on textarea "**********" at bounding box center [721, 876] width 468 height 82
type textarea "**********"
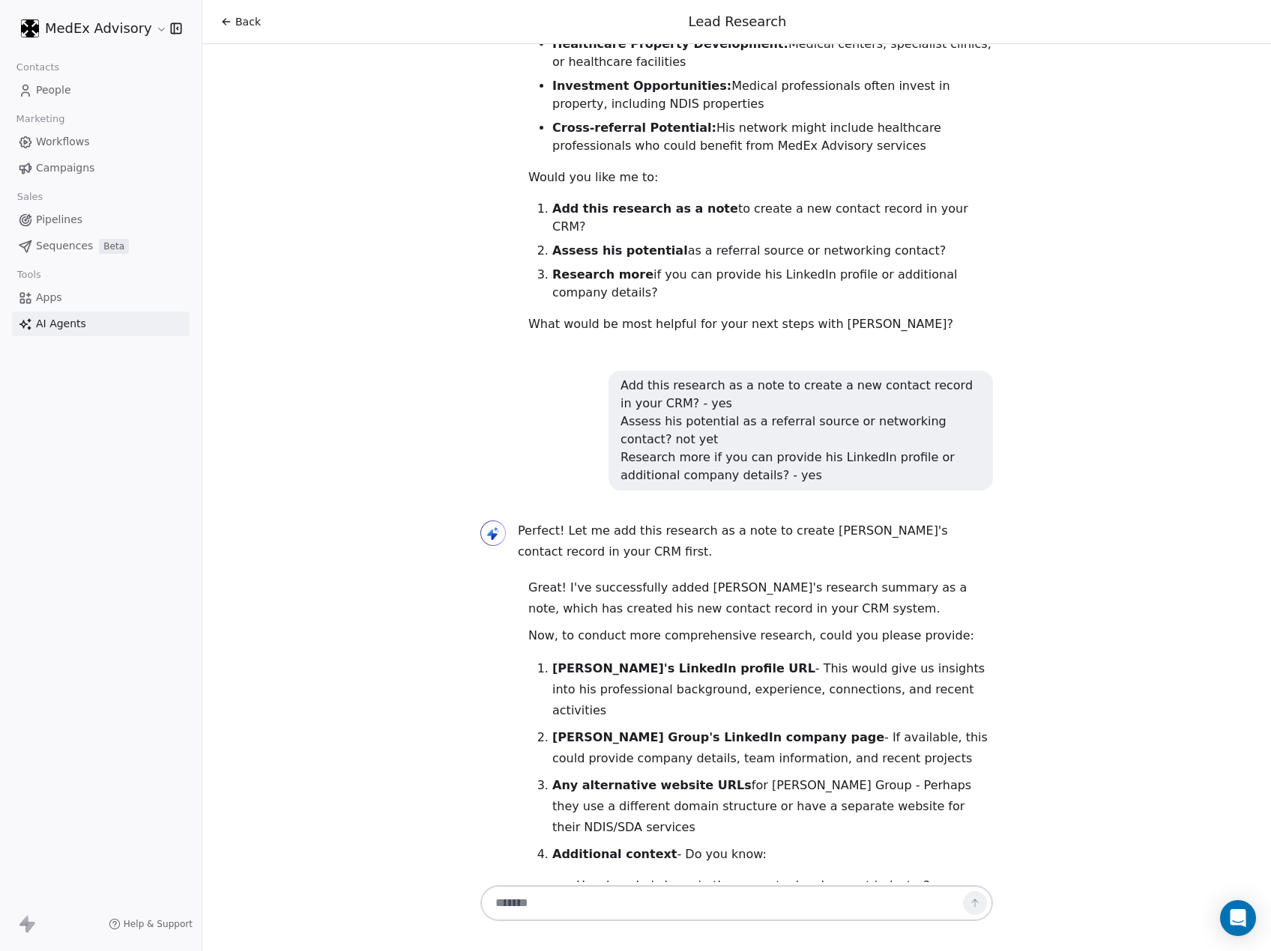
scroll to position [2281, 0]
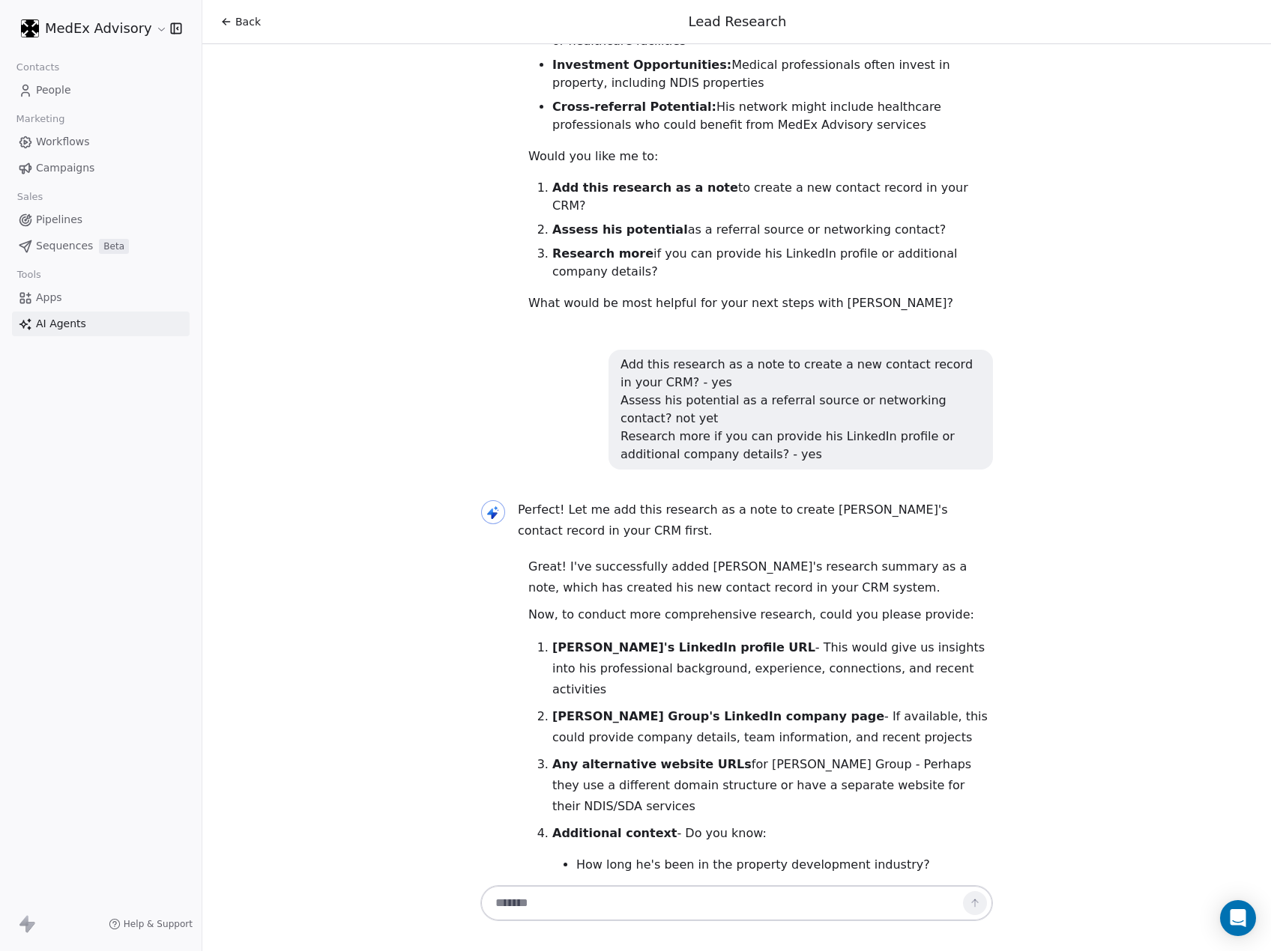
click at [575, 707] on p "[PERSON_NAME] Group's LinkedIn company page - If available, this could provide …" at bounding box center [772, 728] width 441 height 42
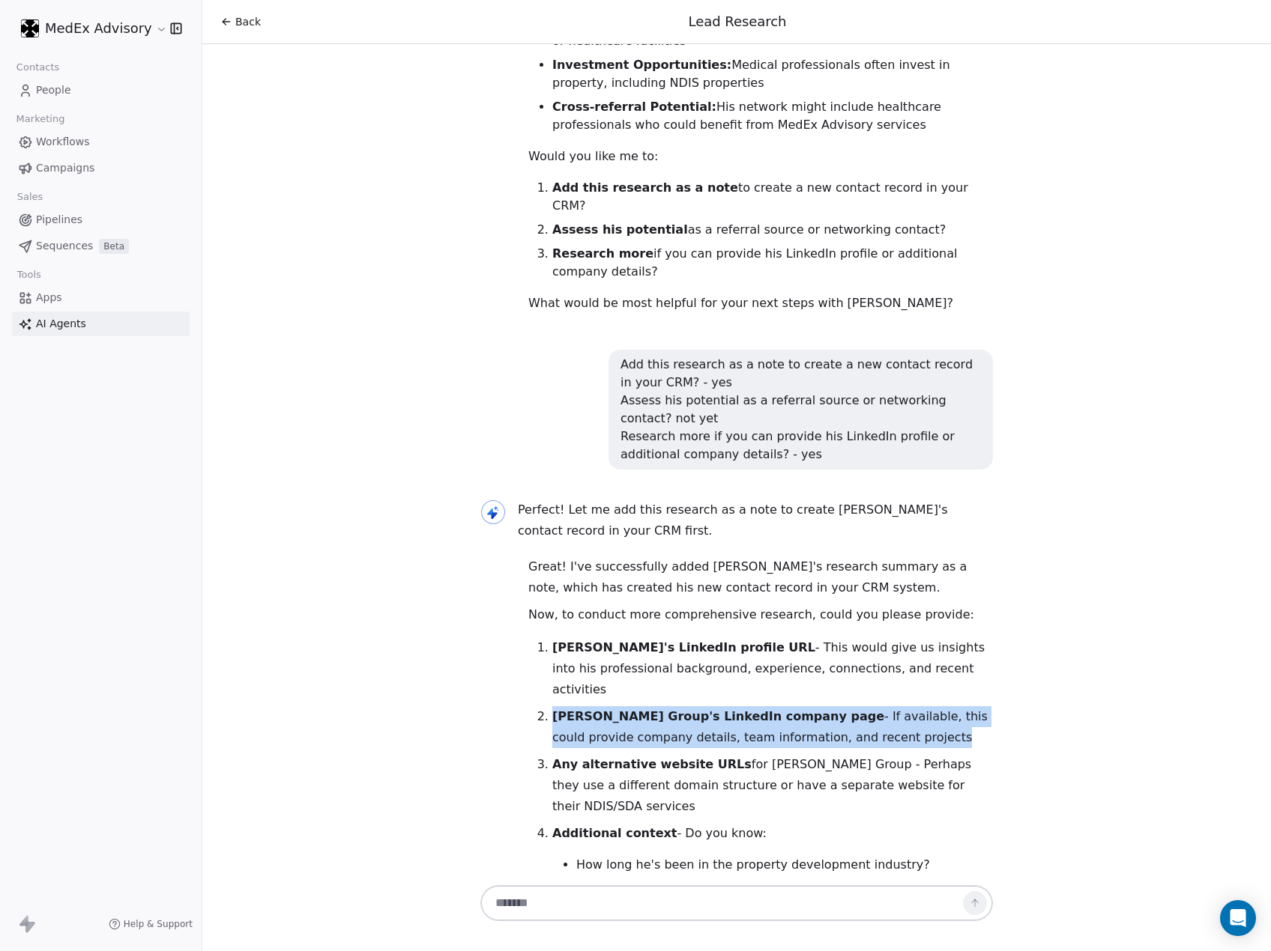
click at [575, 707] on p "[PERSON_NAME] Group's LinkedIn company page - If available, this could provide …" at bounding box center [772, 728] width 441 height 42
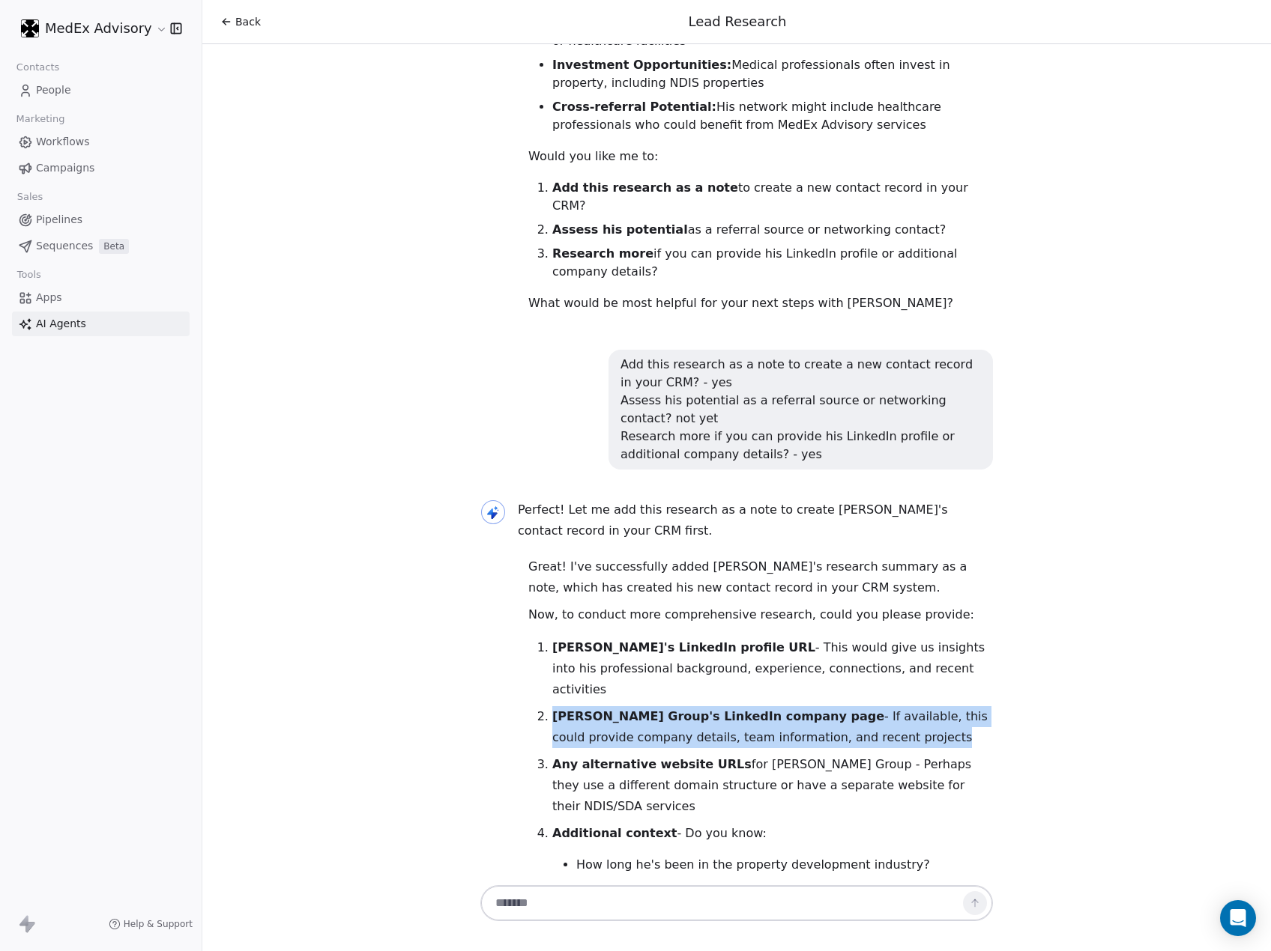
click at [575, 707] on p "[PERSON_NAME] Group's LinkedIn company page - If available, this could provide …" at bounding box center [772, 728] width 441 height 42
